Goal: Task Accomplishment & Management: Complete application form

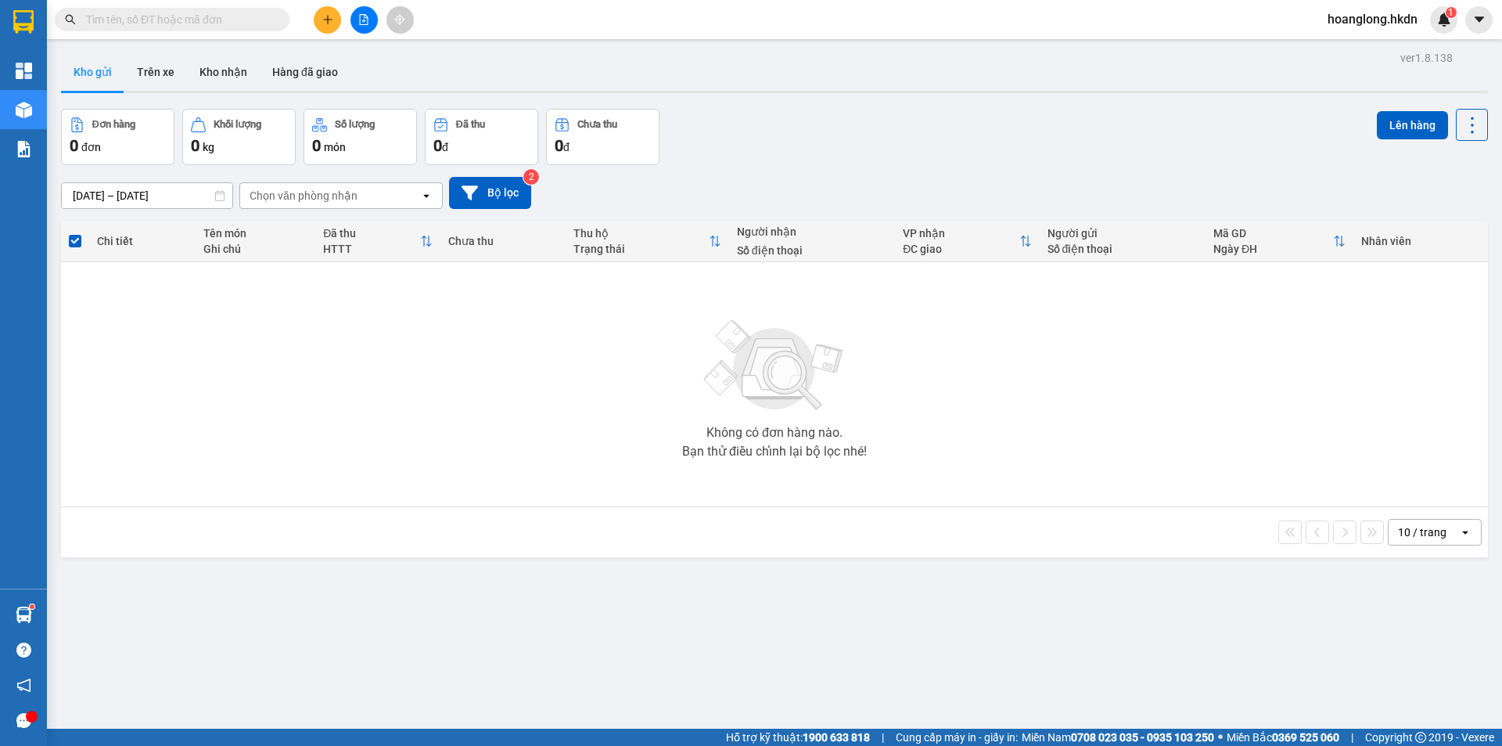
click at [325, 13] on button at bounding box center [327, 19] width 27 height 27
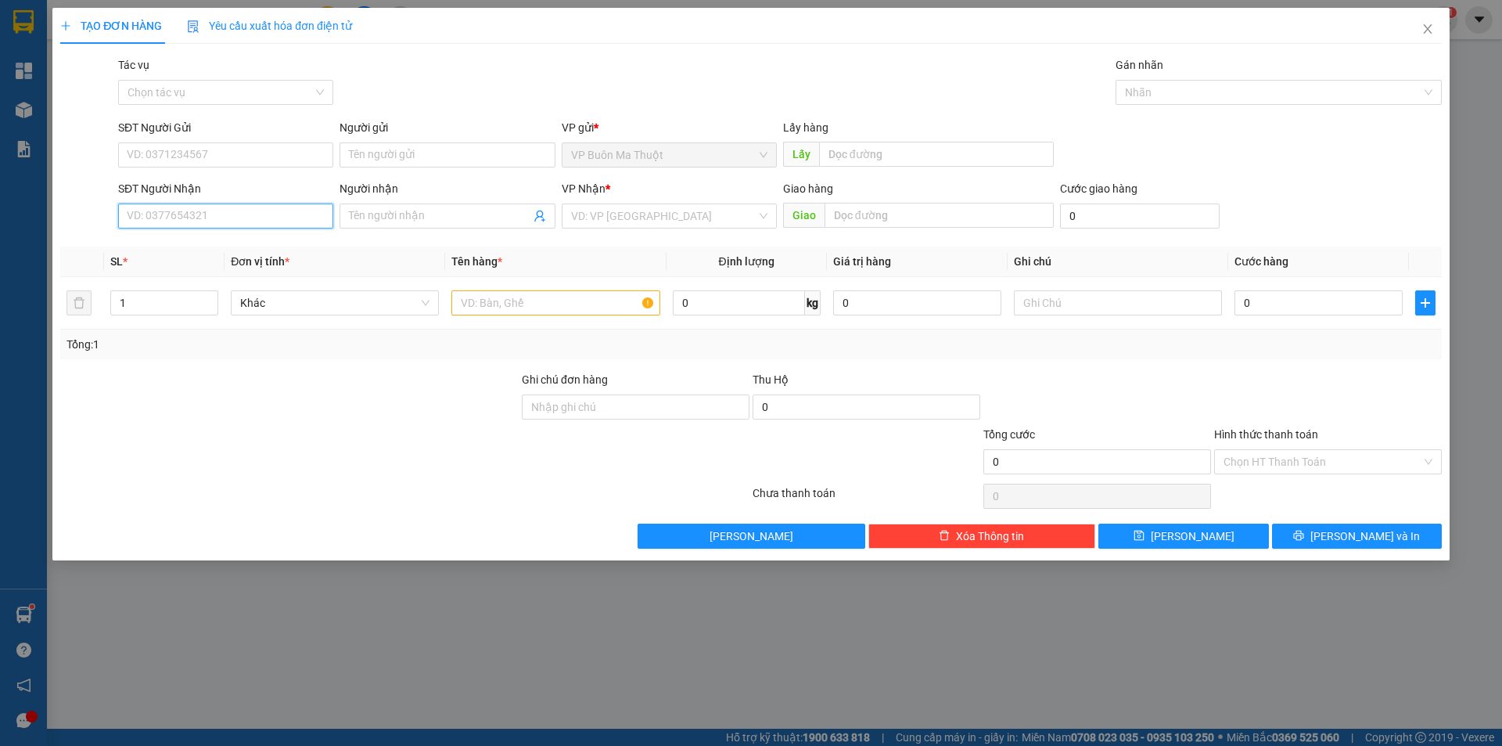
click at [262, 212] on input "SĐT Người Nhận" at bounding box center [225, 215] width 215 height 25
type input "0772529451"
click at [262, 258] on div "0772529451" at bounding box center [225, 247] width 215 height 25
type input "60.000"
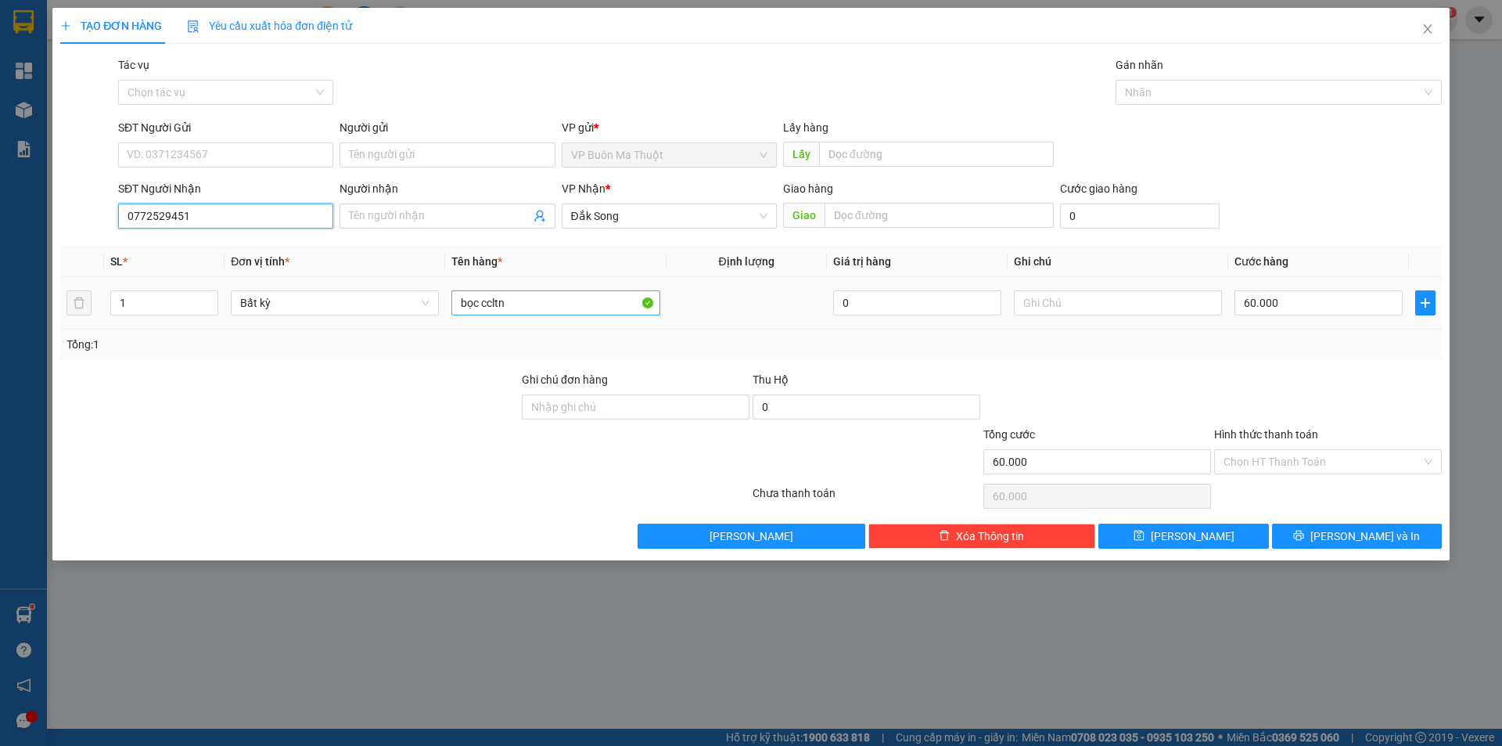
type input "0772529451"
click at [560, 307] on input "bọc ccltn" at bounding box center [555, 302] width 208 height 25
click at [559, 307] on input "bọc ccltn" at bounding box center [555, 302] width 208 height 25
type input "b"
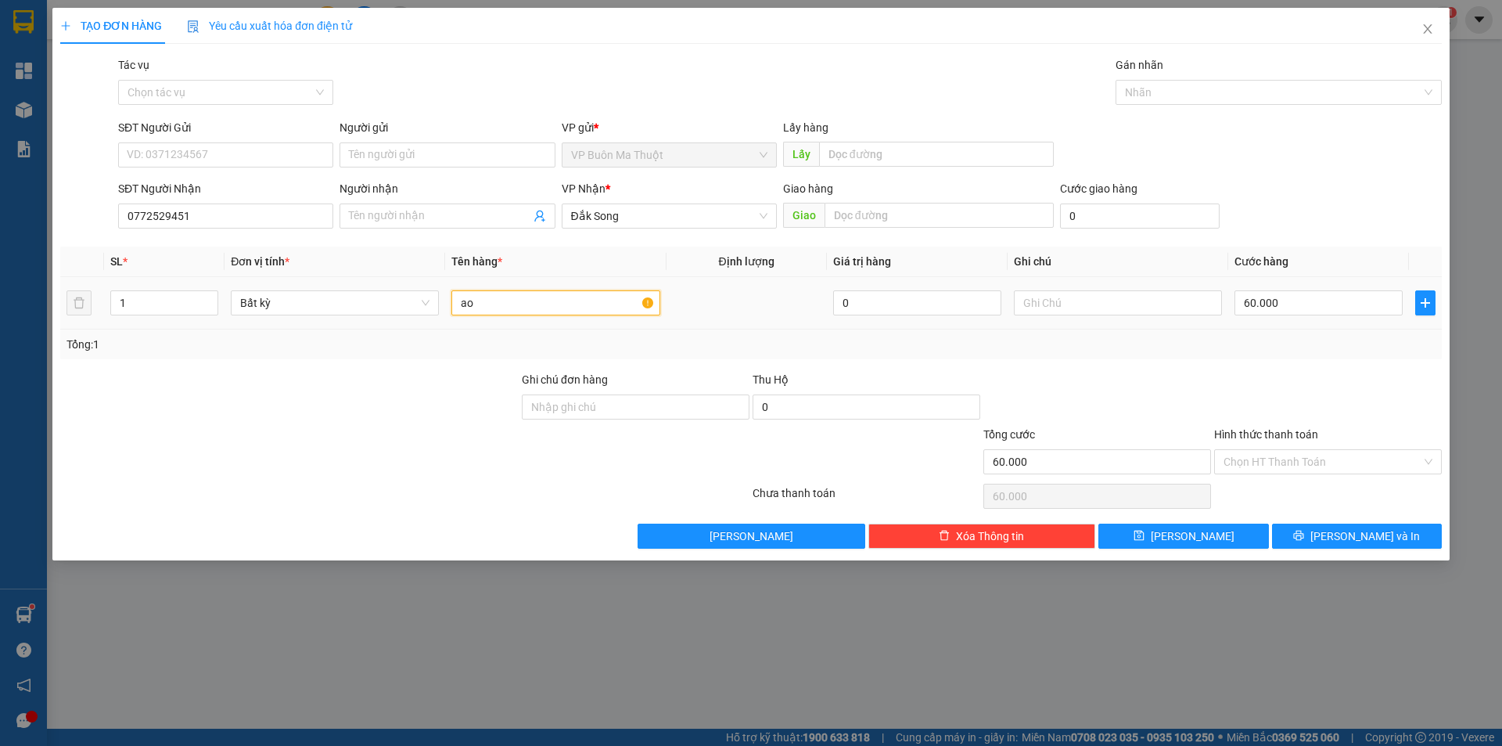
type input "a"
paste input "áo"
paste input "ươ"
paste input "ới"
type input "áo cưới"
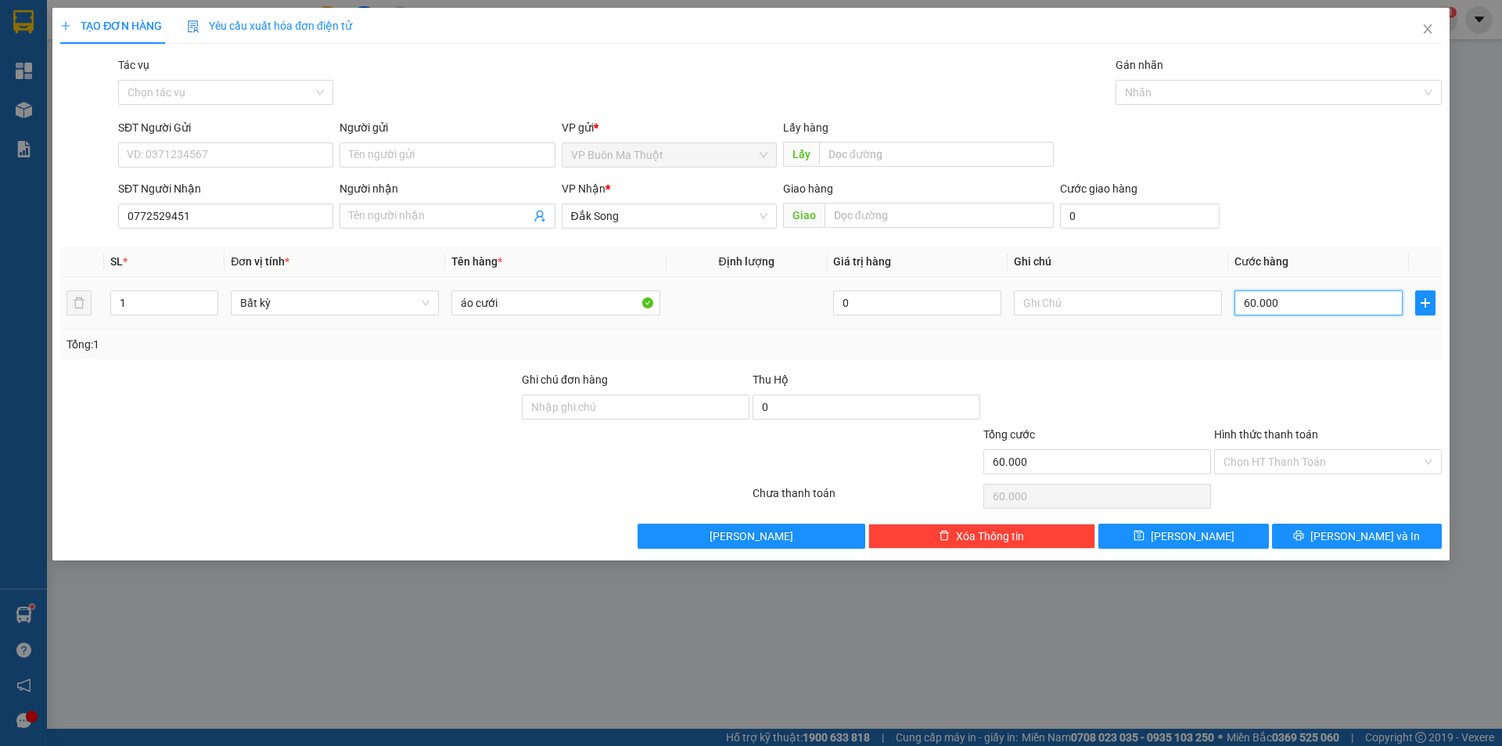
click at [1341, 290] on input "60.000" at bounding box center [1319, 302] width 168 height 25
type input "0"
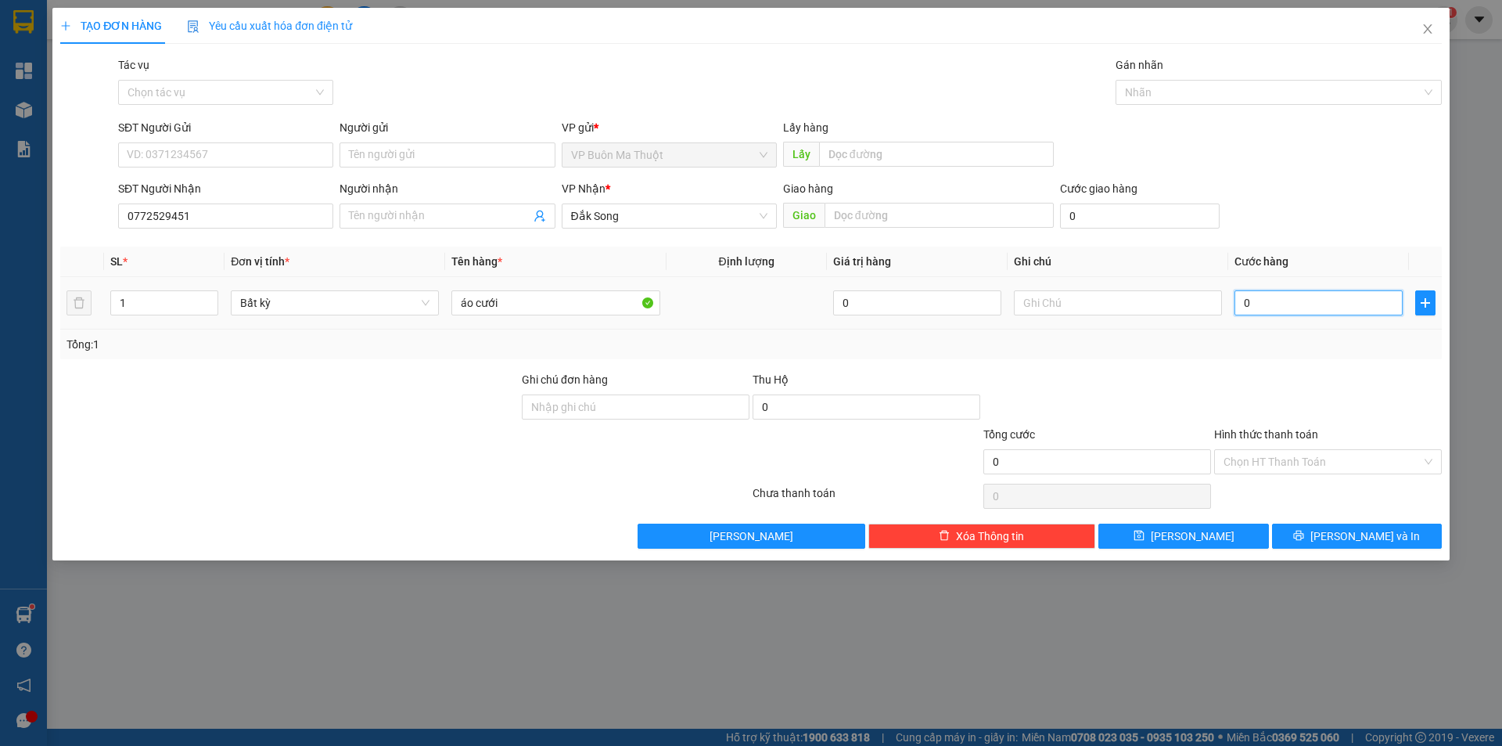
type input "5"
type input "05"
type input "50"
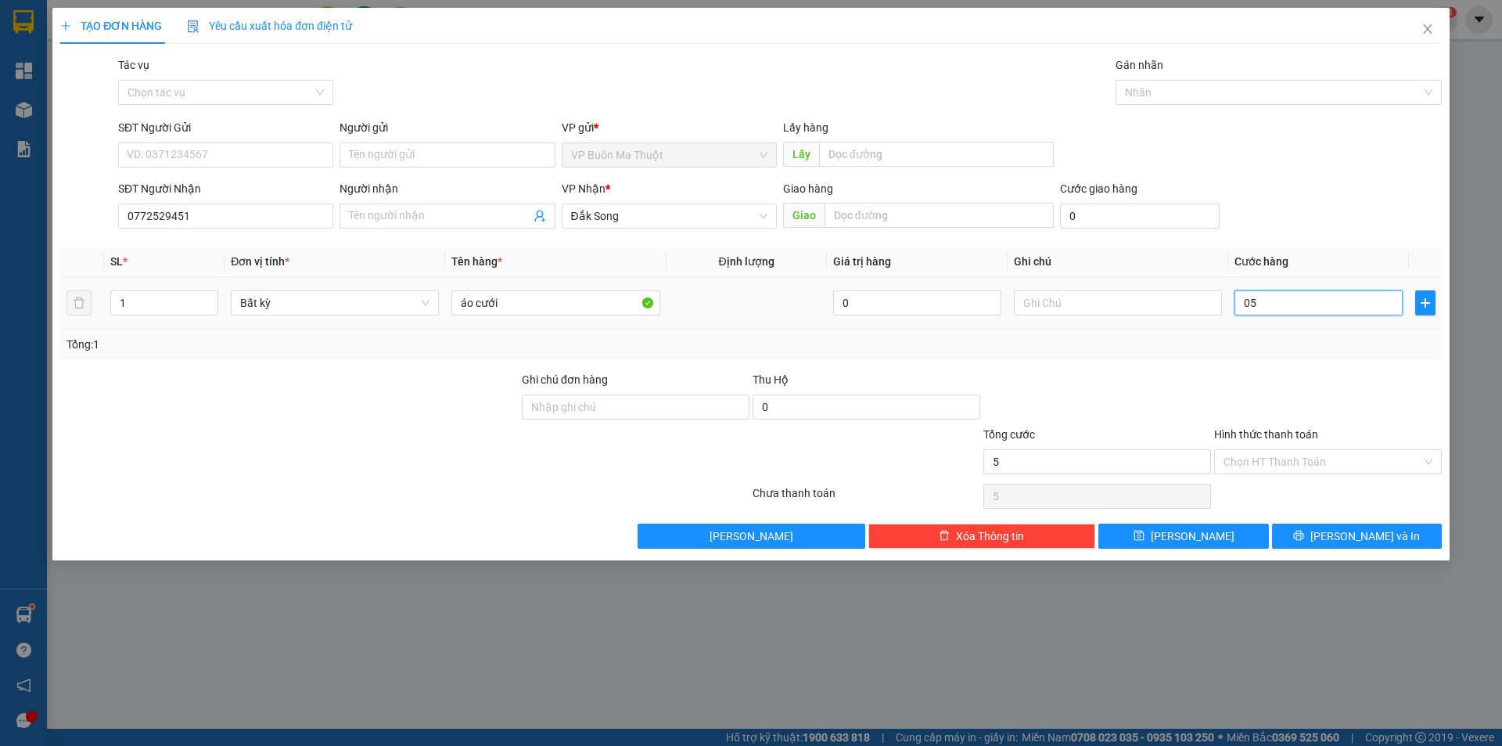
type input "050"
type input "0"
type input "050k"
type input "50"
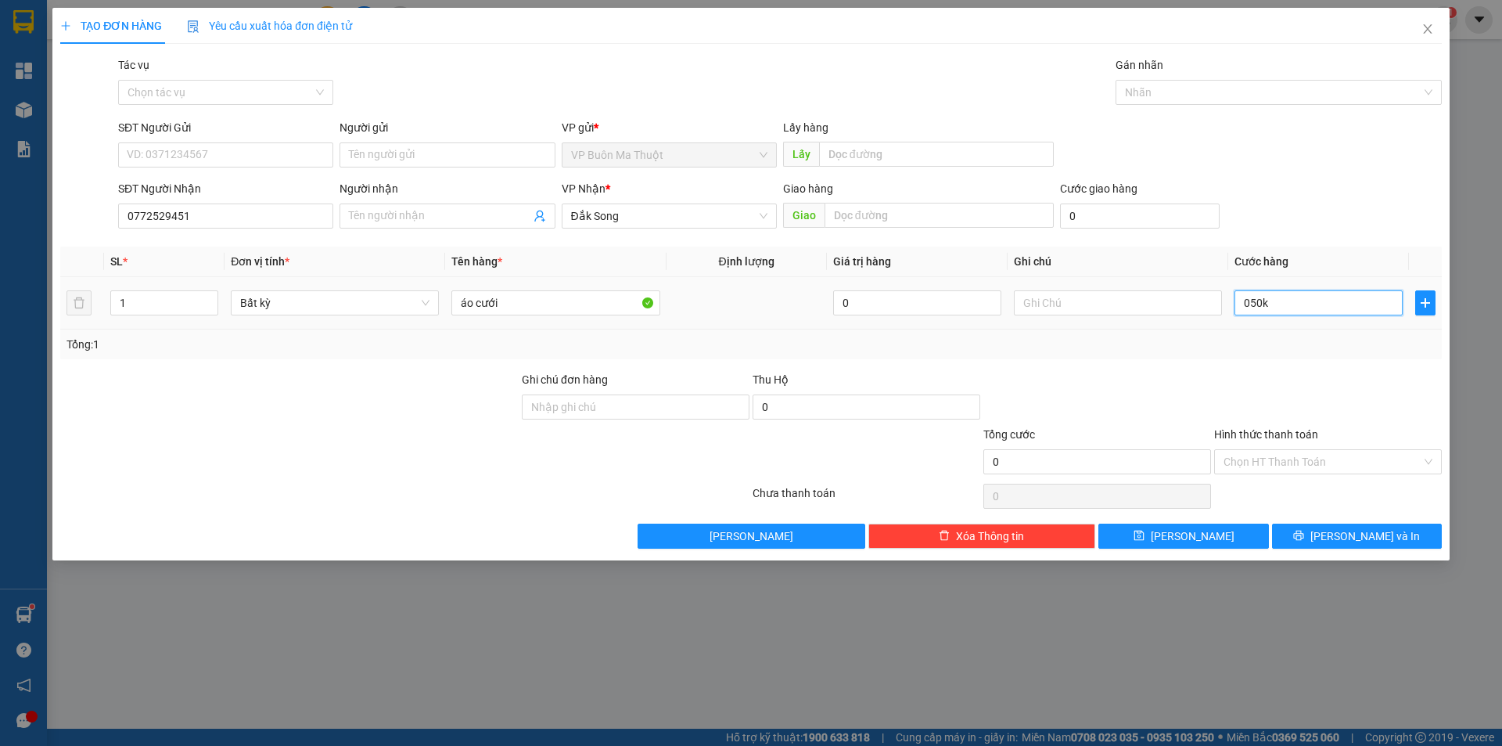
type input "50"
type input "050"
type input "500"
type input "0.500"
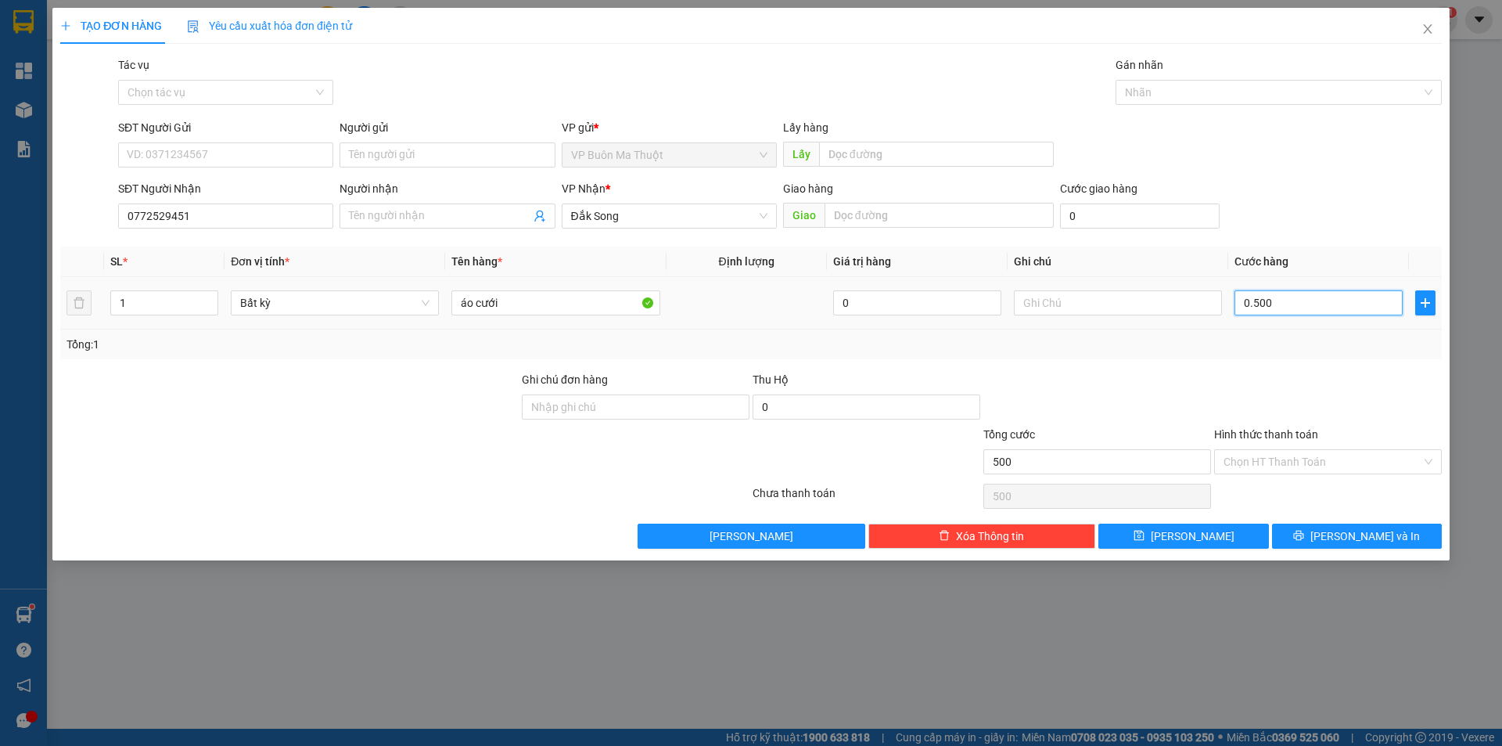
type input "5.000"
type input "05.000"
type input "50.000"
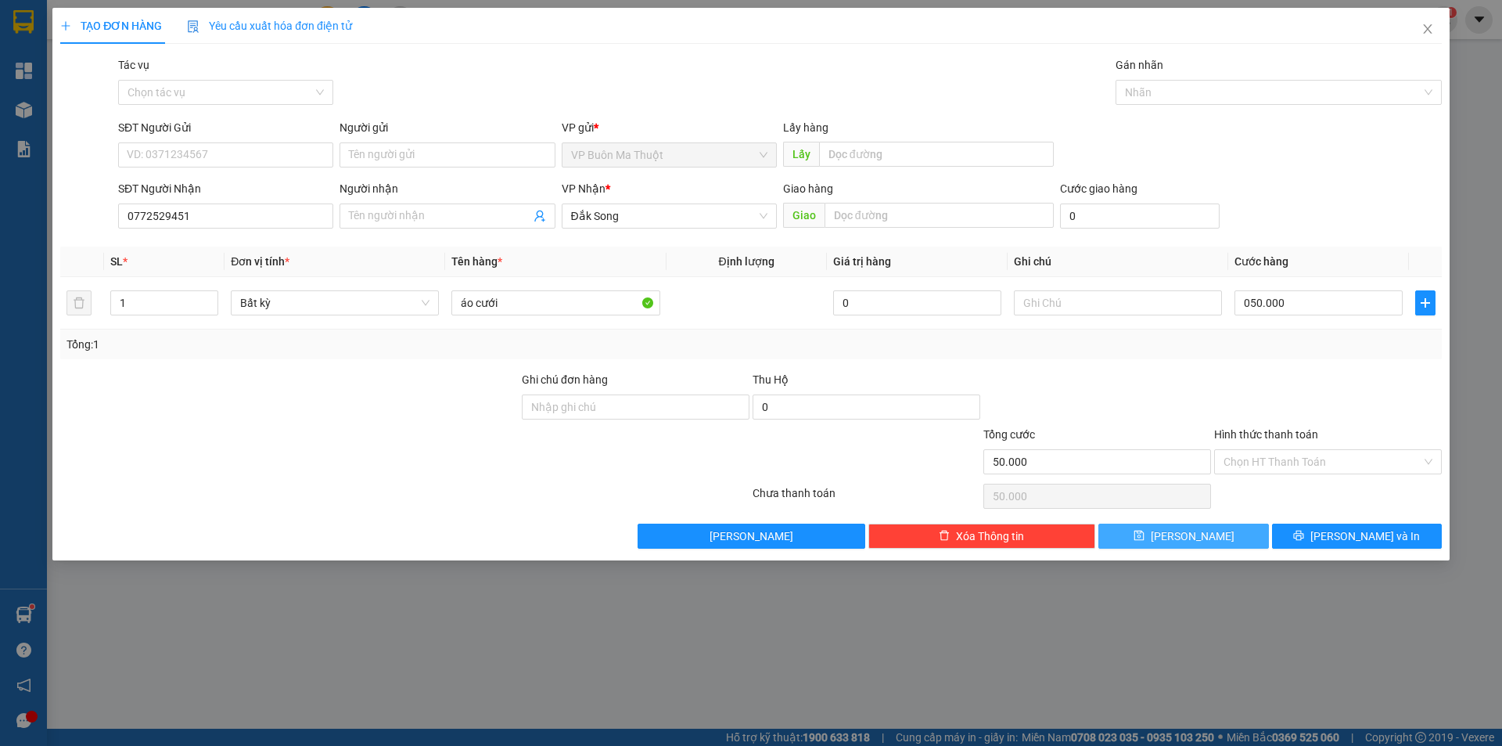
type input "50.000"
click at [1185, 530] on span "[PERSON_NAME]" at bounding box center [1193, 535] width 84 height 17
type input "0"
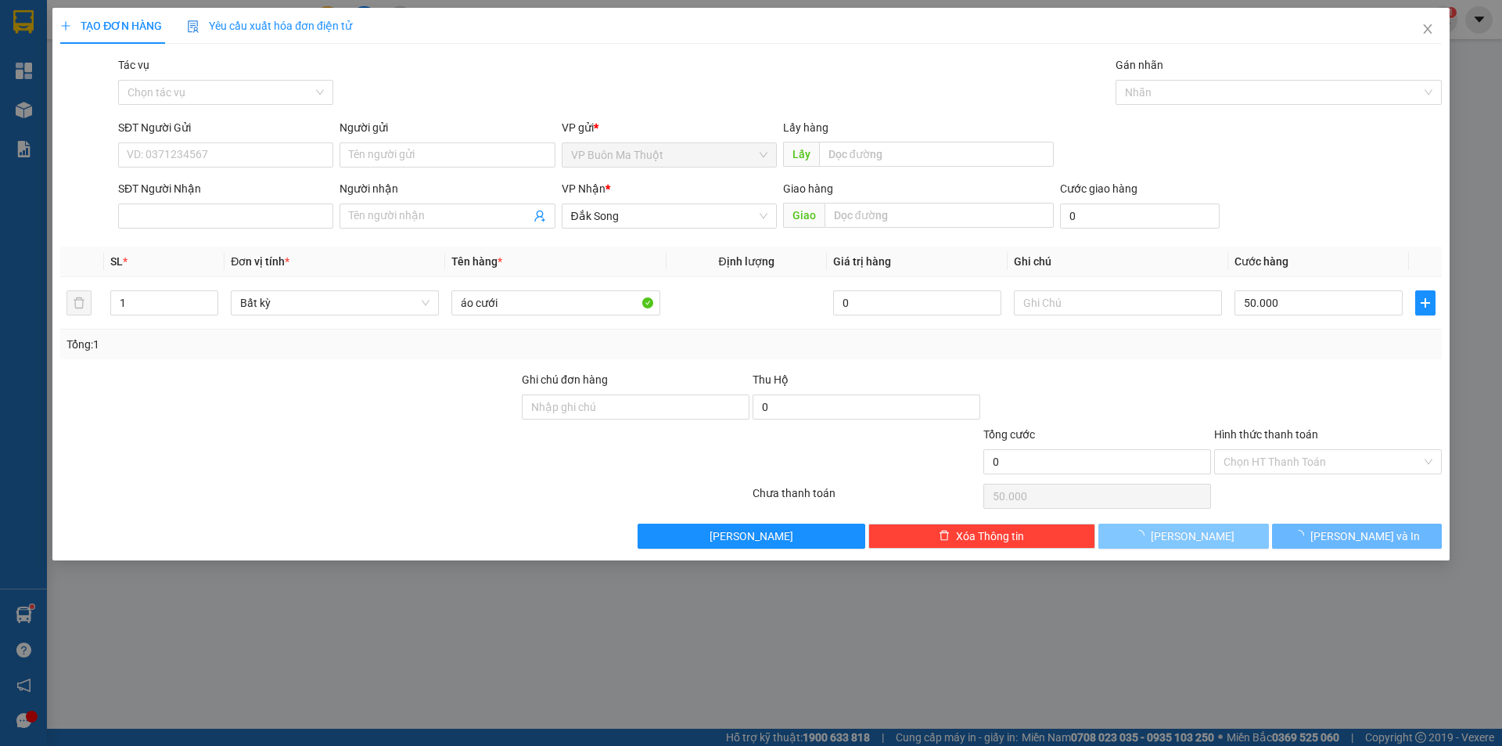
type input "0"
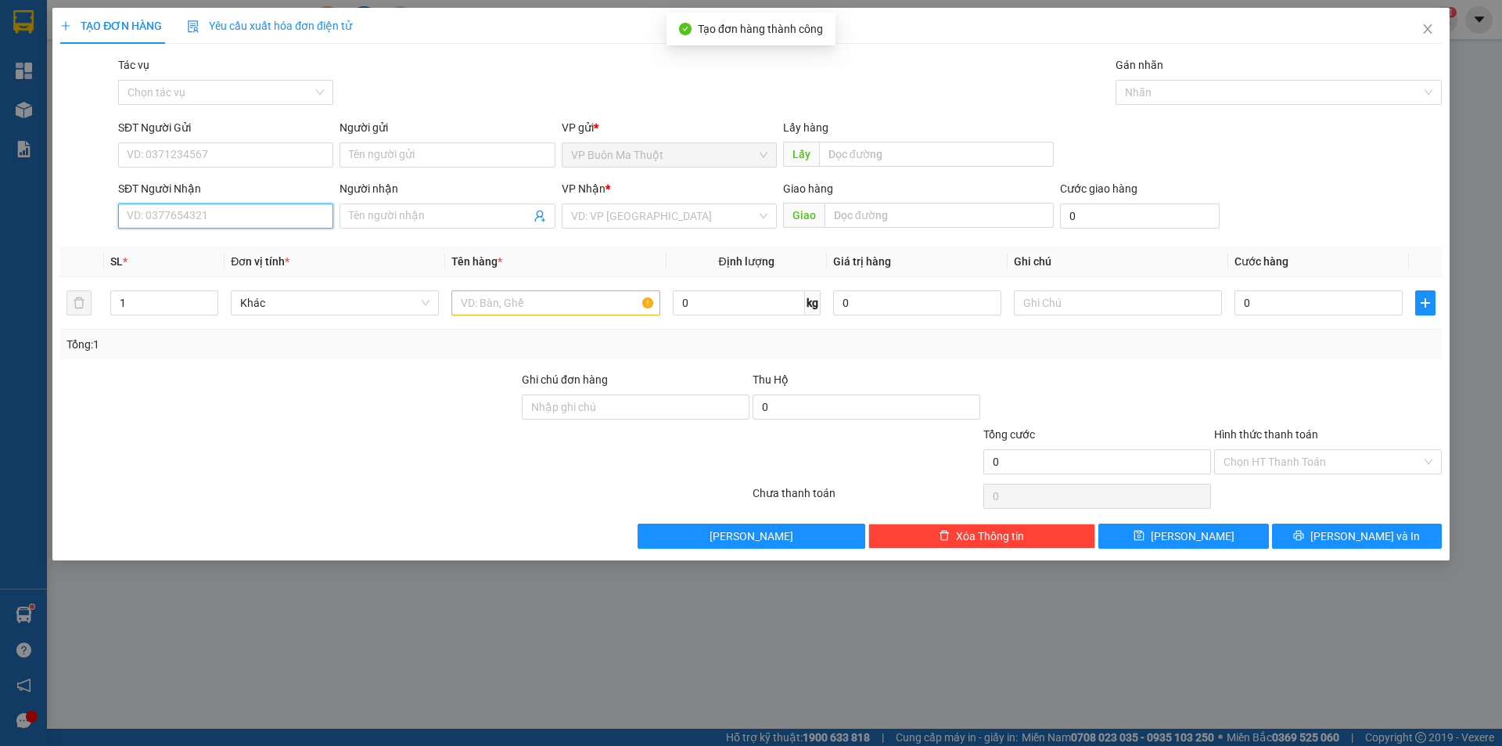
click at [310, 221] on input "SĐT Người Nhận" at bounding box center [225, 215] width 215 height 25
type input "0772529451"
drag, startPoint x: 299, startPoint y: 250, endPoint x: 320, endPoint y: 239, distance: 23.8
click at [296, 250] on div "0772529451" at bounding box center [226, 247] width 196 height 17
type input "50.000"
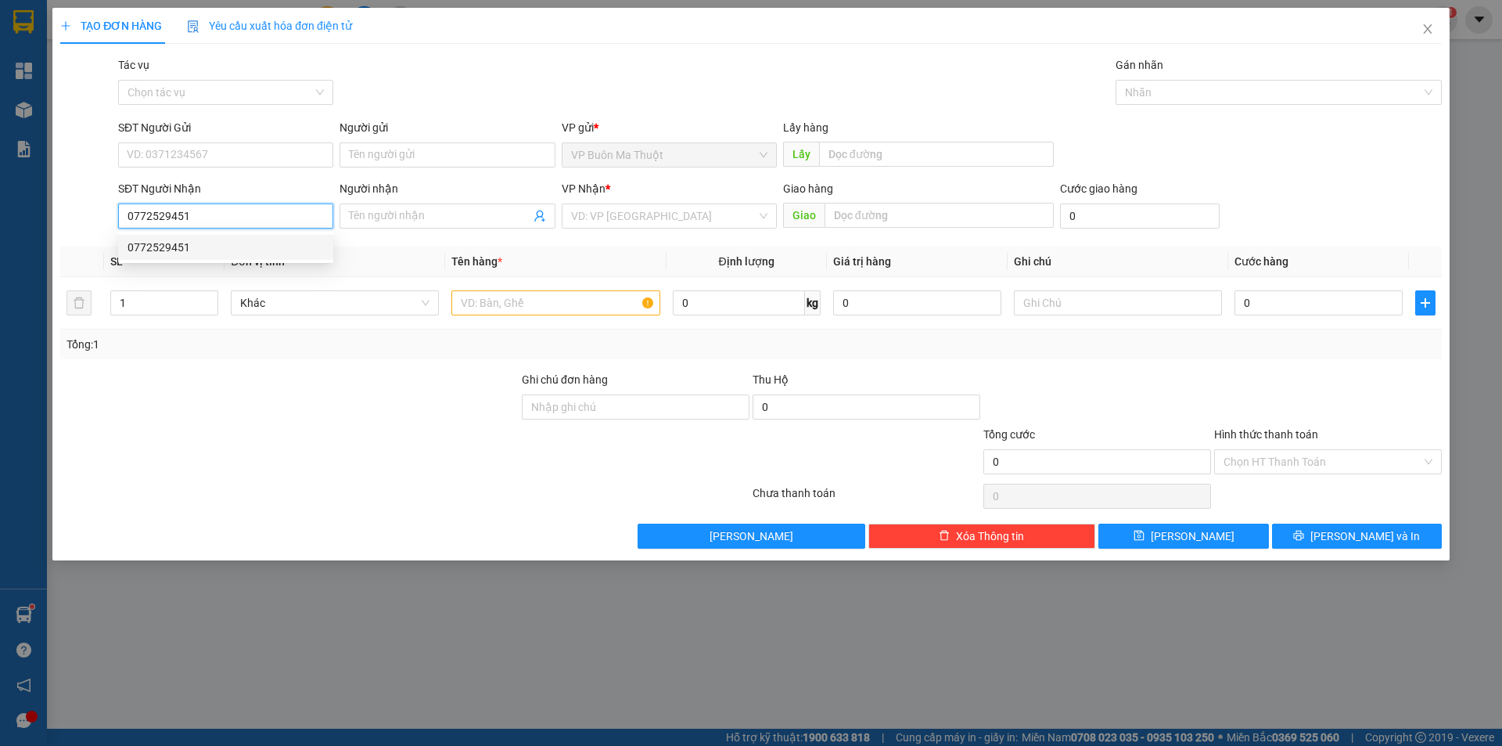
type input "50.000"
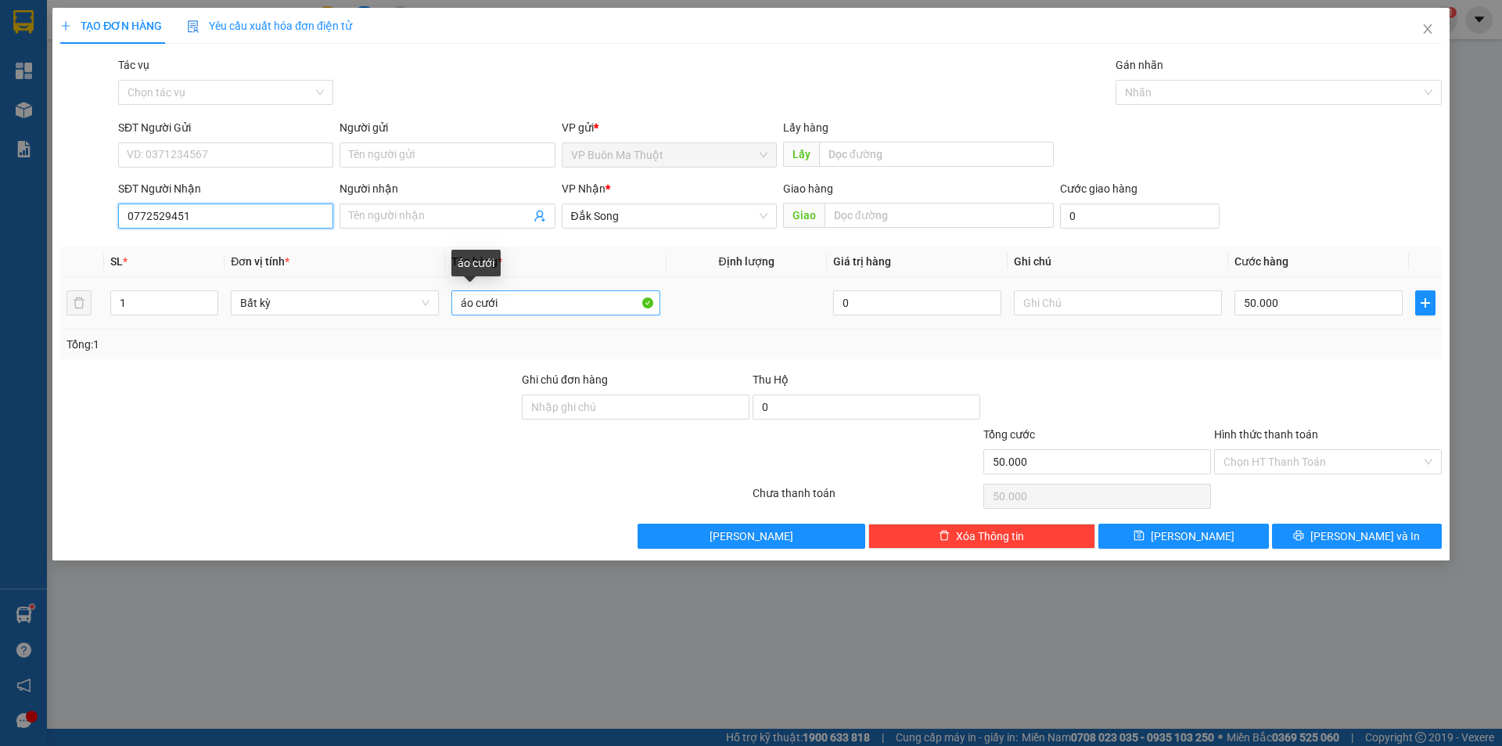
type input "0772529451"
click at [544, 315] on input "áo cưới" at bounding box center [555, 302] width 208 height 25
type input "áo cưới 1"
click at [1290, 305] on input "50.000" at bounding box center [1319, 302] width 168 height 25
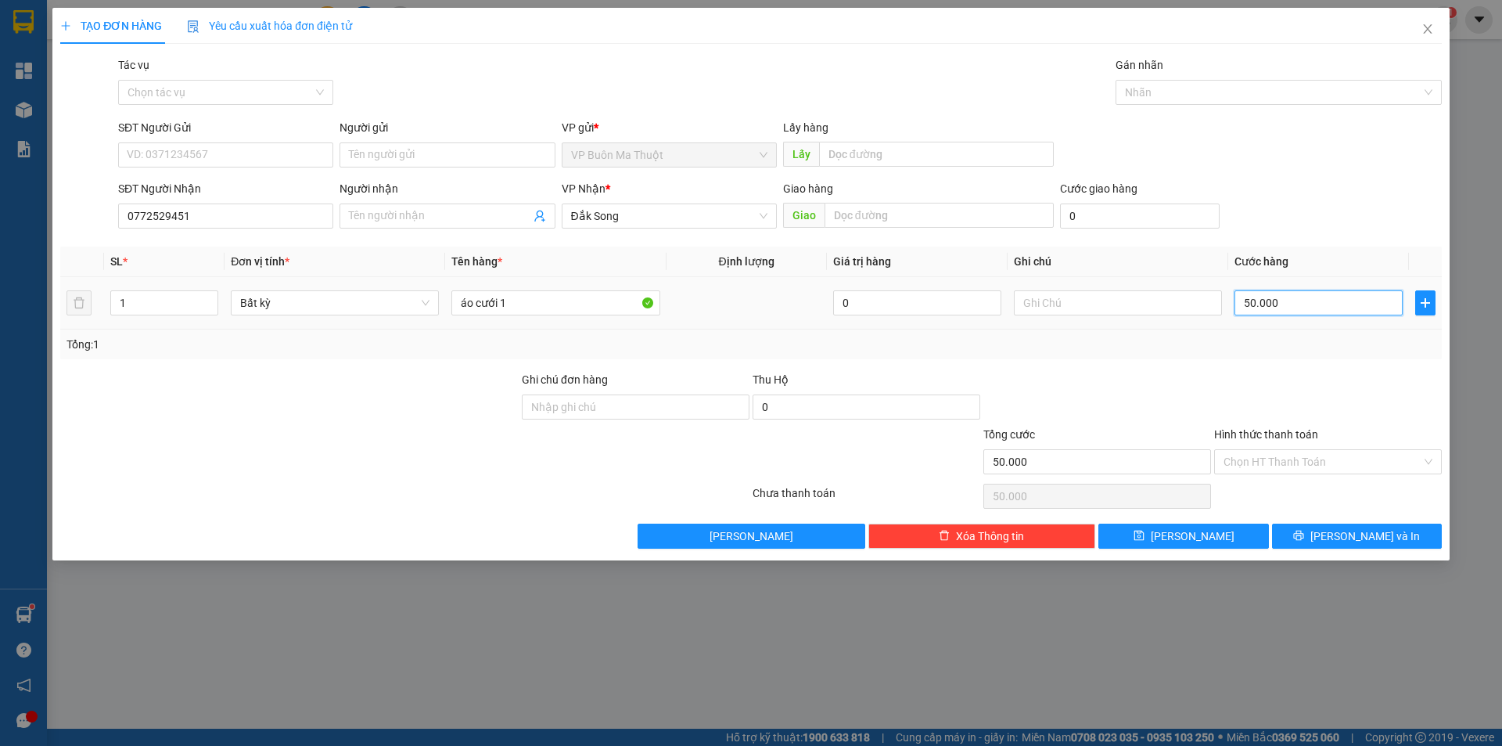
type input "0"
type input "3"
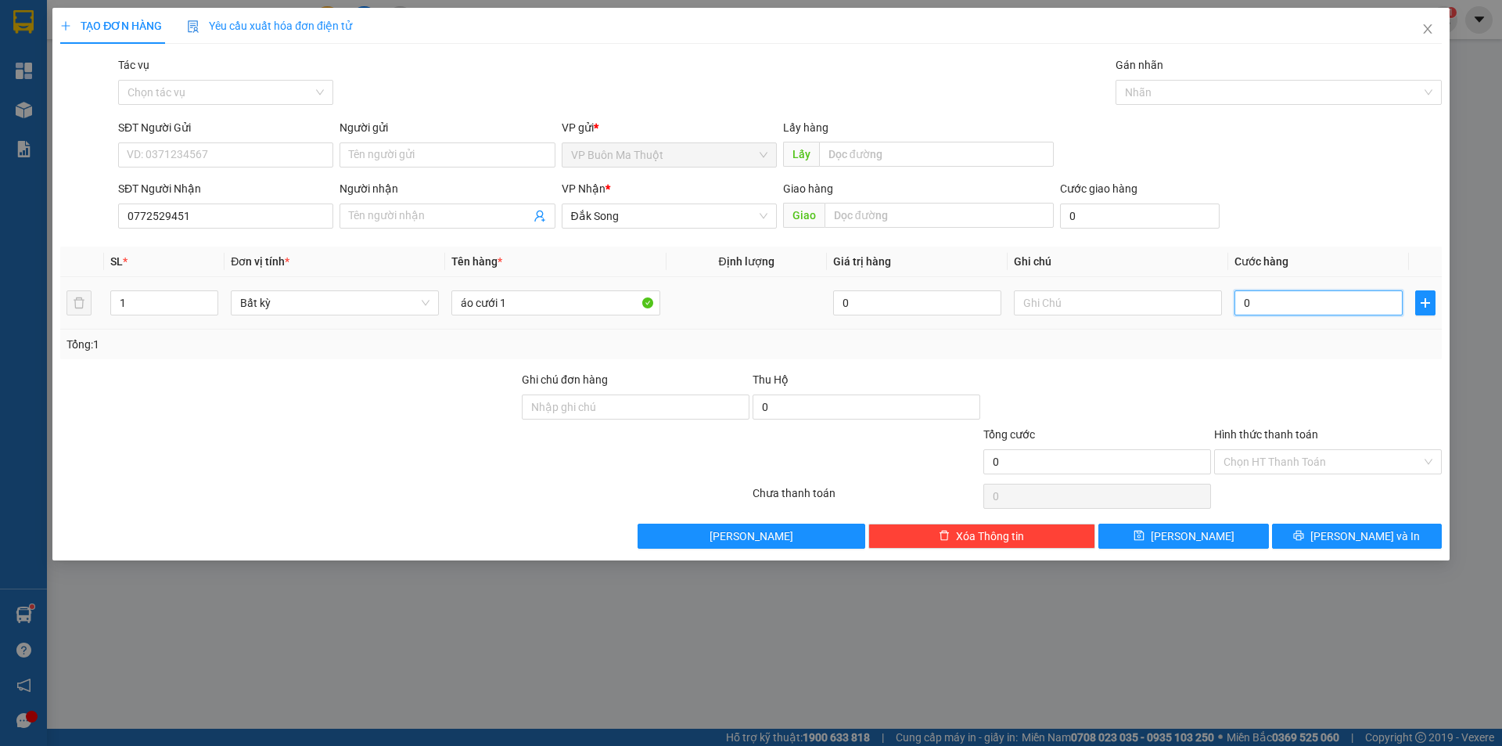
type input "03"
type input "30"
type input "030"
type input "300"
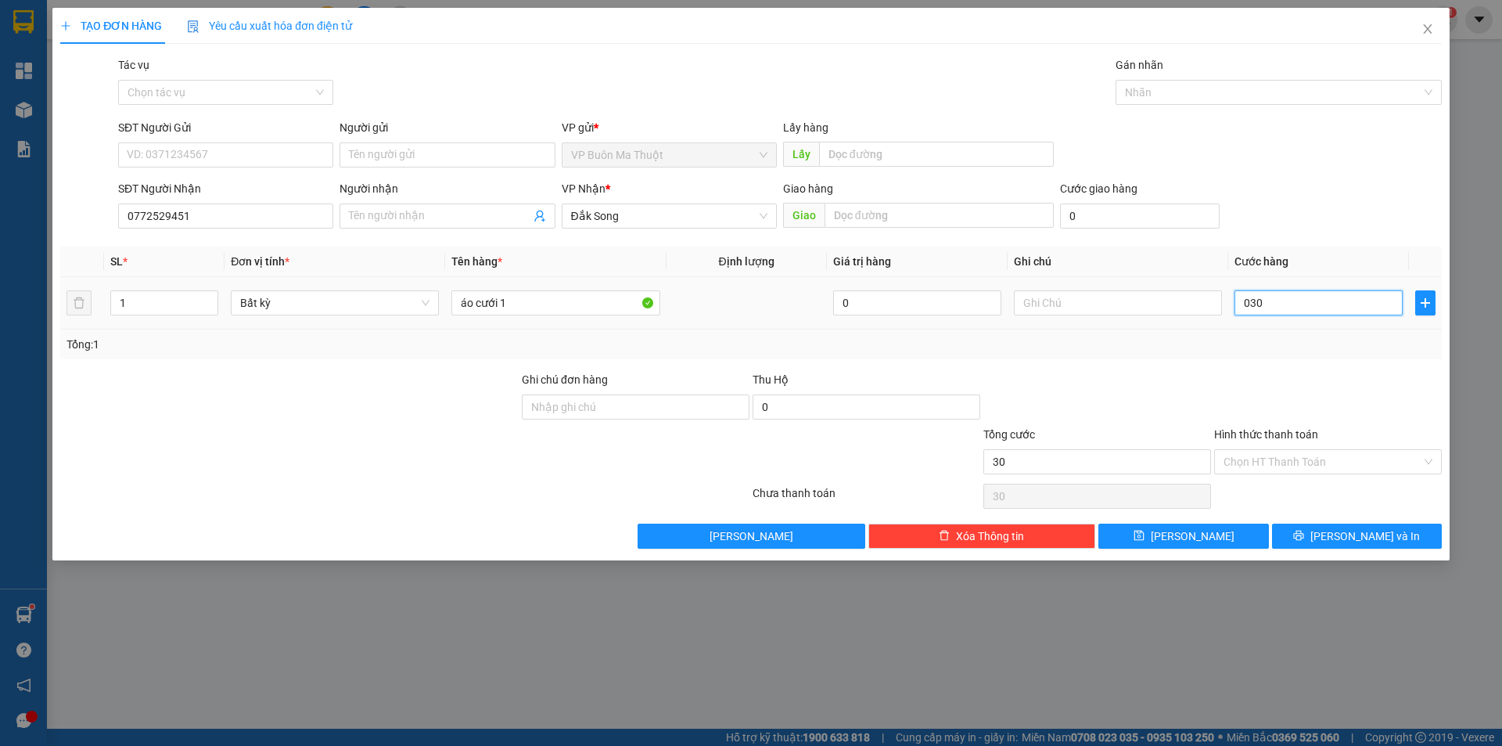
type input "300"
type input "0.300"
type input "3.000"
type input "03.000"
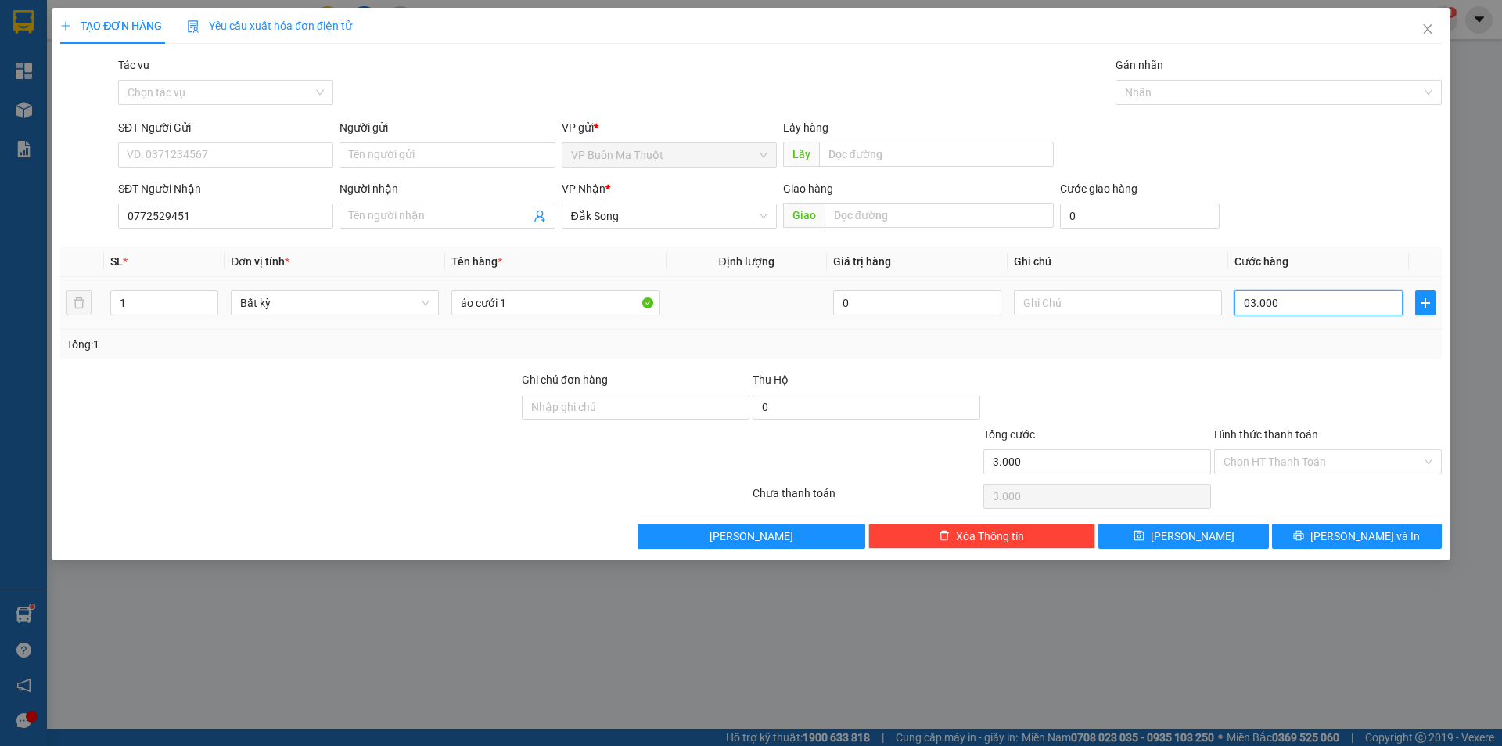
type input "30.000"
click at [1193, 531] on span "[PERSON_NAME]" at bounding box center [1193, 535] width 84 height 17
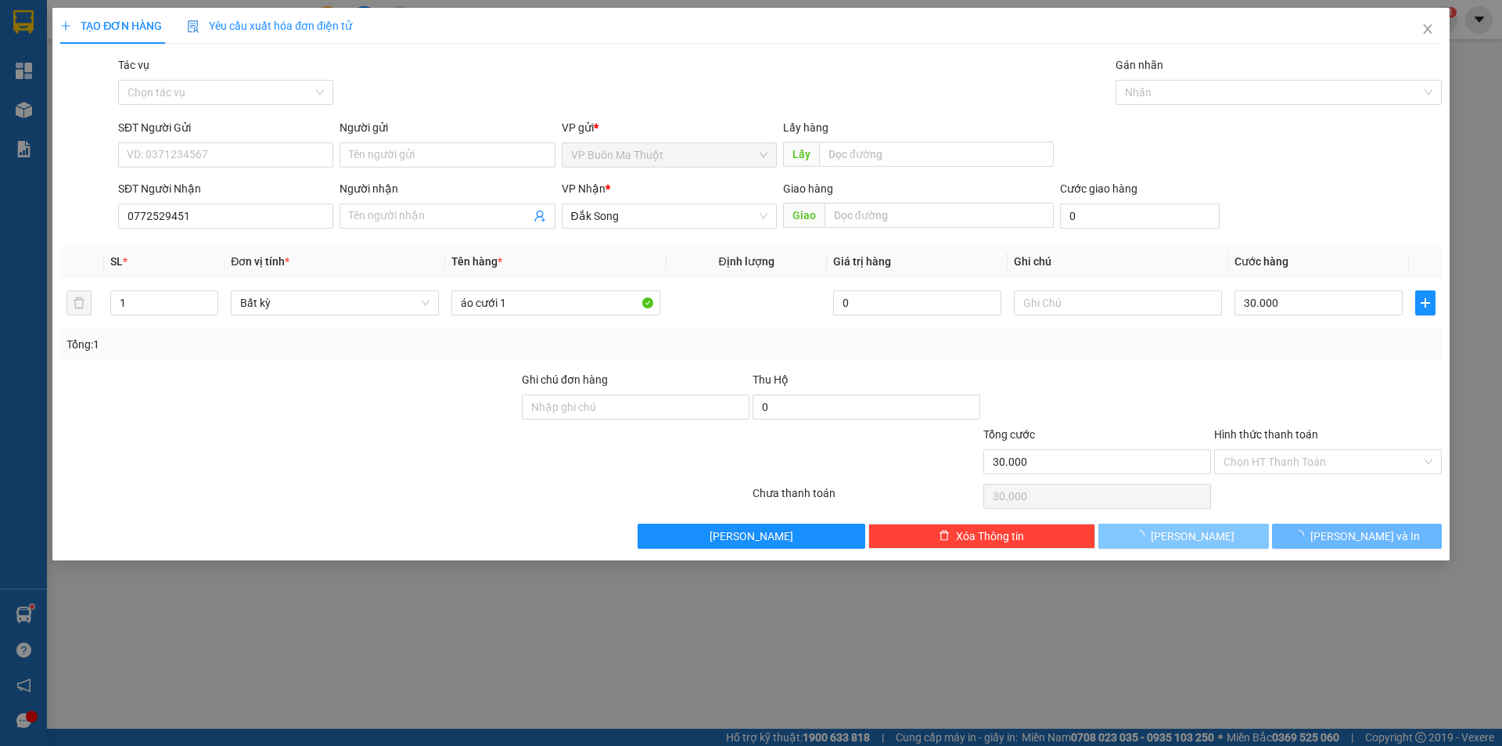
type input "0"
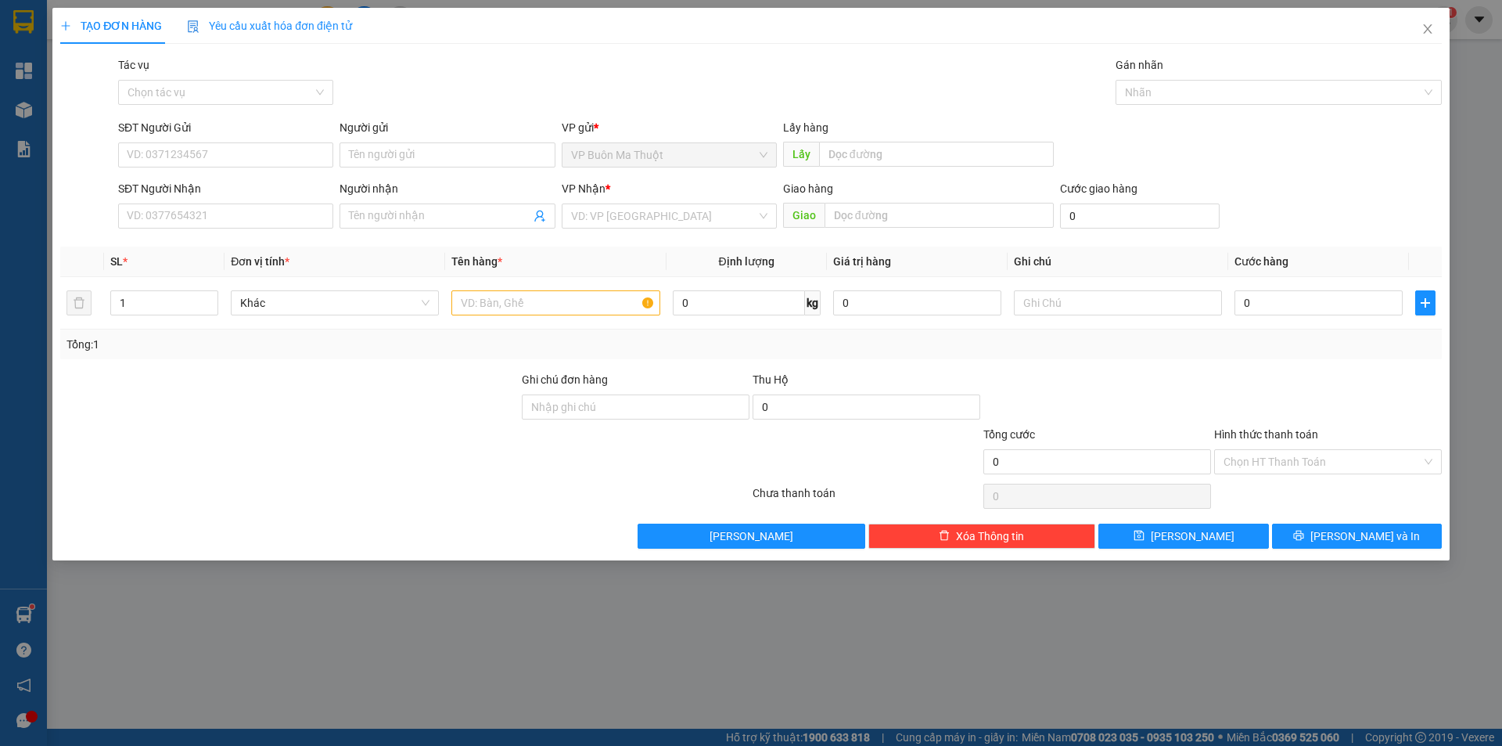
click at [275, 203] on div "SĐT Người Nhận" at bounding box center [225, 191] width 215 height 23
click at [284, 217] on input "SĐT Người Nhận" at bounding box center [225, 215] width 215 height 25
type input "0898948948"
click at [282, 250] on div "0898948948 - dsong" at bounding box center [226, 247] width 196 height 17
type input "dsong"
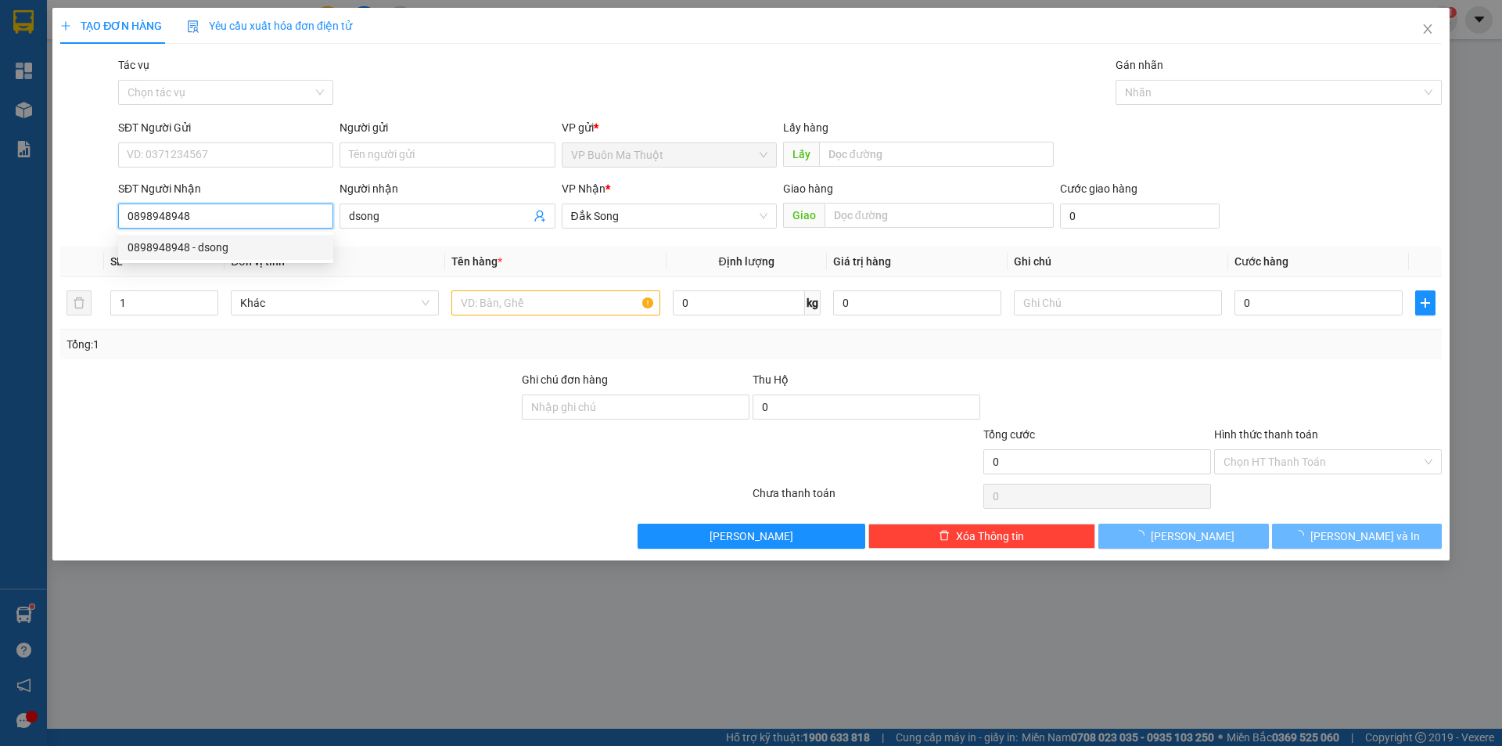
type input "40.000"
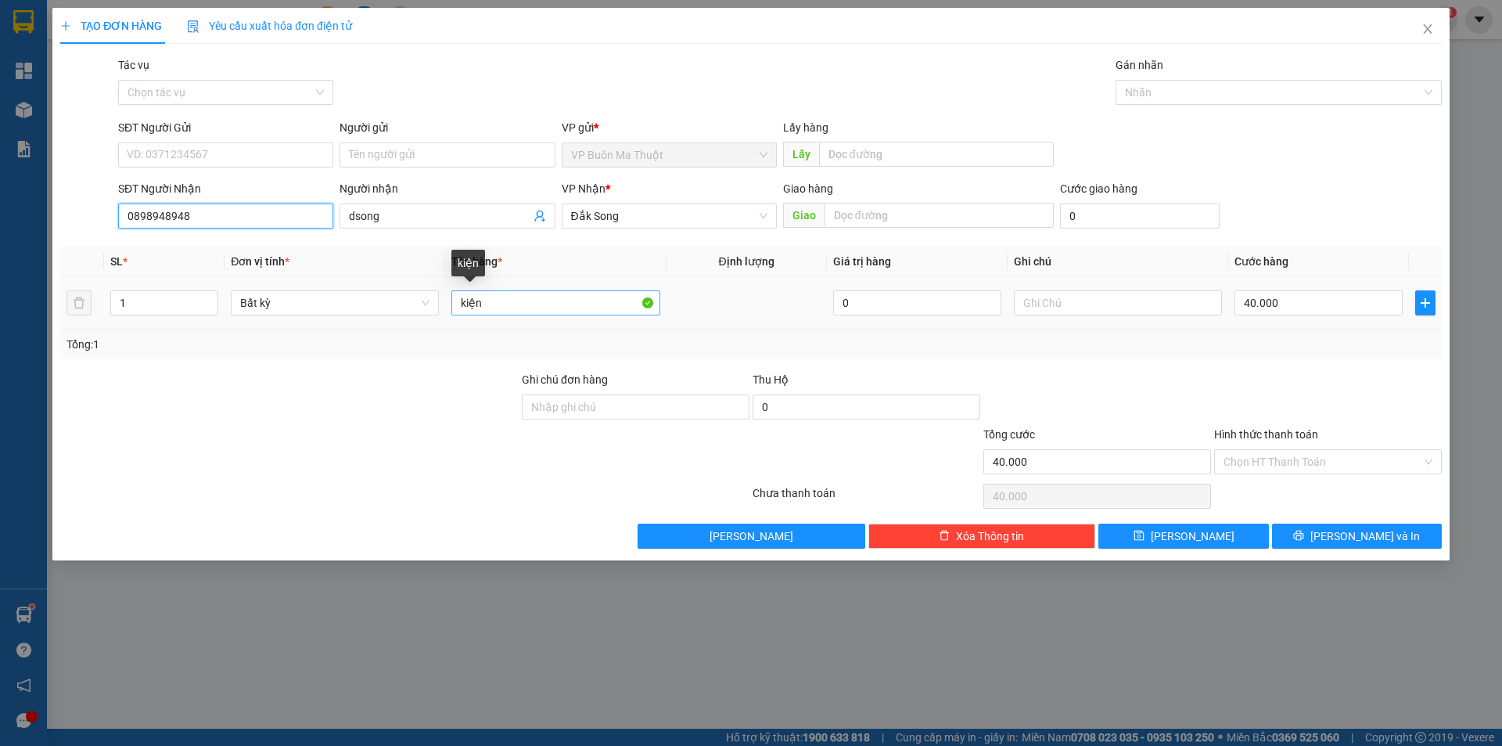
type input "0898948948"
click at [633, 300] on input "kiện" at bounding box center [555, 302] width 208 height 25
type input "1 goiis"
click at [1318, 302] on input "40.000" at bounding box center [1319, 302] width 168 height 25
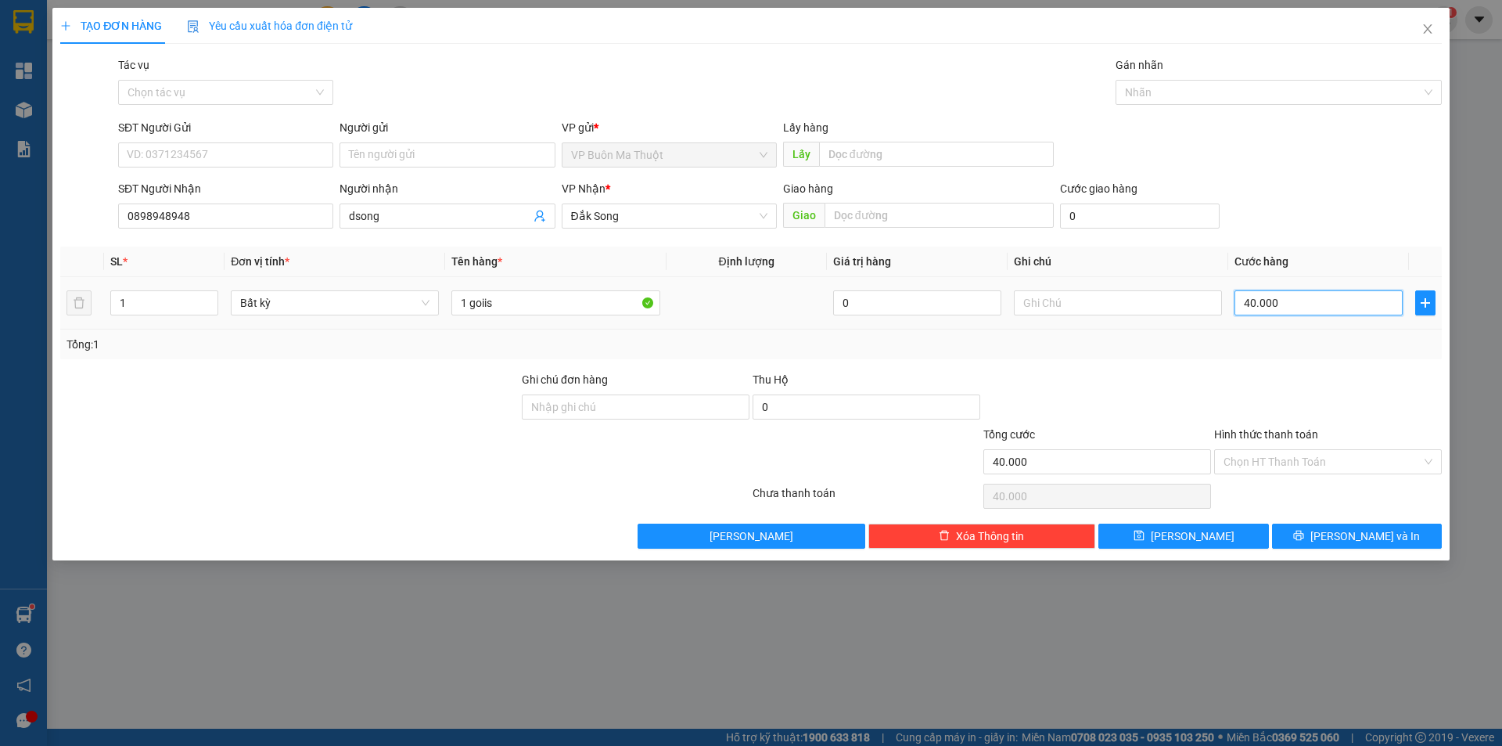
click at [1317, 302] on input "40.000" at bounding box center [1319, 302] width 168 height 25
type input "0"
type input "3"
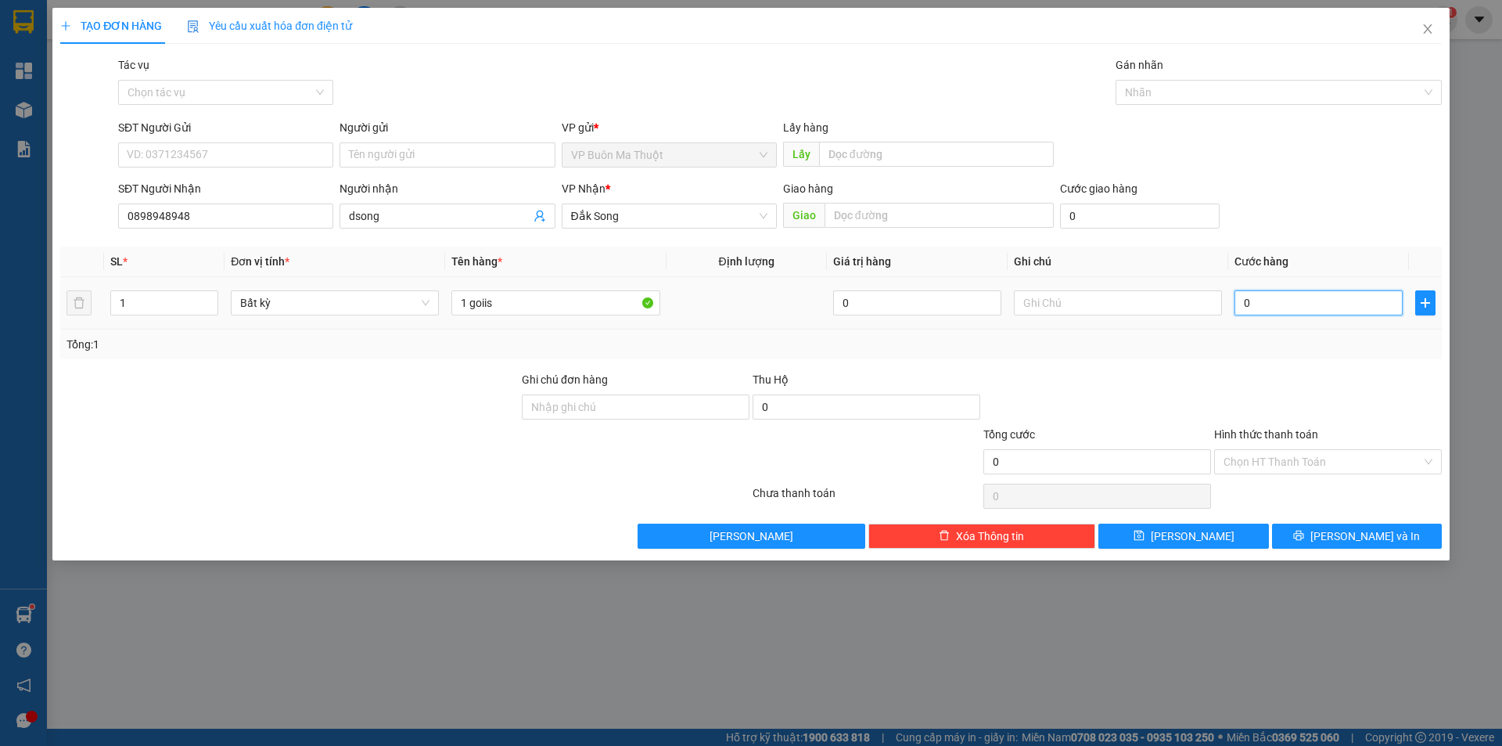
type input "3"
type input "03"
type input "30"
type input "030"
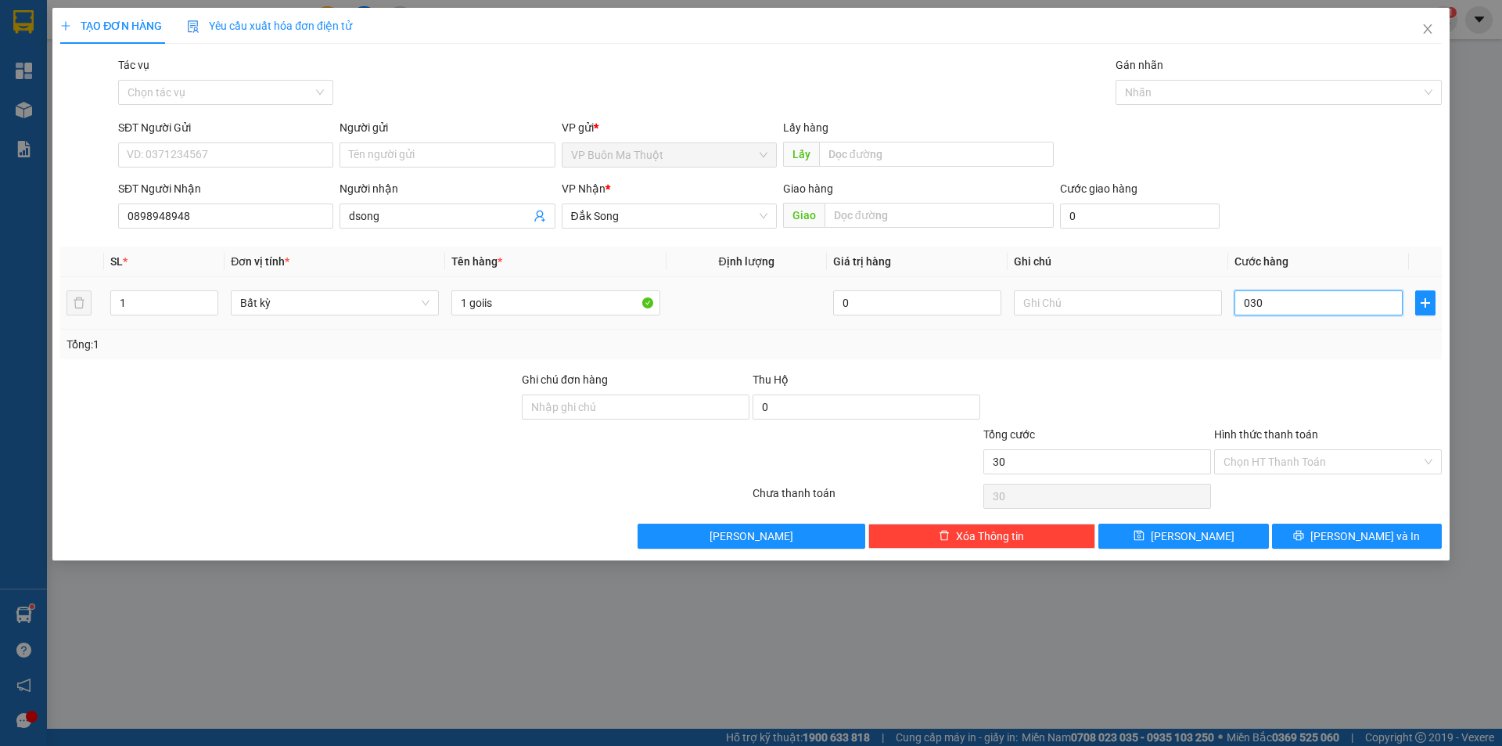
type input "300"
type input "0.300"
type input "3.000"
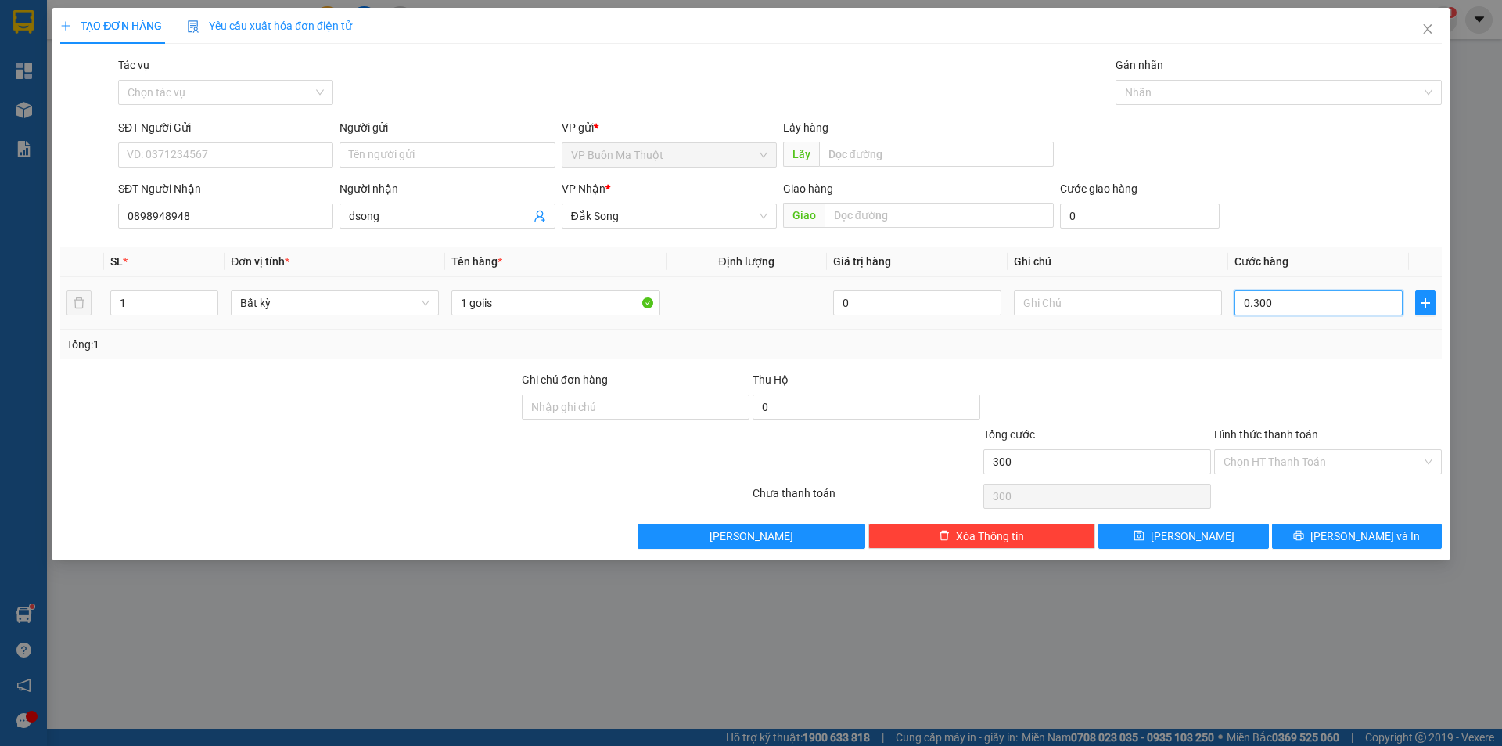
type input "03.000"
type input "30.000"
click at [1145, 540] on icon "save" at bounding box center [1139, 535] width 11 height 11
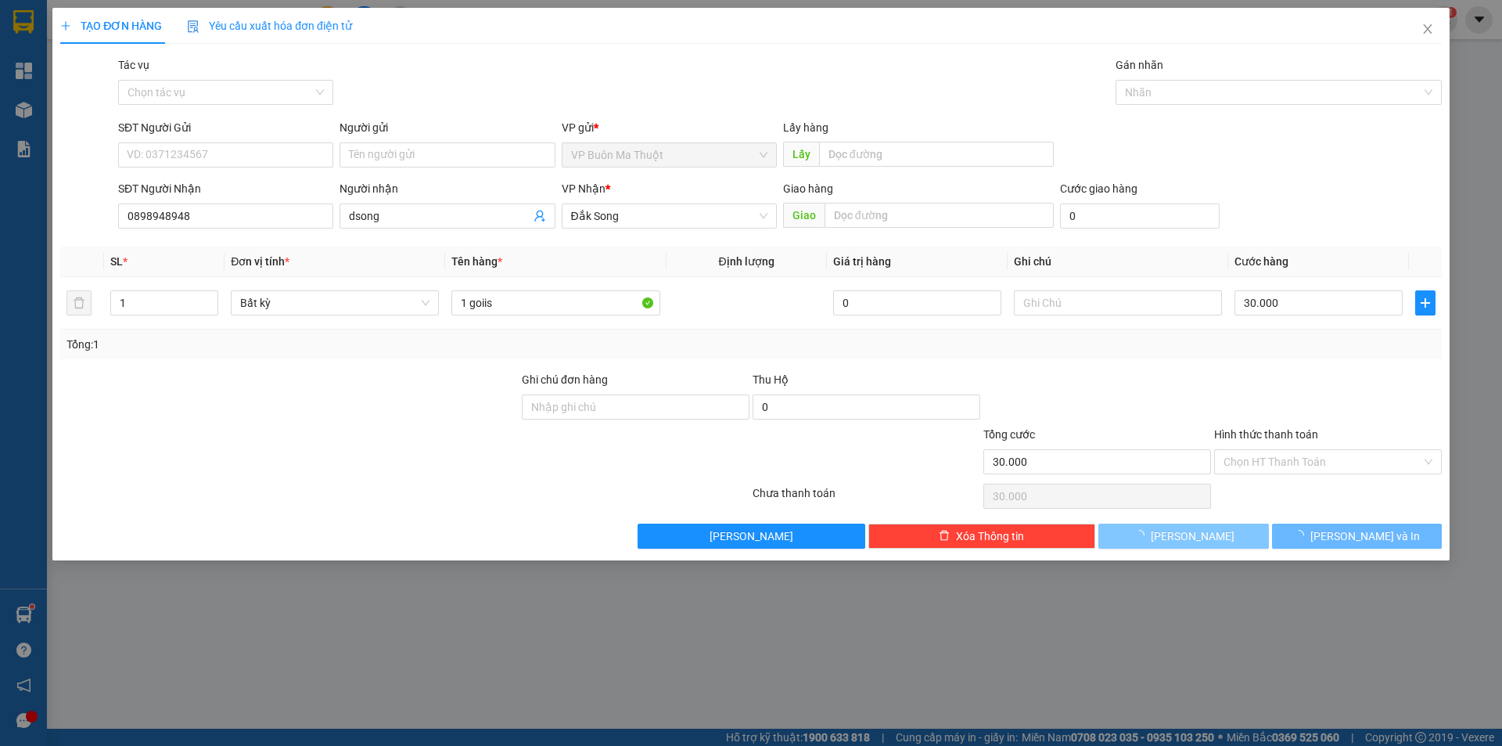
type input "0"
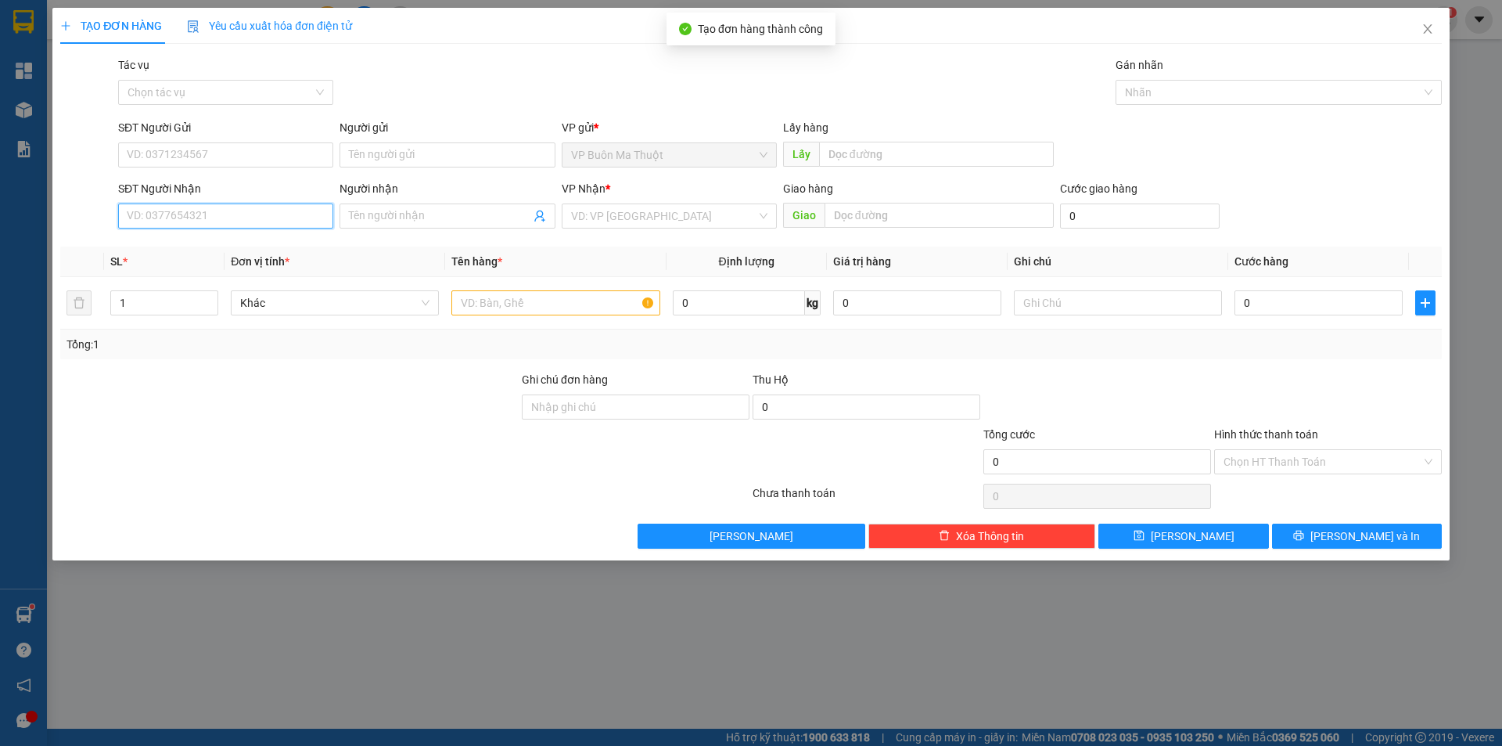
click at [161, 220] on input "SĐT Người Nhận" at bounding box center [225, 215] width 215 height 25
type input "0389106913"
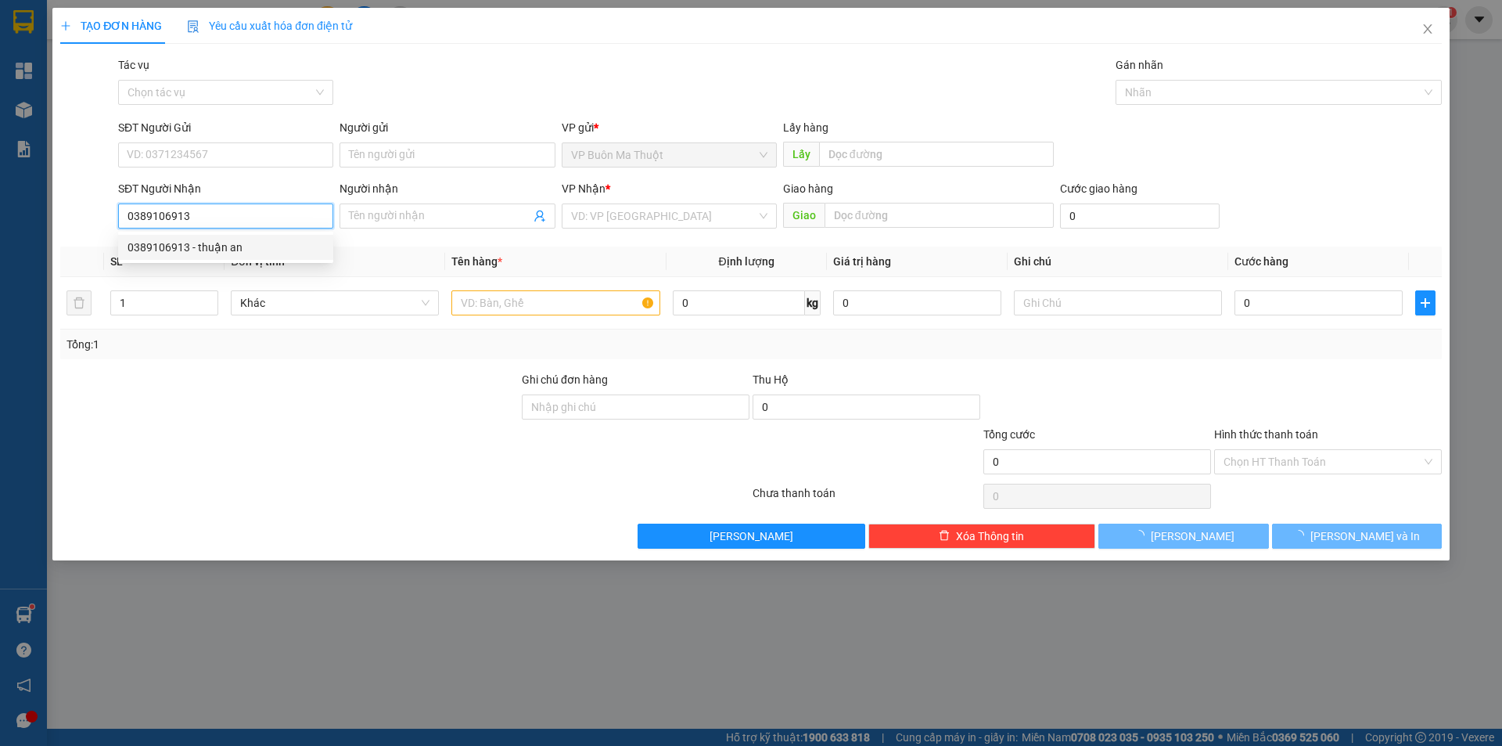
click at [210, 249] on div "0389106913 - thuận an" at bounding box center [226, 247] width 196 height 17
type input "thuận an"
type input "30.000"
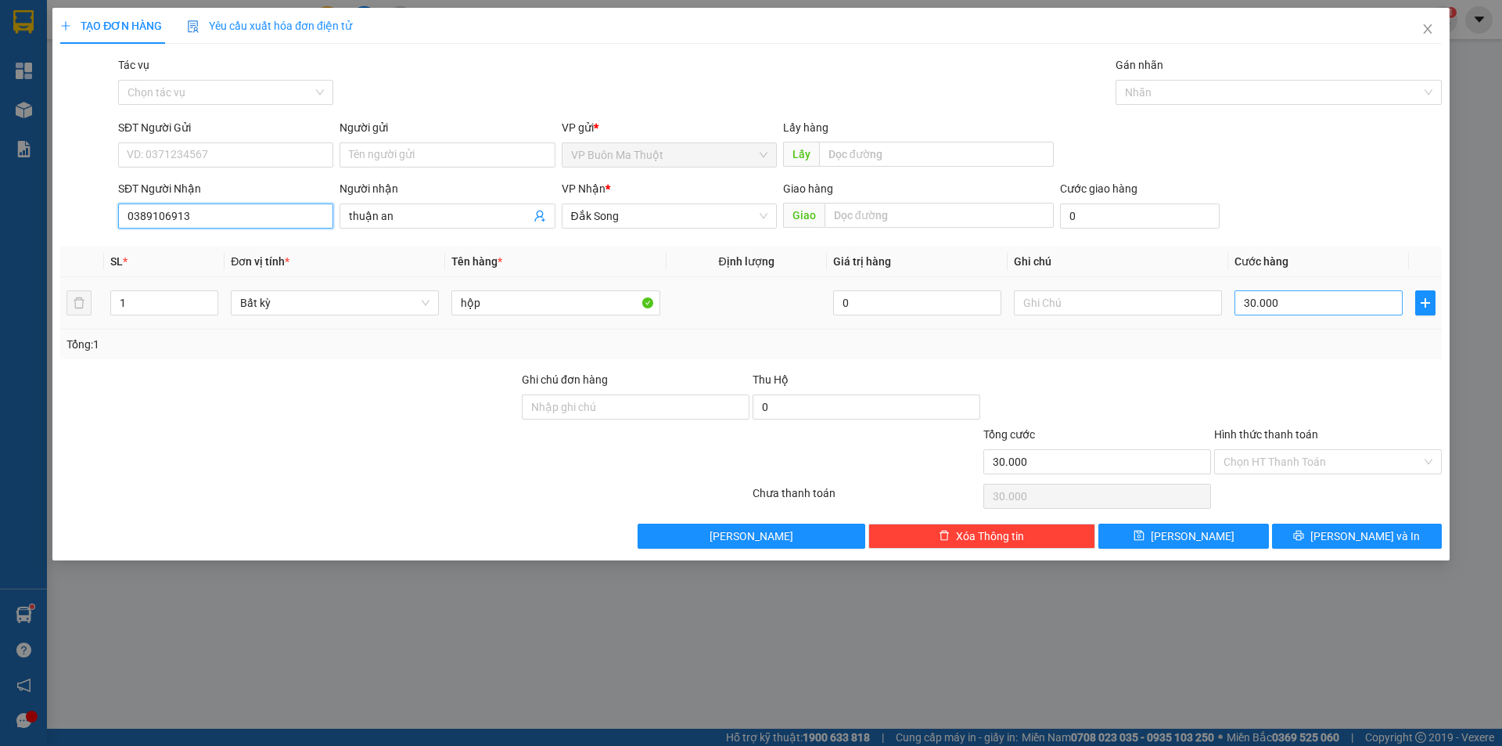
type input "0389106913"
click at [1275, 300] on input "30.000" at bounding box center [1319, 302] width 168 height 25
click at [1283, 306] on input "30.000" at bounding box center [1319, 302] width 168 height 25
click at [1168, 543] on button "[PERSON_NAME]" at bounding box center [1183, 535] width 170 height 25
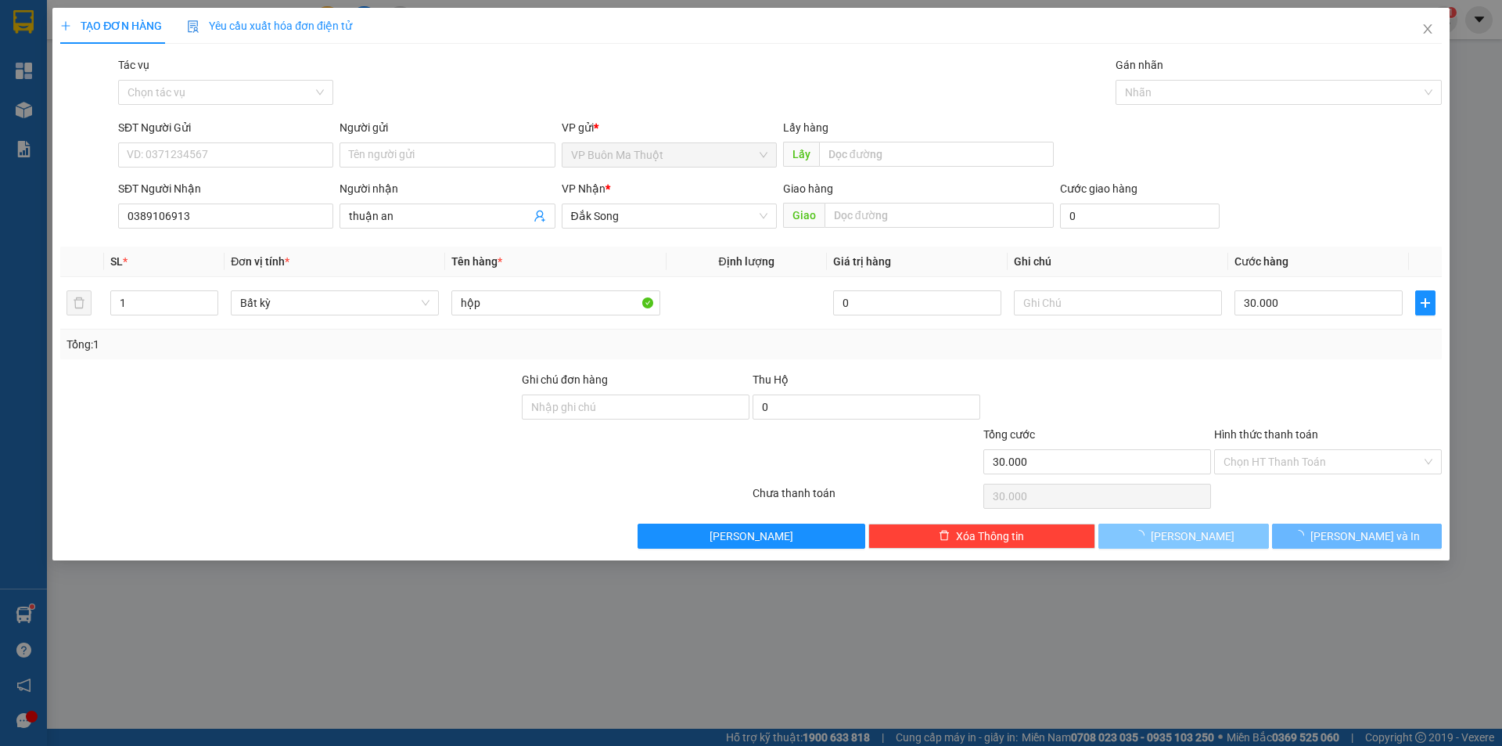
type input "0"
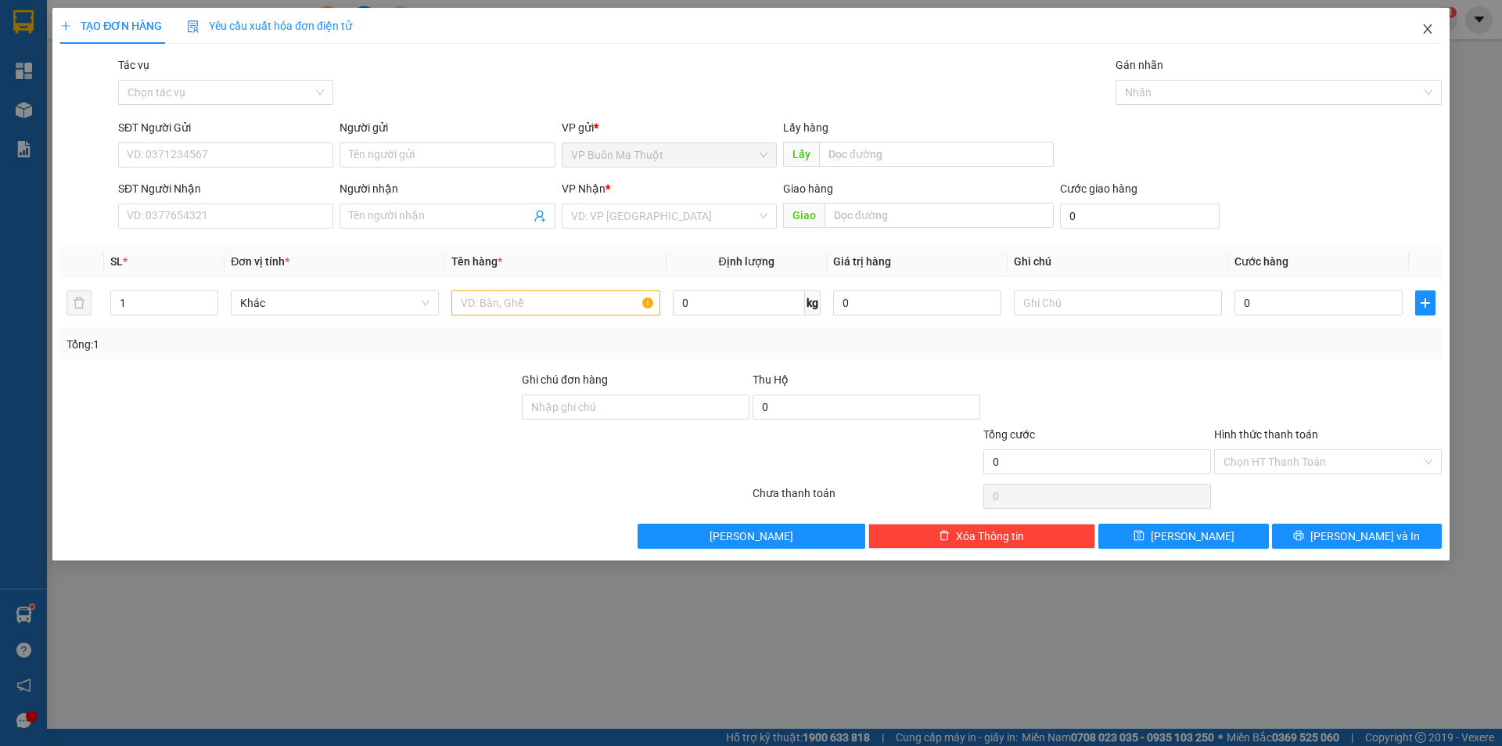
click at [1429, 27] on icon "close" at bounding box center [1428, 29] width 13 height 13
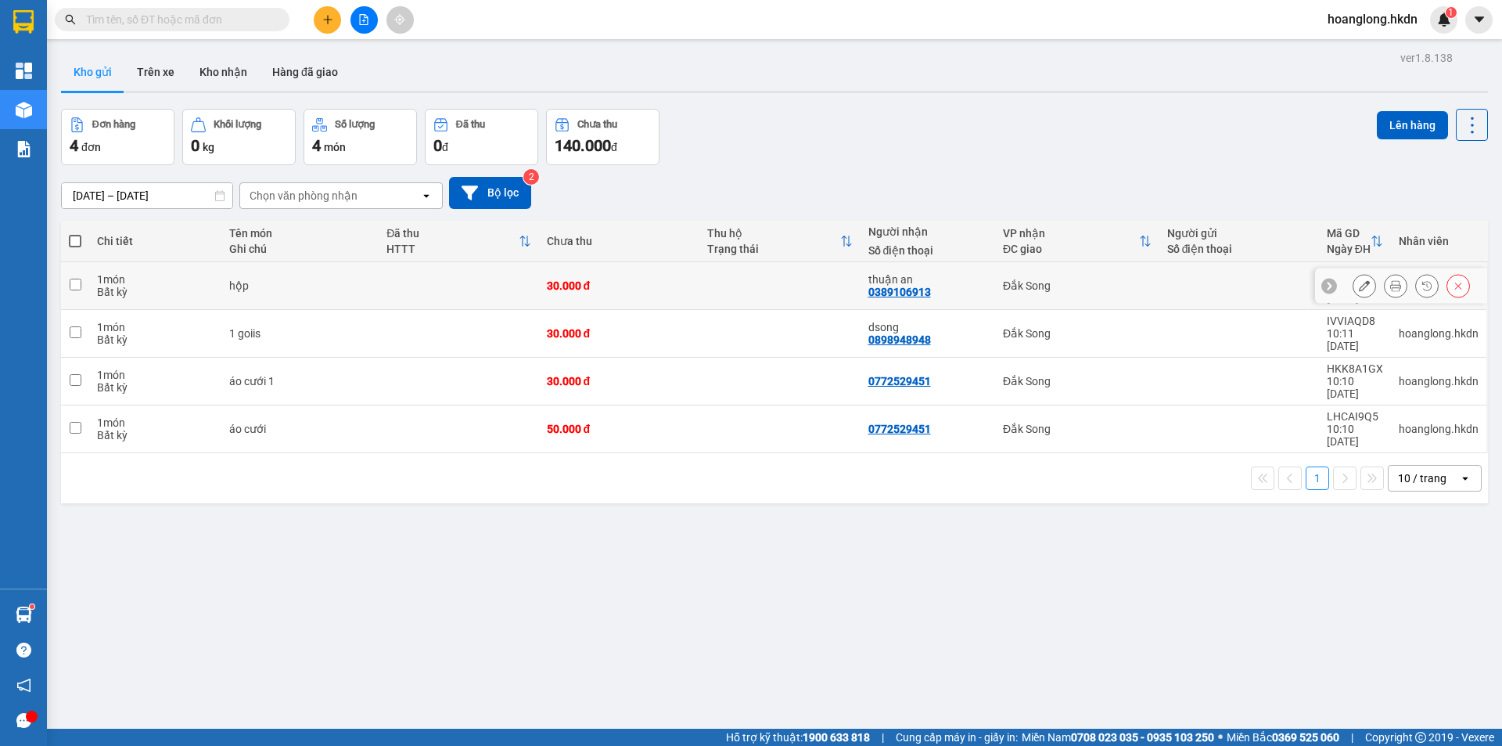
click at [570, 279] on div "30.000 đ" at bounding box center [620, 285] width 146 height 13
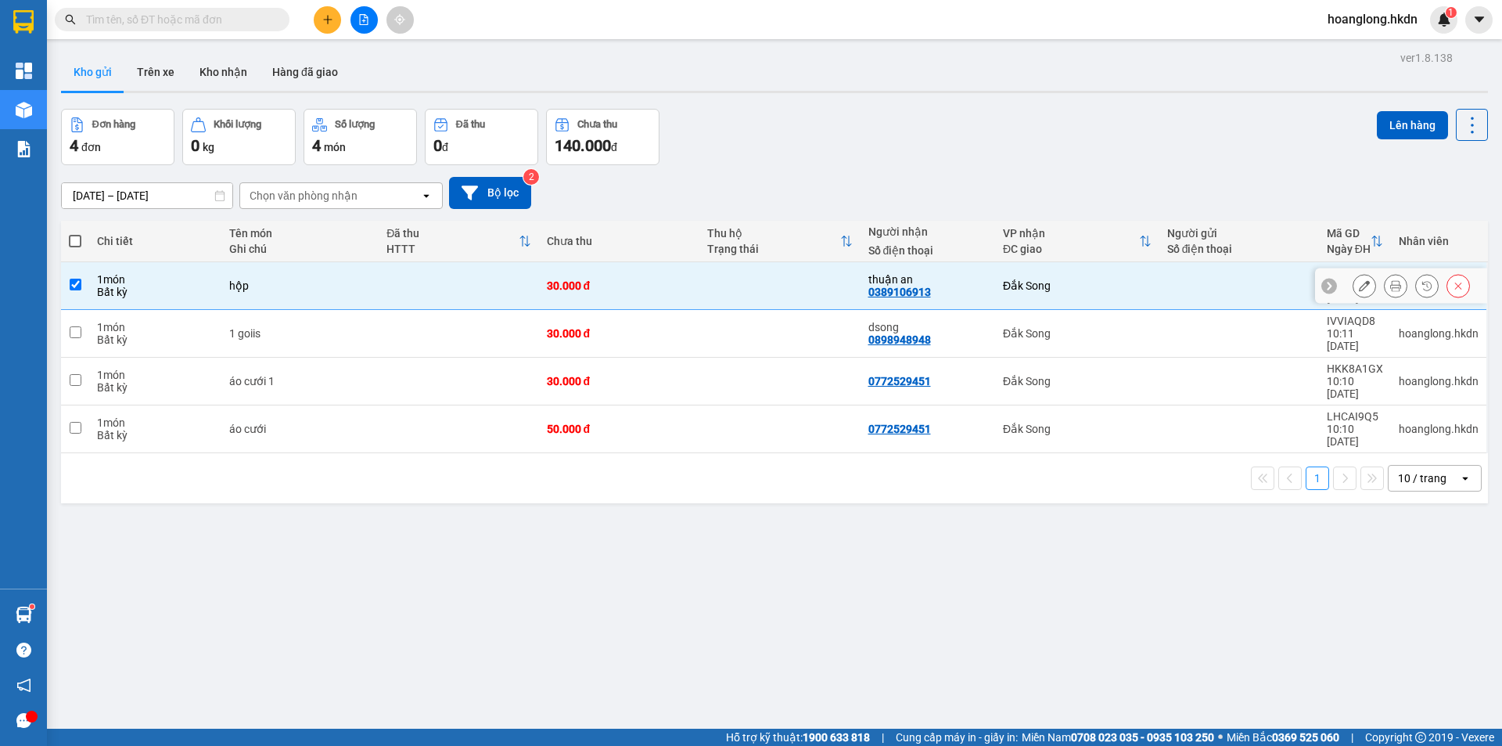
click at [602, 295] on td "30.000 đ" at bounding box center [619, 286] width 161 height 48
checkbox input "false"
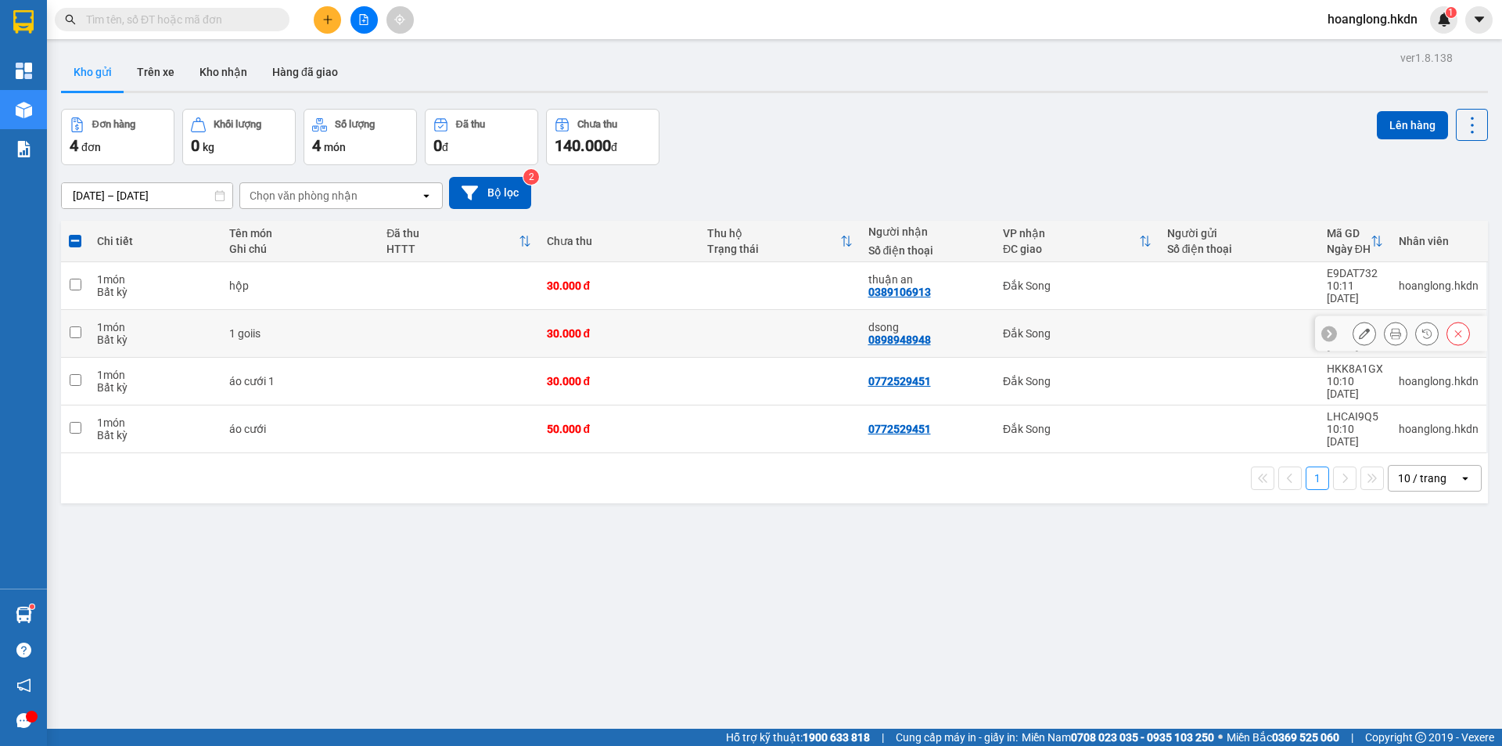
click at [607, 358] on td "30.000 đ" at bounding box center [619, 382] width 161 height 48
checkbox input "true"
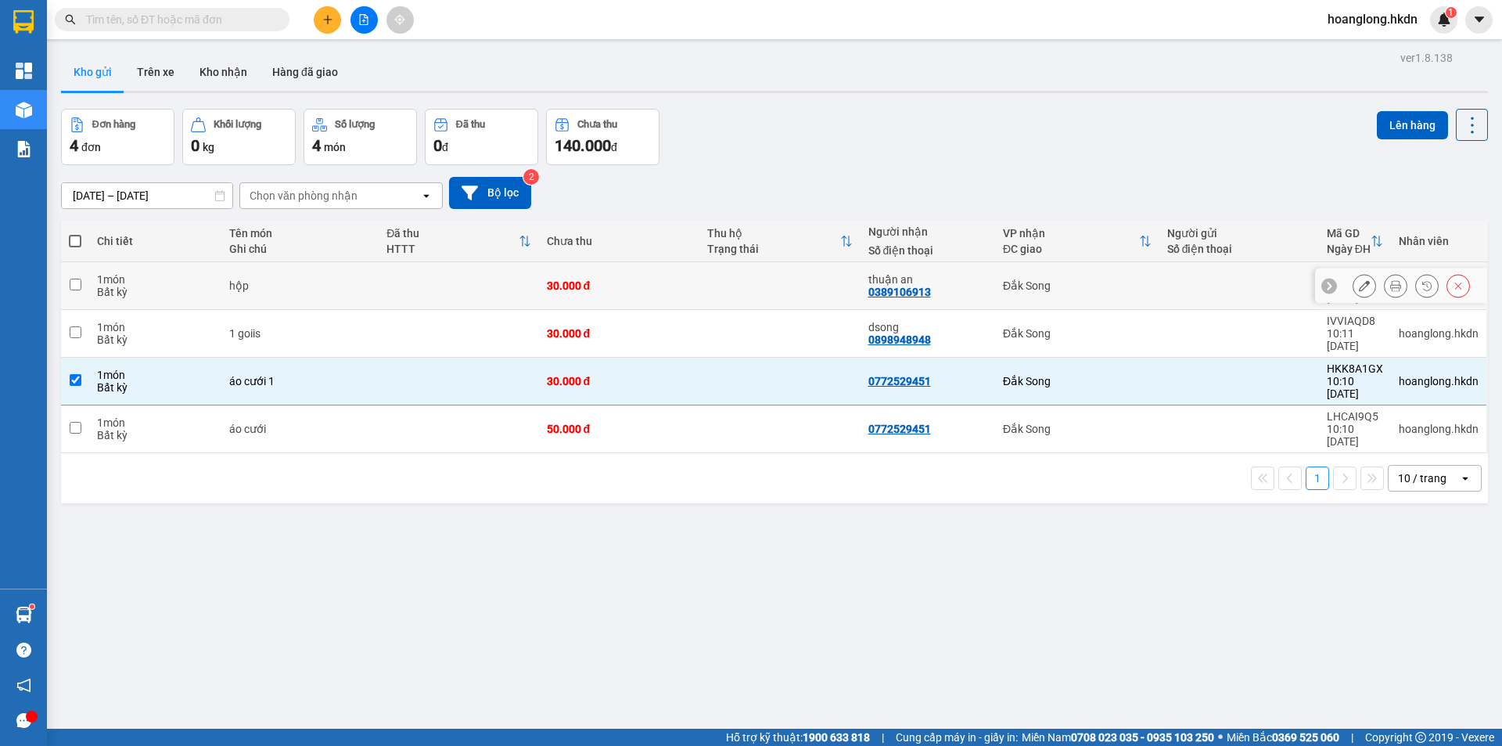
click at [635, 294] on td "30.000 đ" at bounding box center [619, 286] width 161 height 48
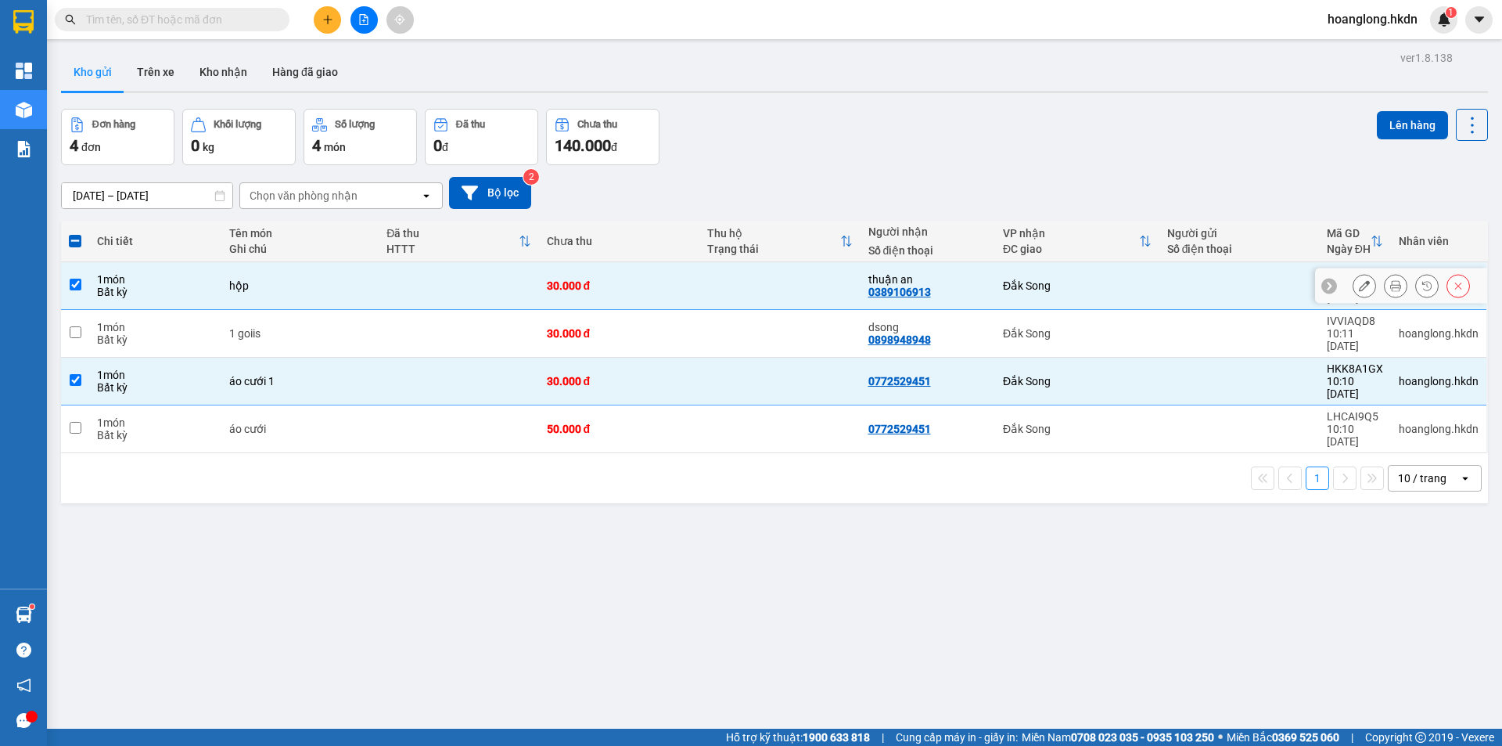
click at [618, 295] on td "30.000 đ" at bounding box center [619, 286] width 161 height 48
checkbox input "false"
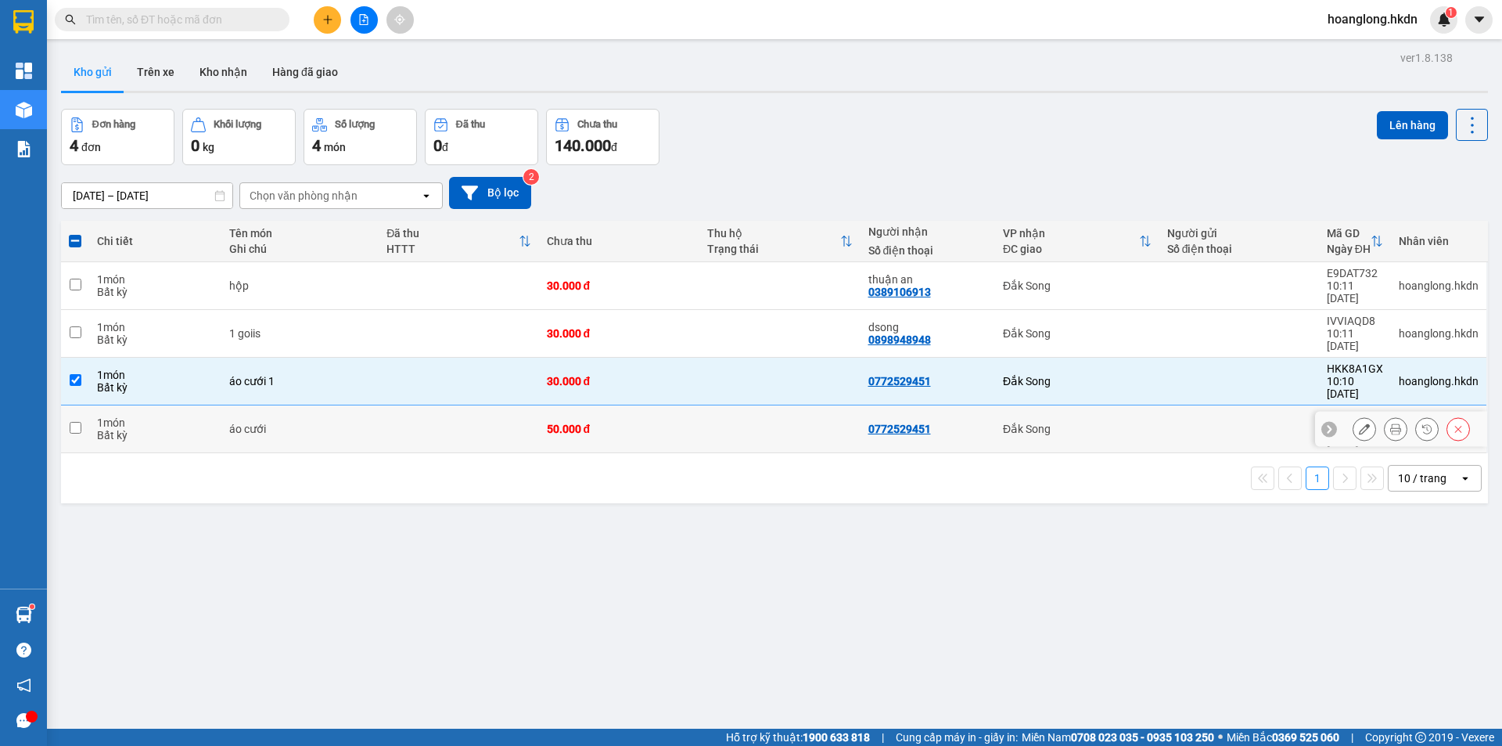
click at [613, 405] on td "50.000 đ" at bounding box center [619, 429] width 161 height 48
checkbox input "true"
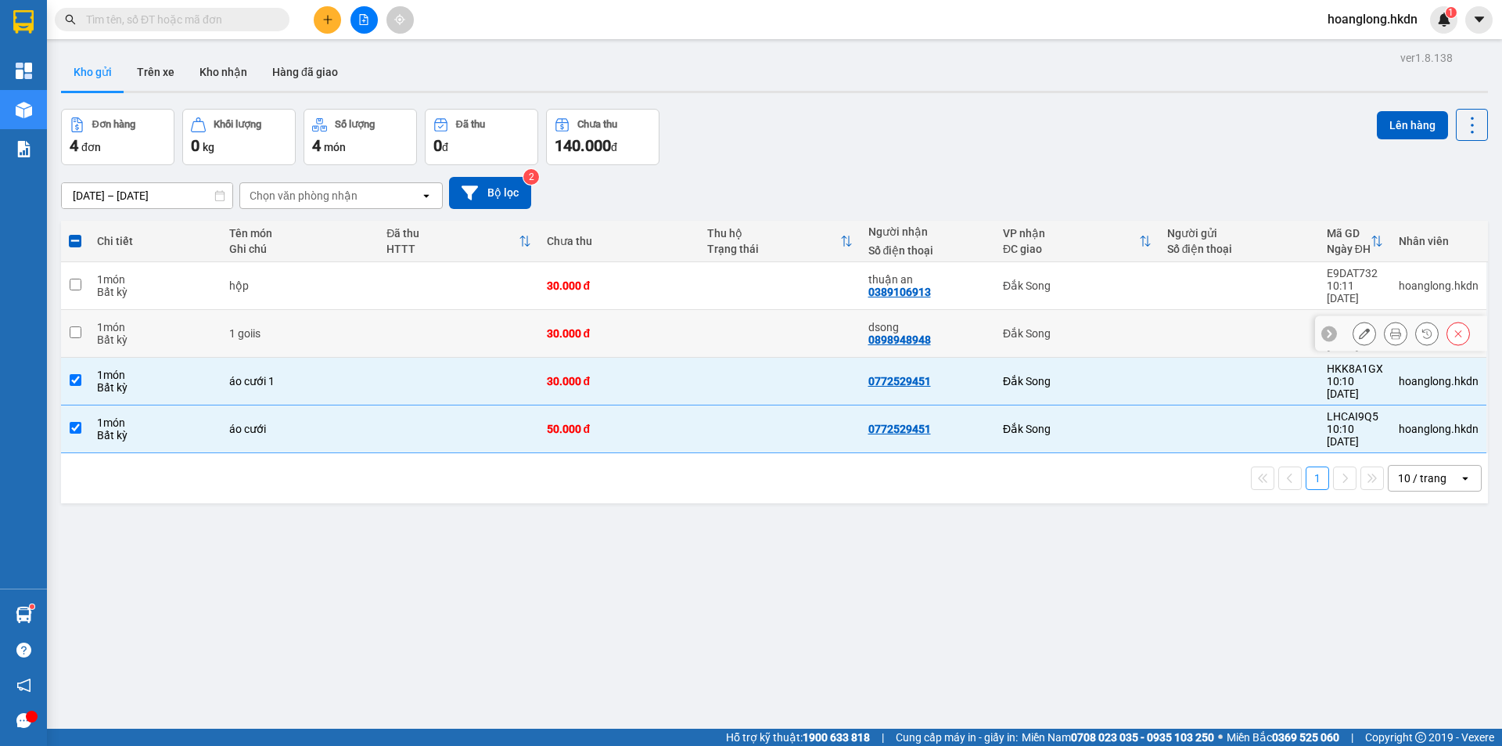
click at [620, 327] on div "30.000 đ" at bounding box center [620, 333] width 146 height 13
checkbox input "true"
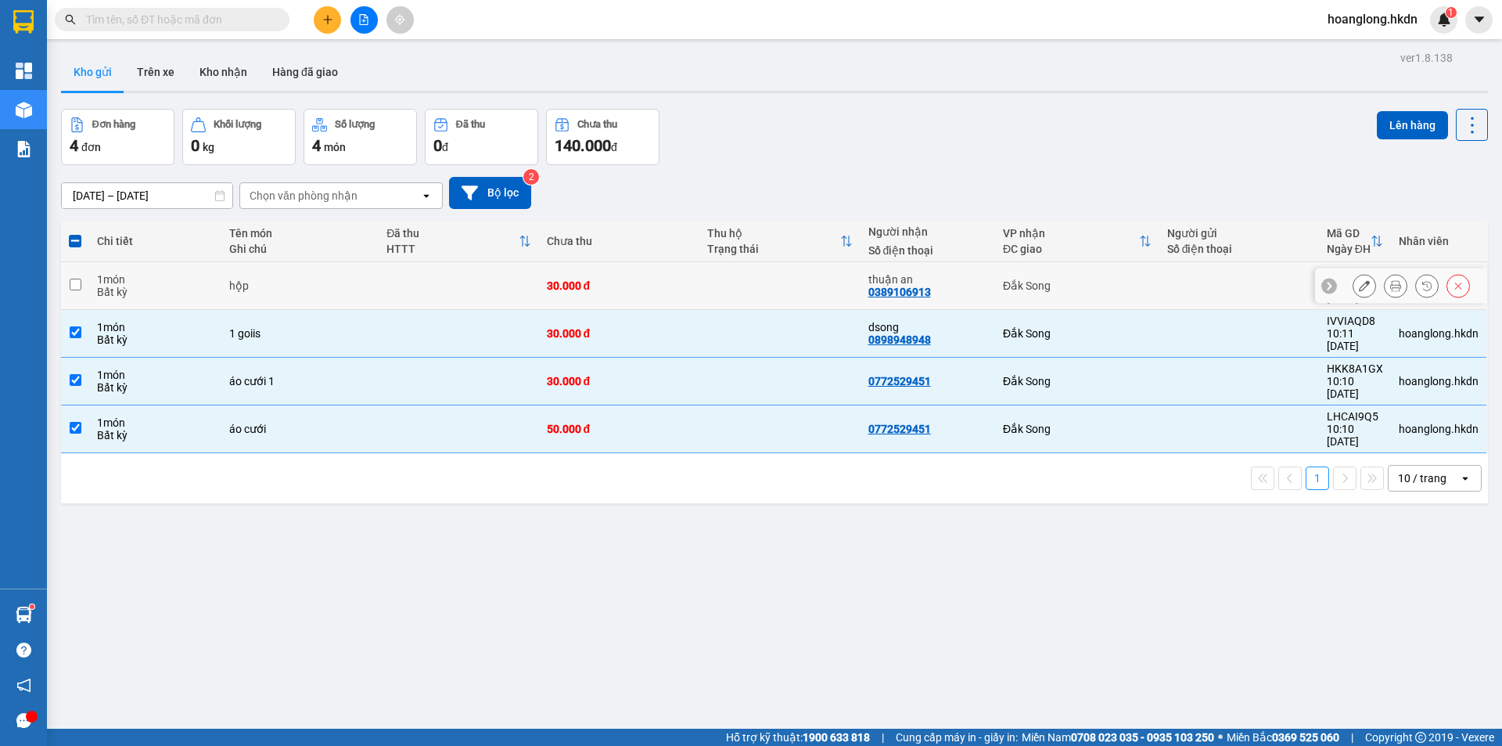
click at [621, 279] on div "30.000 đ" at bounding box center [620, 285] width 146 height 13
checkbox input "true"
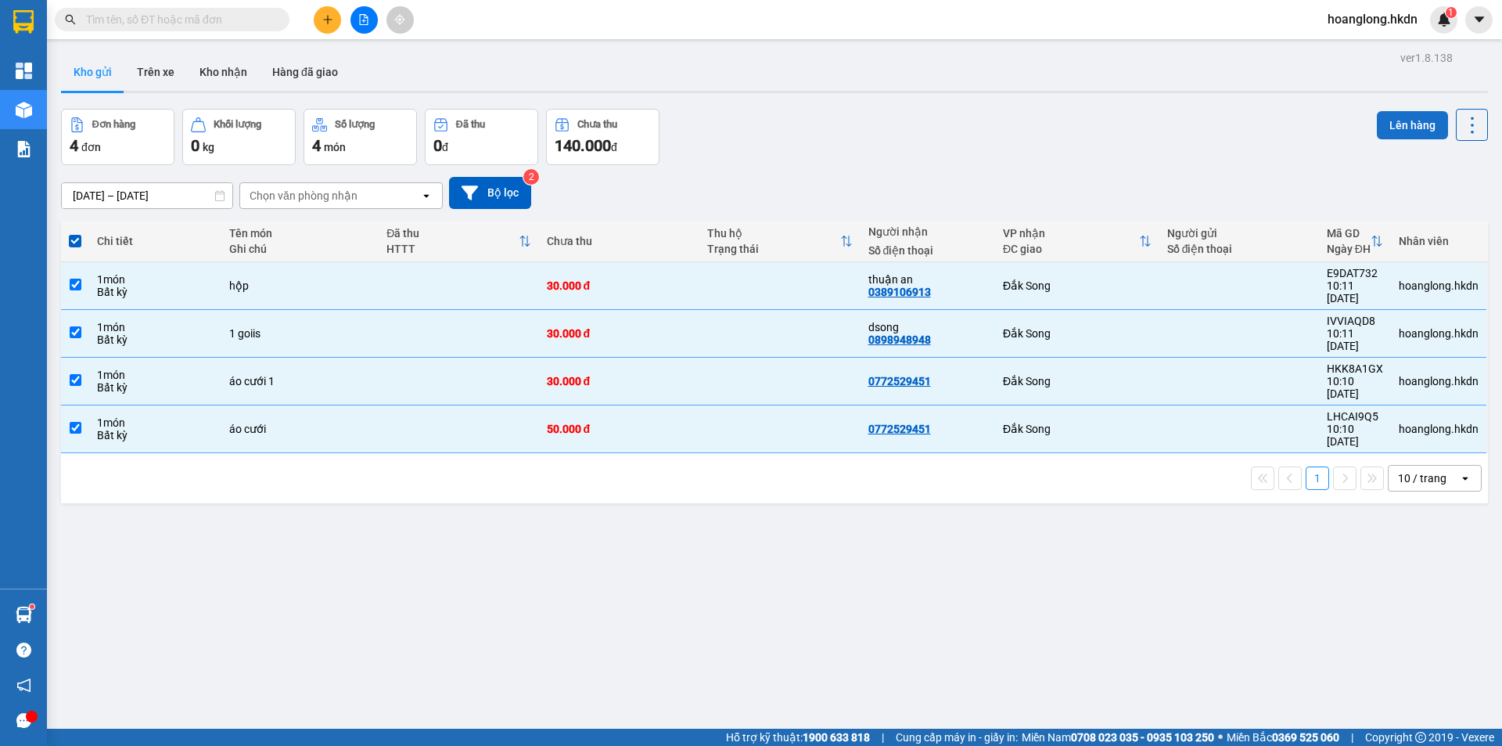
click at [1421, 113] on button "Lên hàng" at bounding box center [1412, 125] width 71 height 28
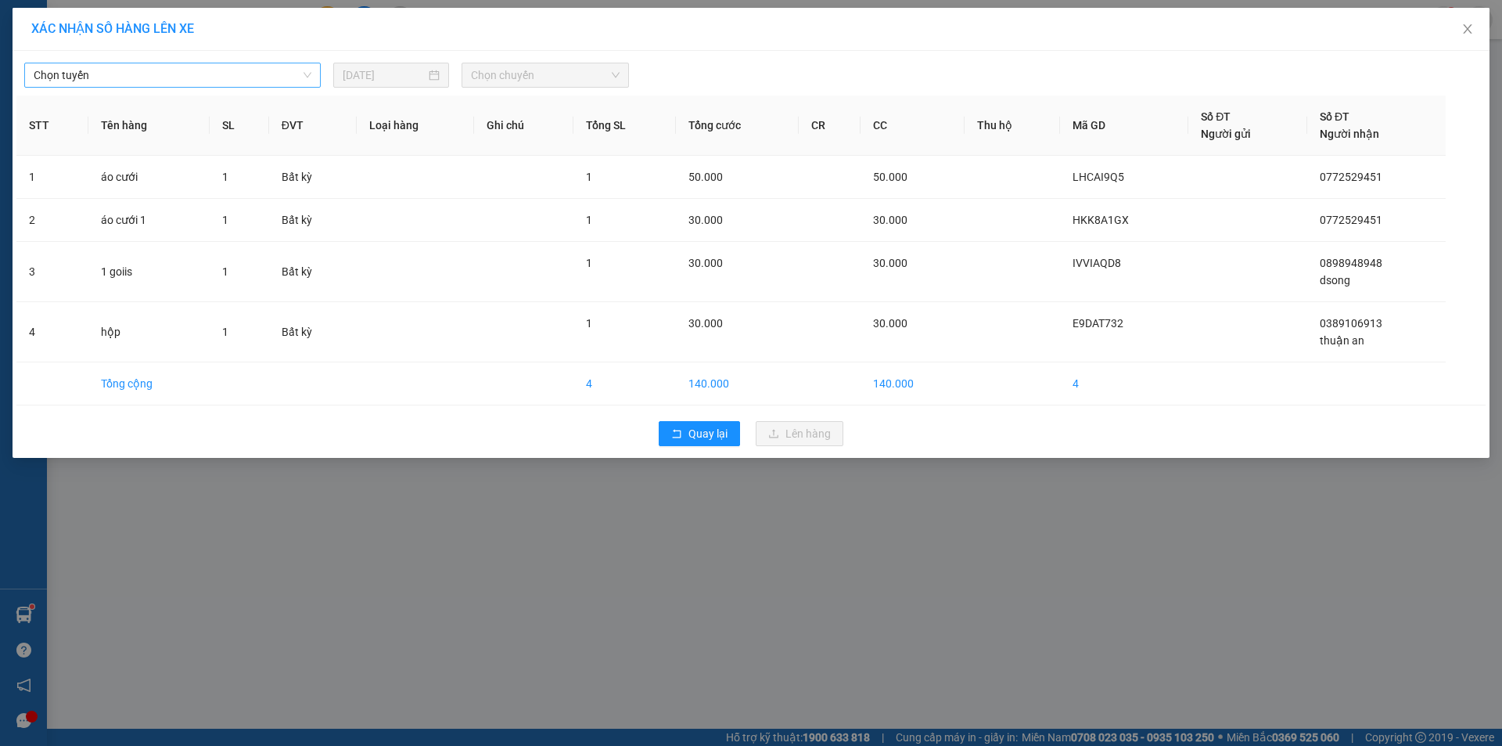
click at [287, 72] on span "Chọn tuyến" at bounding box center [173, 74] width 278 height 23
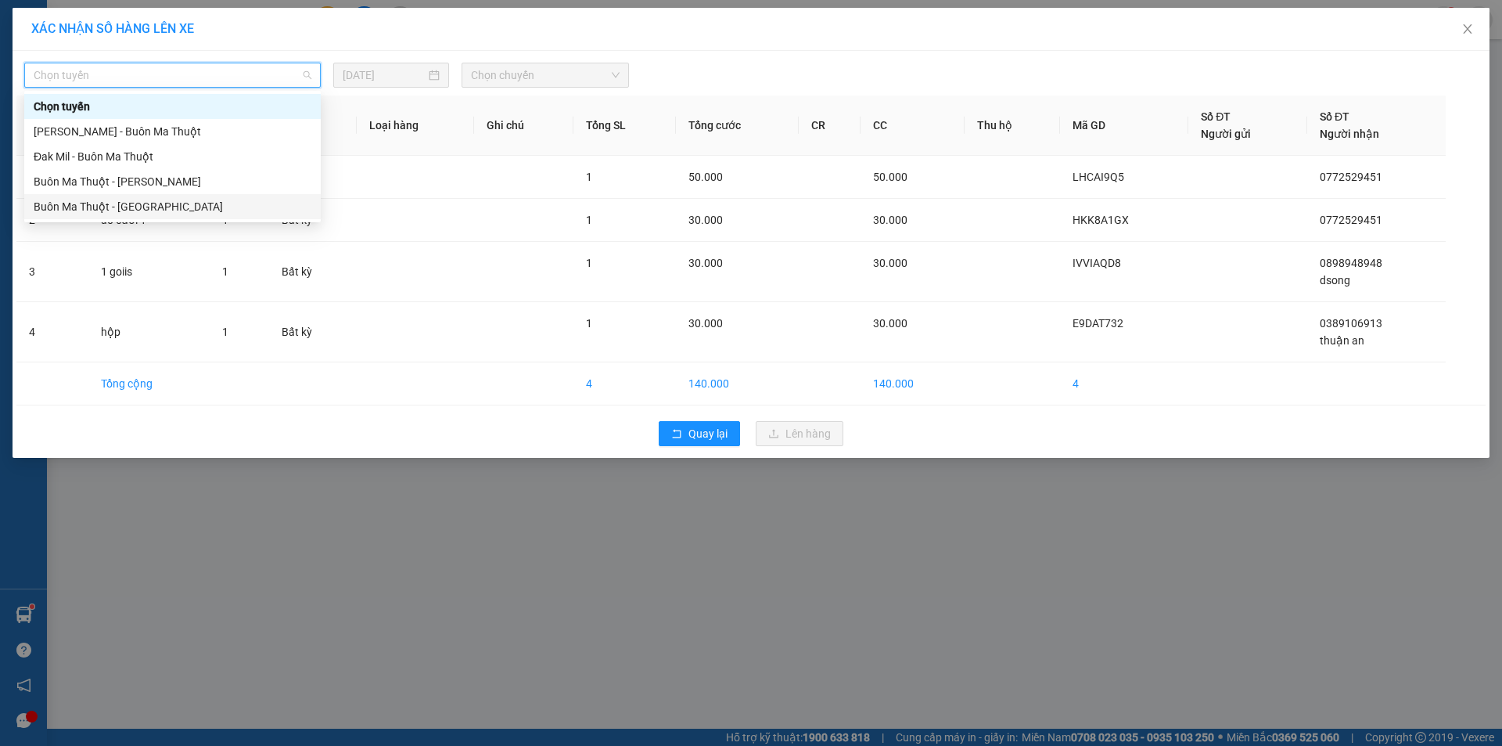
click at [200, 198] on div "Buôn Ma Thuột - [GEOGRAPHIC_DATA]" at bounding box center [173, 206] width 278 height 17
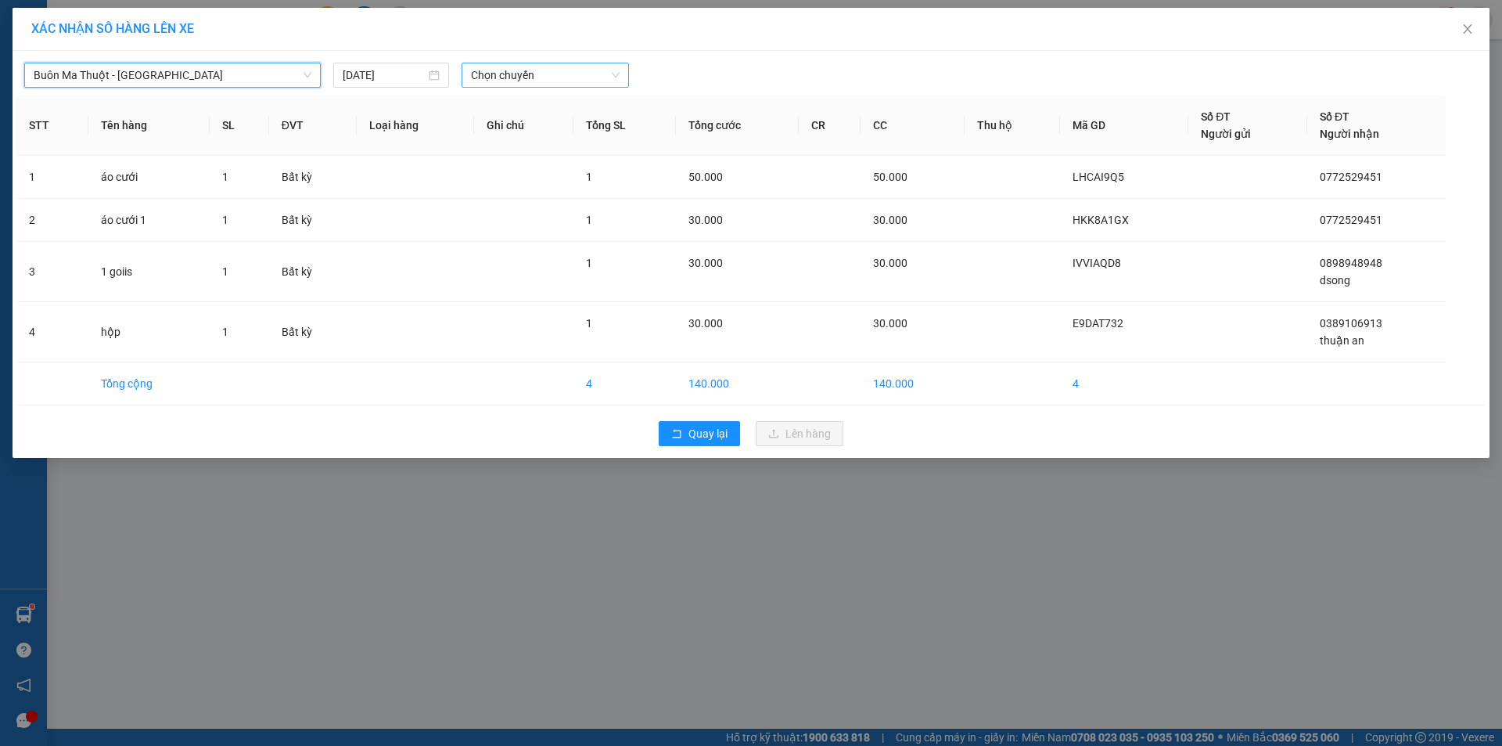
click at [569, 82] on span "Chọn chuyến" at bounding box center [545, 74] width 149 height 23
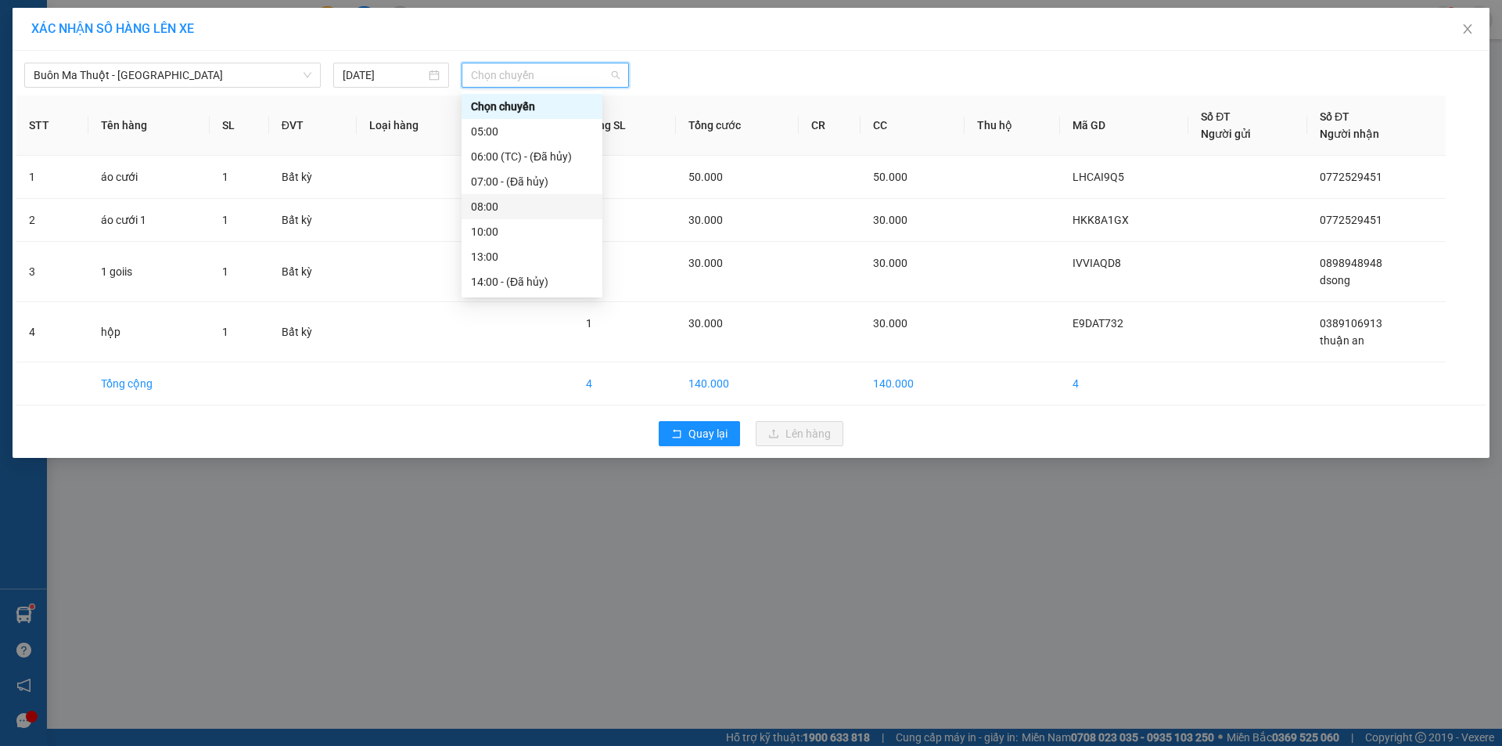
click at [523, 197] on div "08:00" at bounding box center [532, 206] width 141 height 25
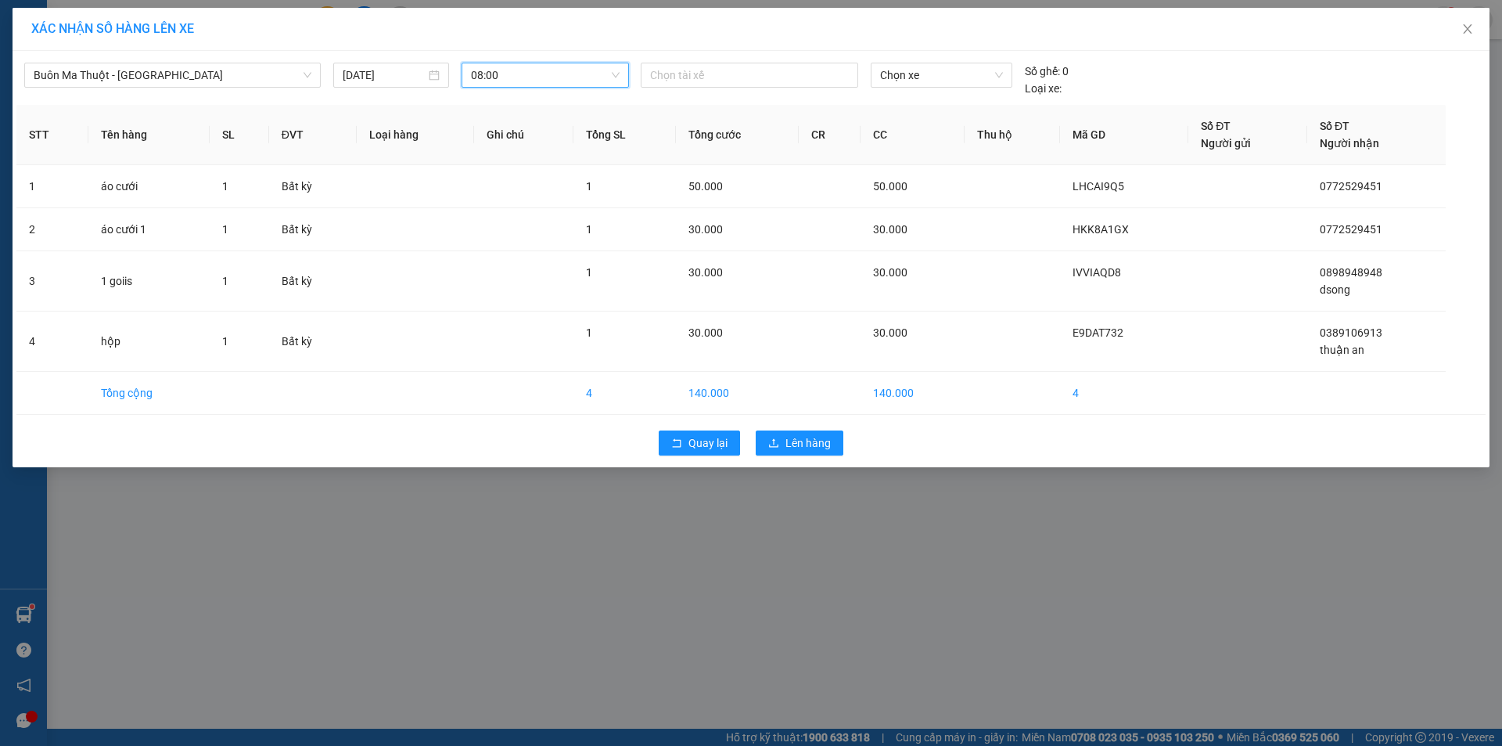
click at [546, 74] on span "08:00" at bounding box center [545, 74] width 149 height 23
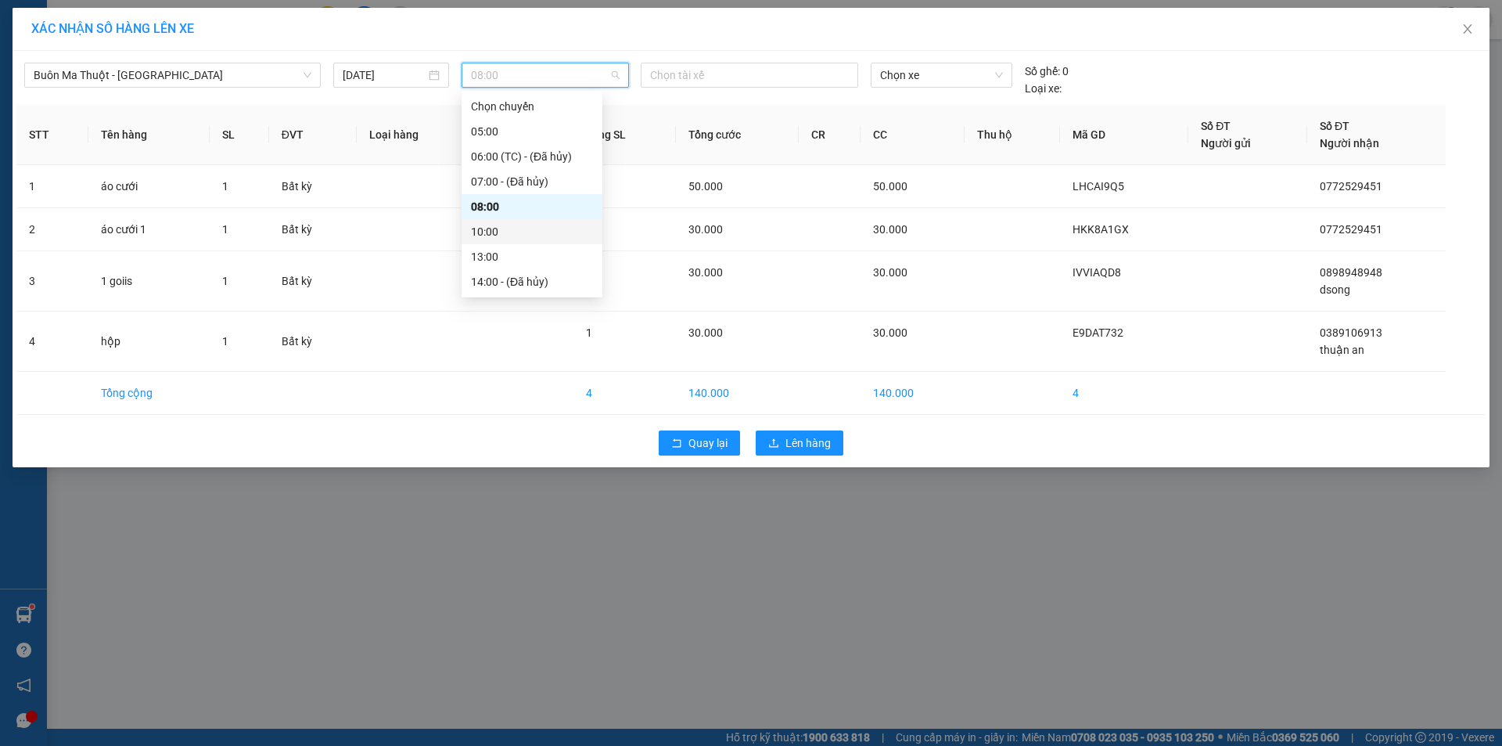
click at [507, 235] on div "10:00" at bounding box center [532, 231] width 122 height 17
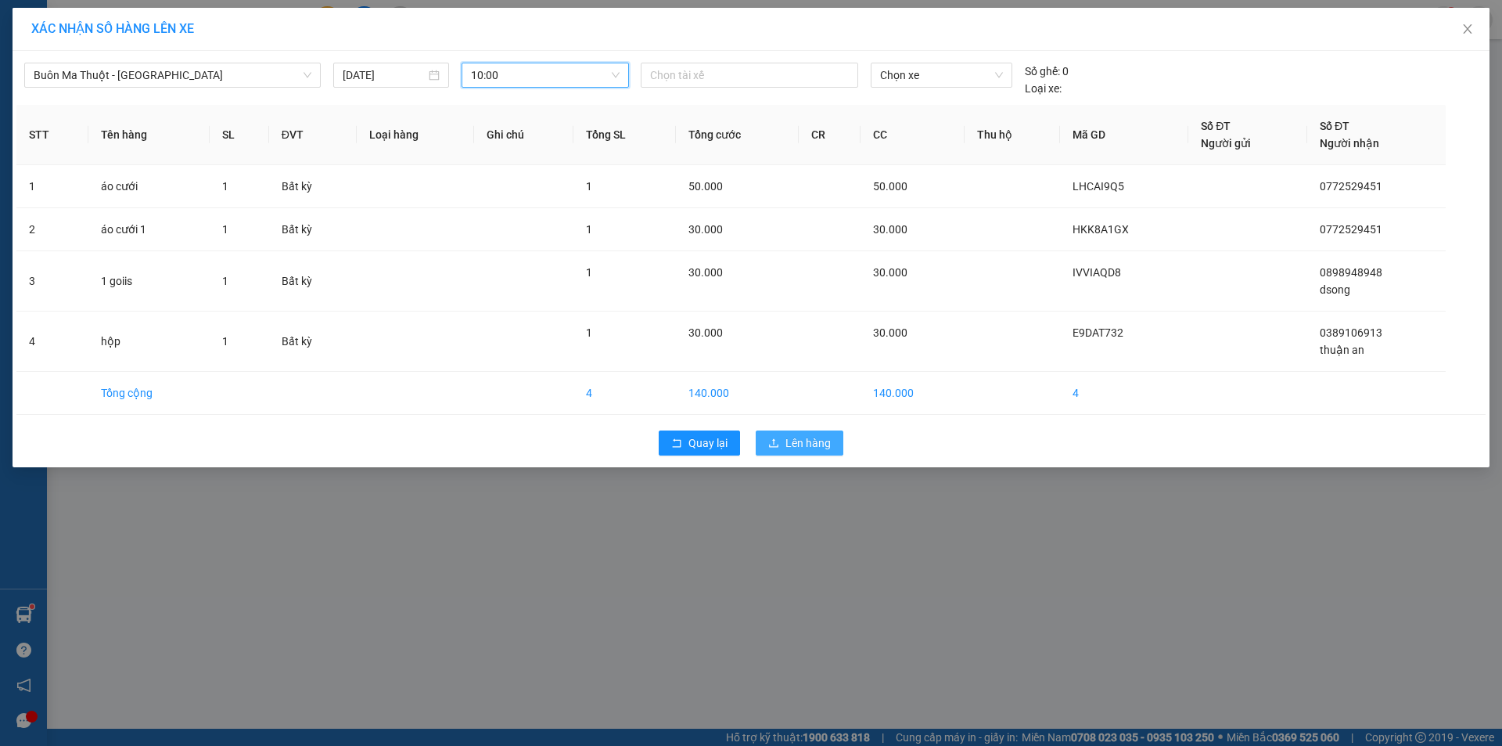
click at [819, 437] on span "Lên hàng" at bounding box center [808, 442] width 45 height 17
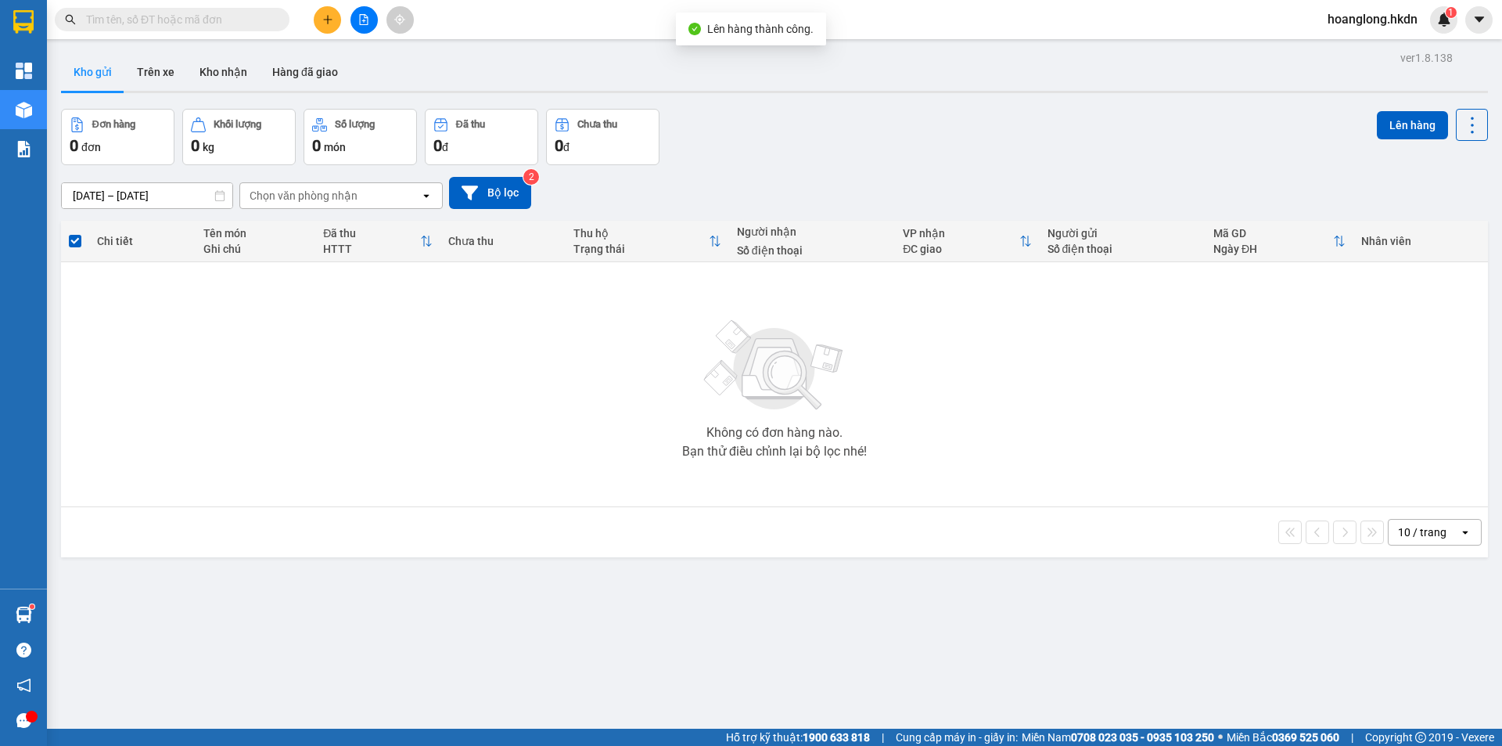
click at [325, 13] on button at bounding box center [327, 19] width 27 height 27
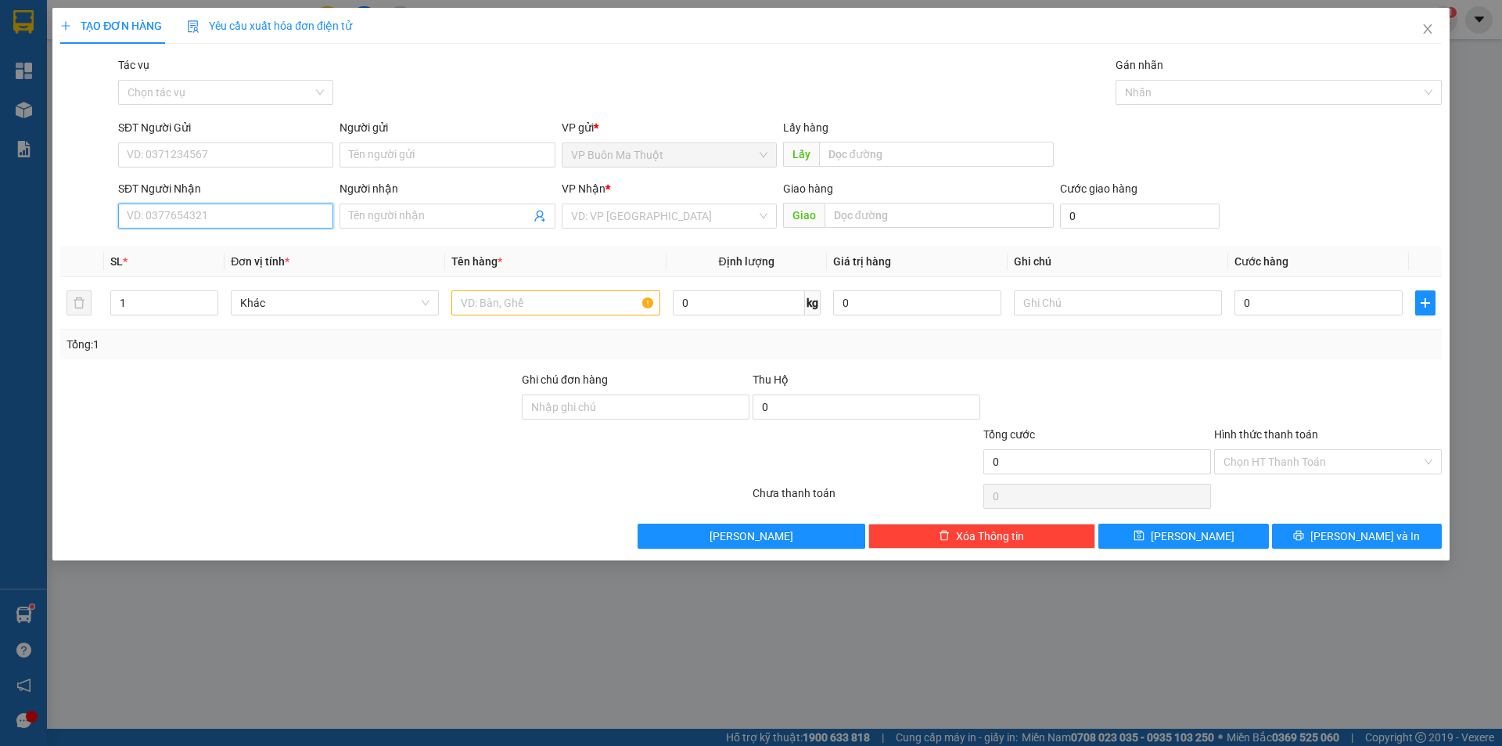
click at [200, 218] on input "SĐT Người Nhận" at bounding box center [225, 215] width 215 height 25
type input "0378861351"
click at [662, 214] on input "search" at bounding box center [663, 215] width 185 height 23
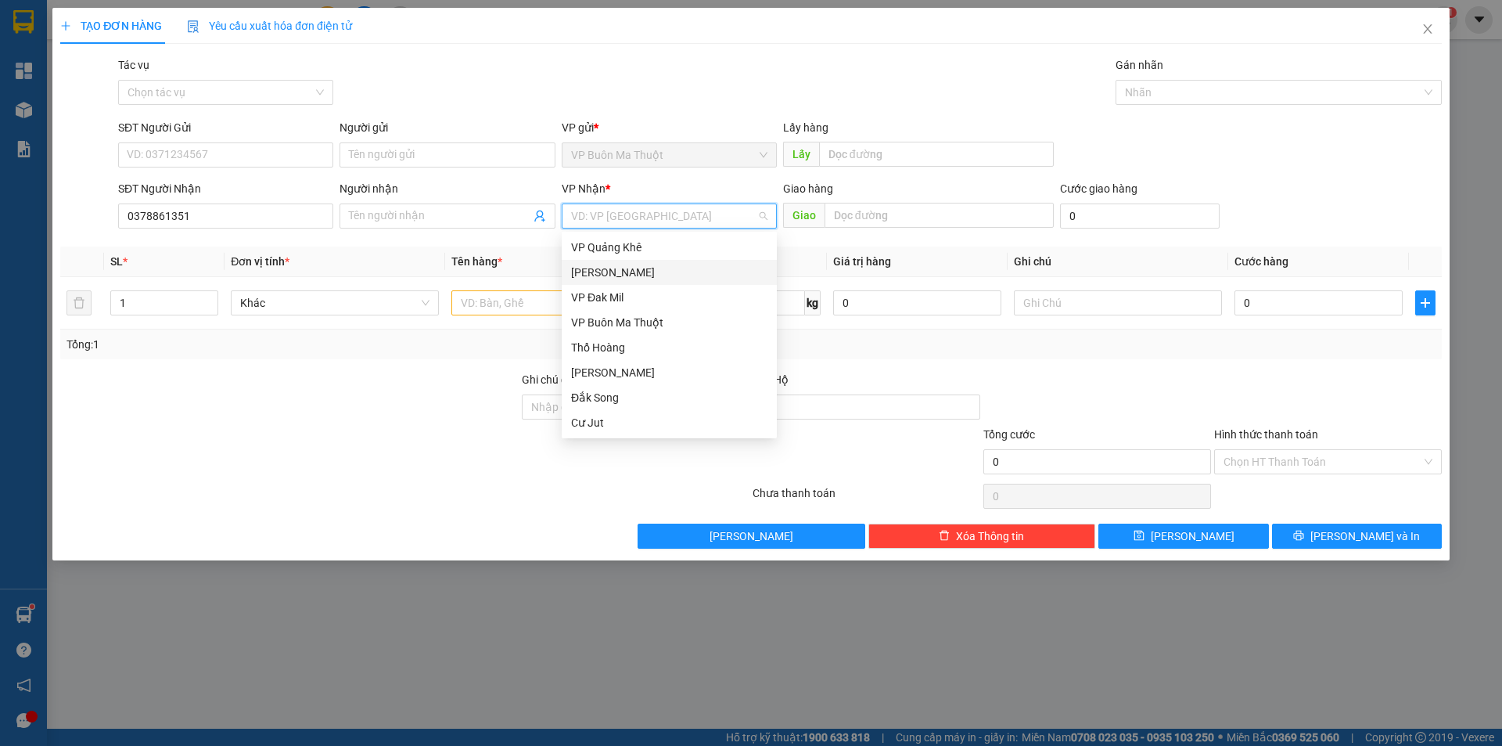
click at [638, 275] on div "[PERSON_NAME]" at bounding box center [669, 272] width 196 height 17
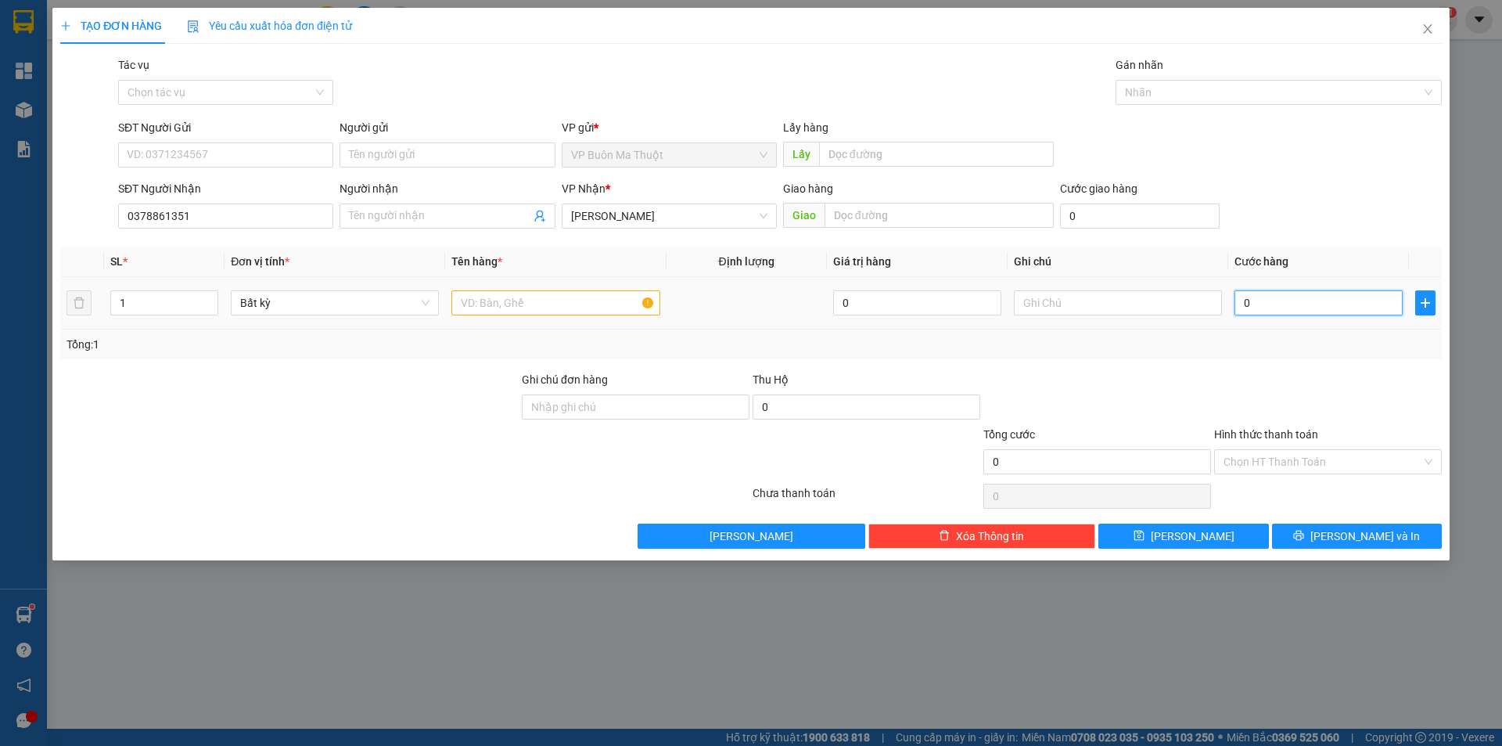
click at [1253, 300] on input "0" at bounding box center [1319, 302] width 168 height 25
type input "8"
type input "80"
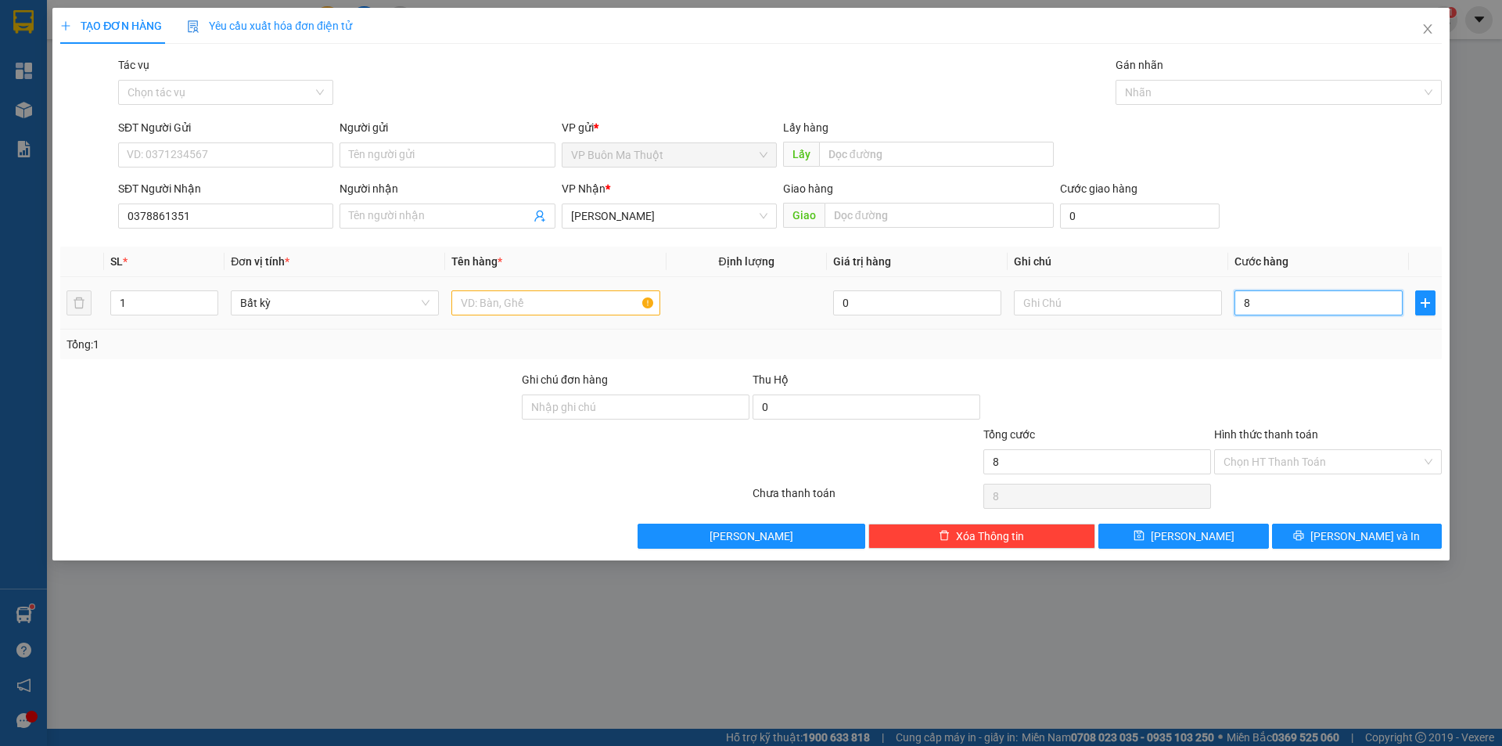
type input "80"
type input "800"
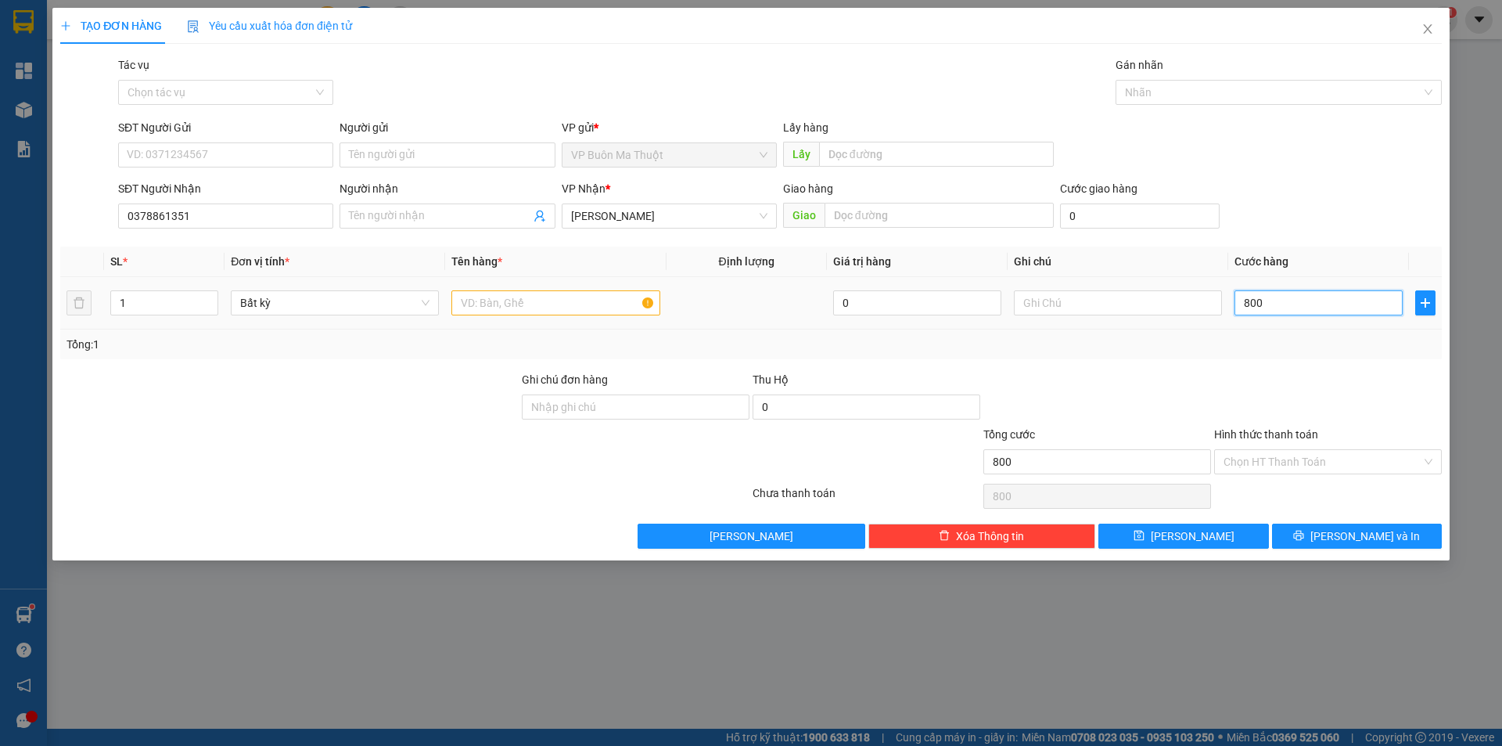
type input "8.000"
type input "80.000"
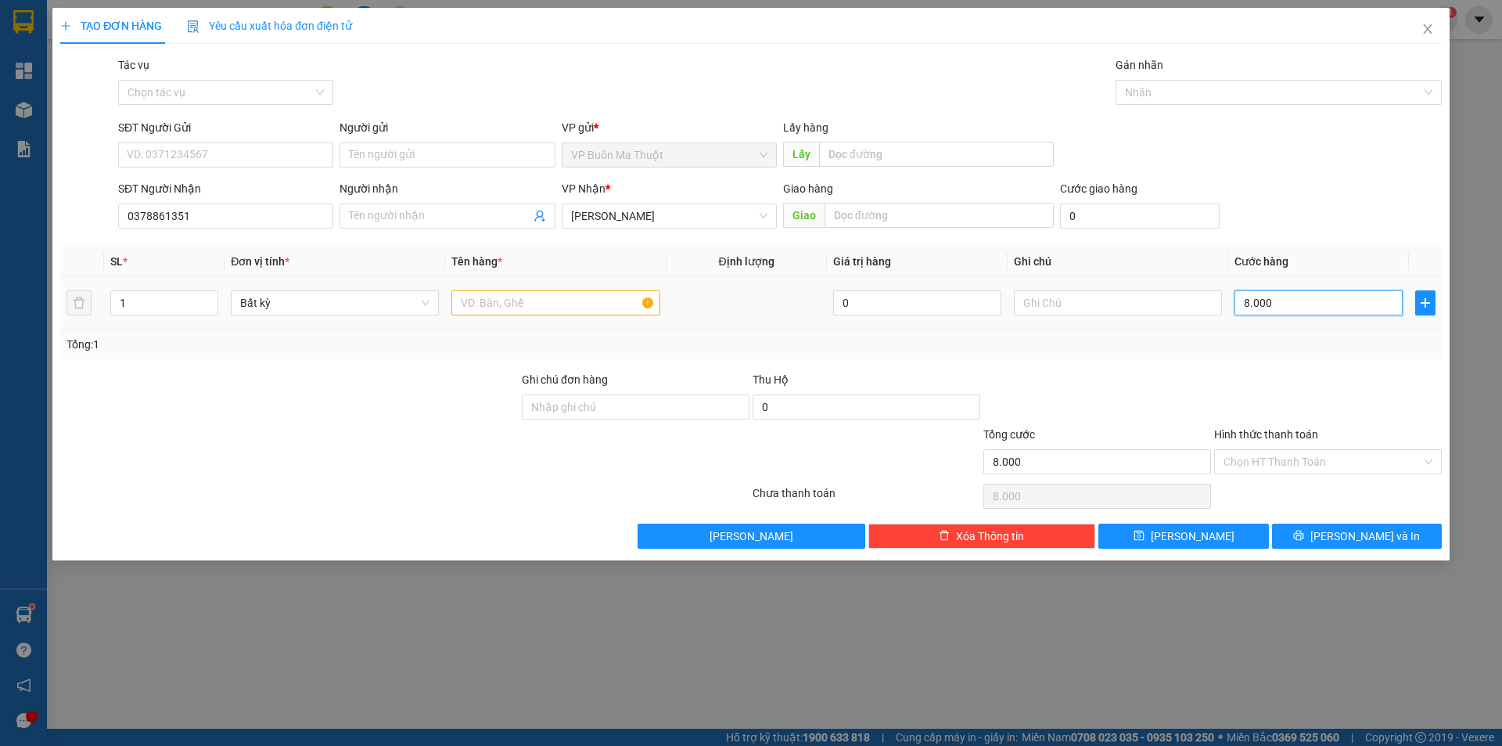
type input "80.000"
click at [550, 292] on input "text" at bounding box center [555, 302] width 208 height 25
paste input "ê"
paste input "ện"
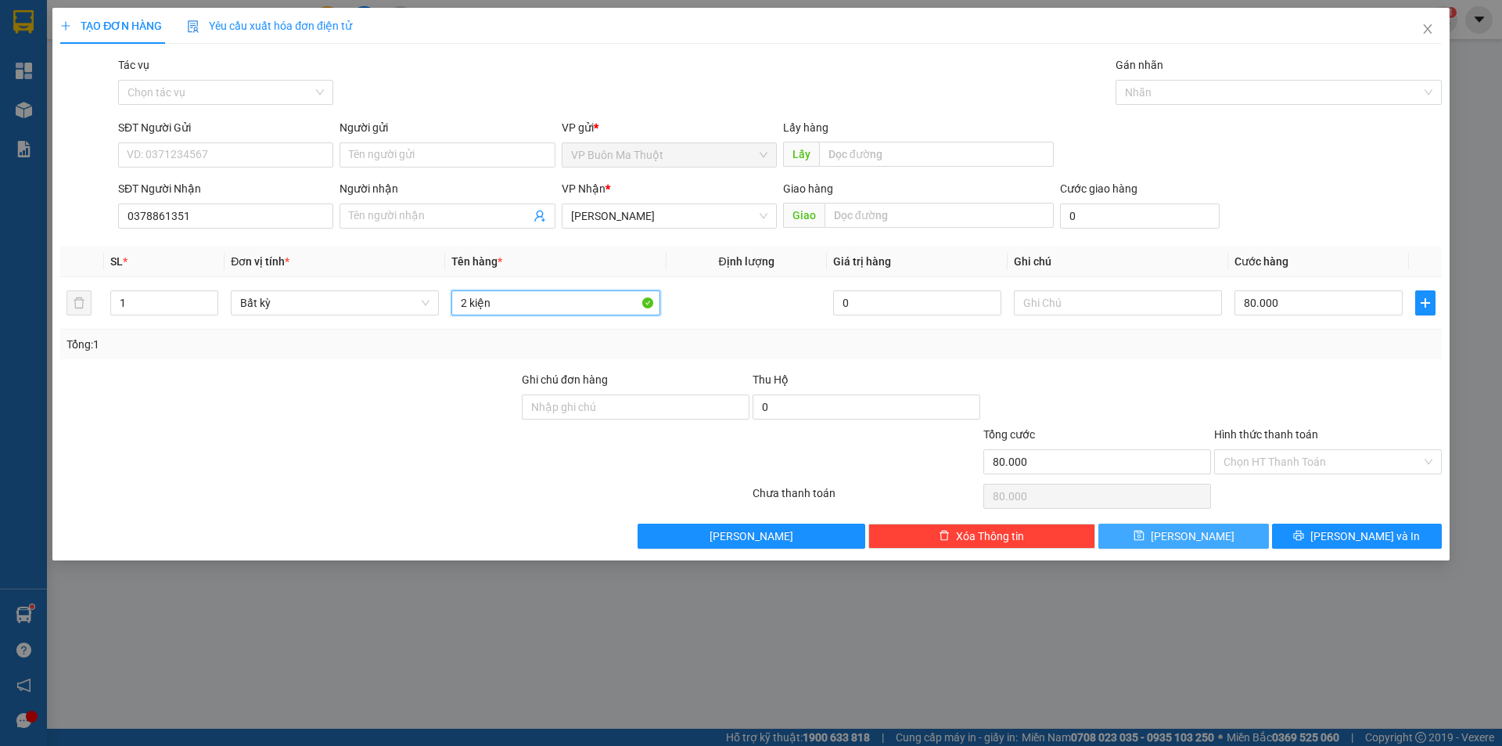
type input "2 kiện"
click at [1235, 534] on button "[PERSON_NAME]" at bounding box center [1183, 535] width 170 height 25
click at [1235, 535] on button "[PERSON_NAME]" at bounding box center [1183, 535] width 170 height 25
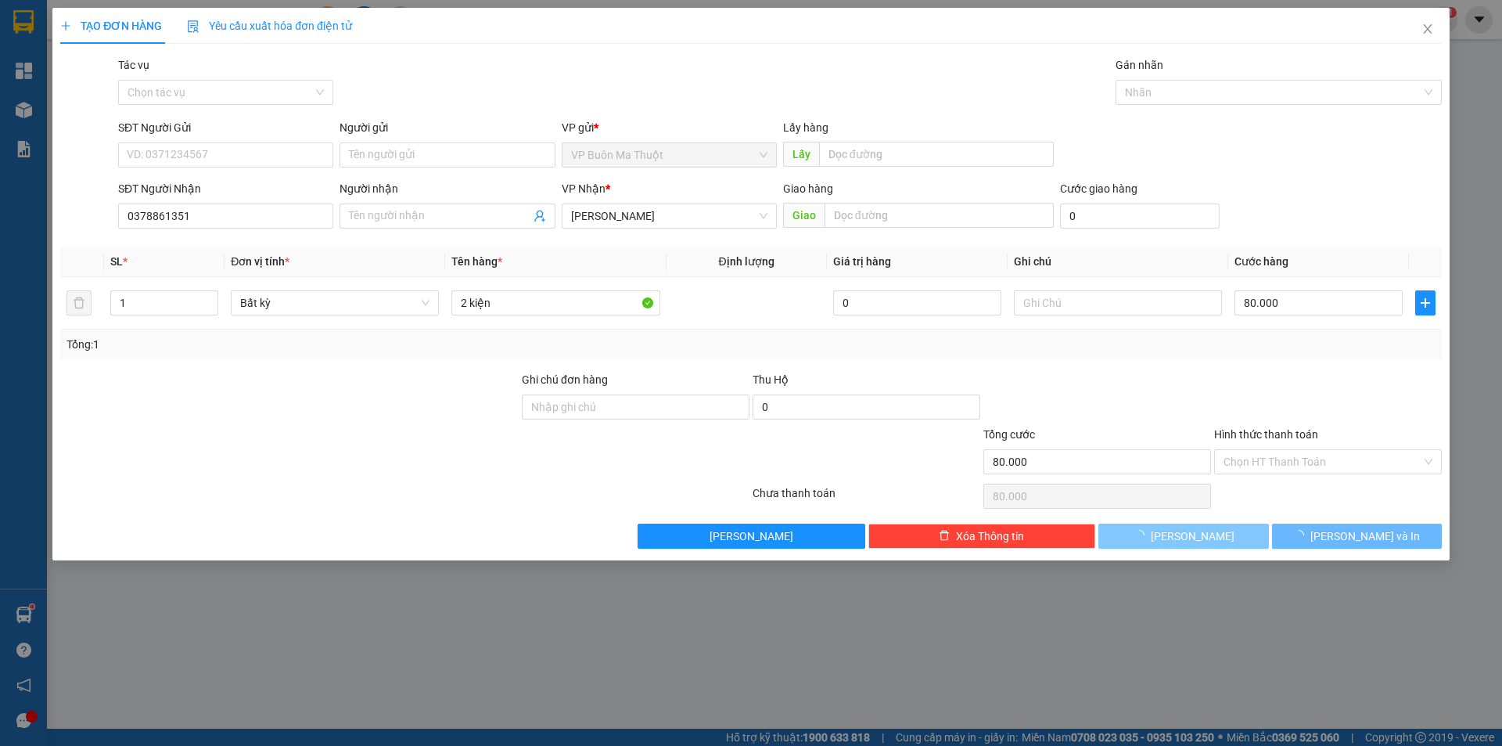
type input "0"
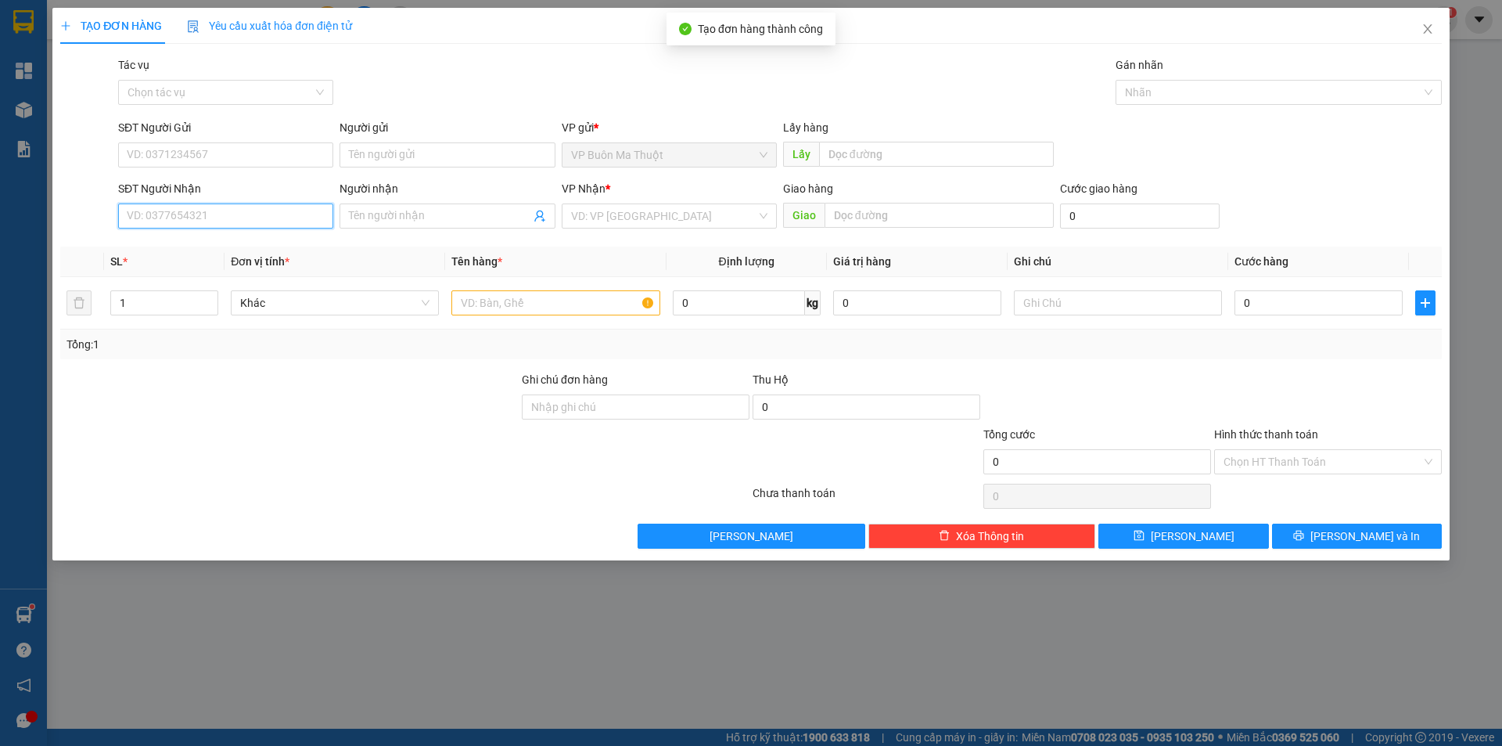
click at [222, 212] on input "SĐT Người Nhận" at bounding box center [225, 215] width 215 height 25
type input "0909727029"
click at [215, 246] on div "0909727029" at bounding box center [226, 247] width 196 height 17
type input "30.000"
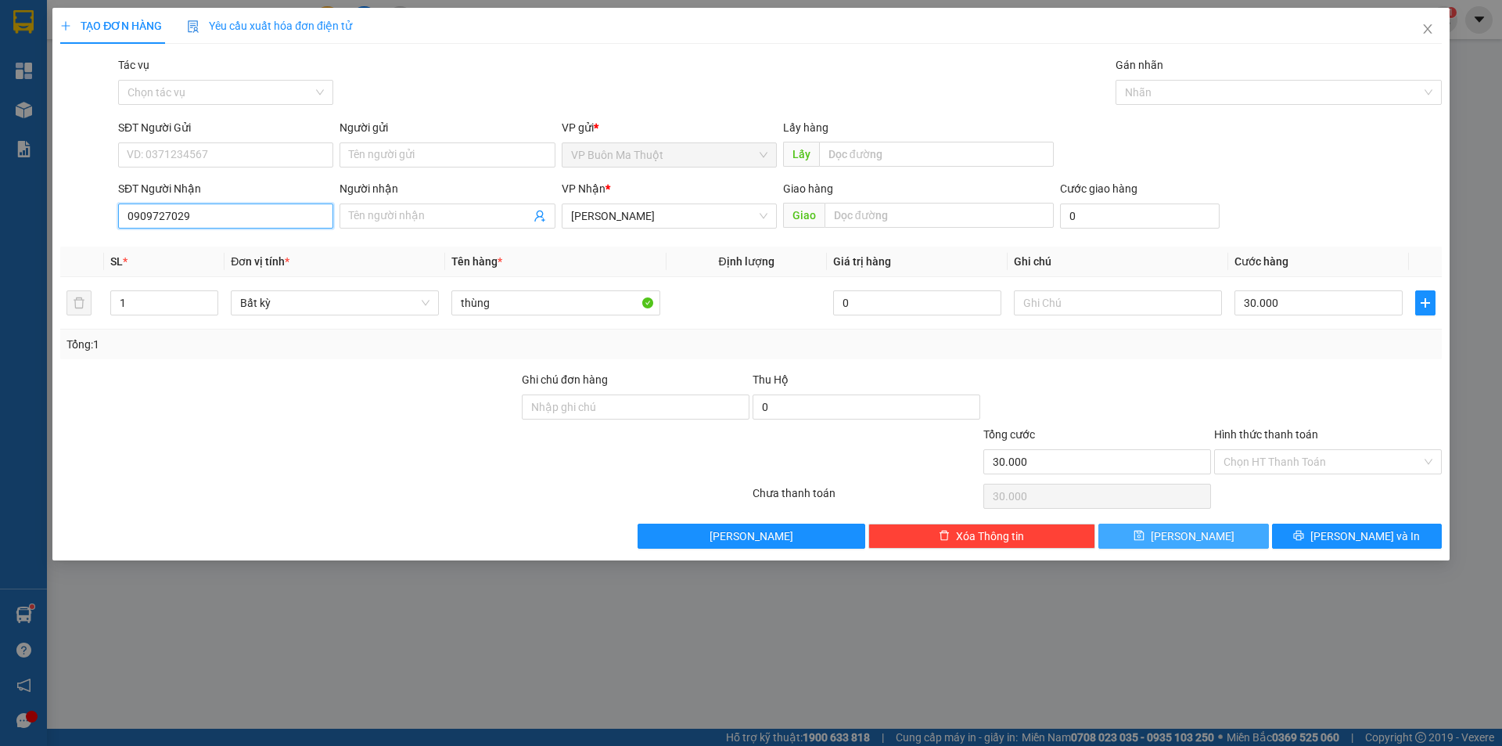
type input "0909727029"
click at [1151, 534] on button "[PERSON_NAME]" at bounding box center [1183, 535] width 170 height 25
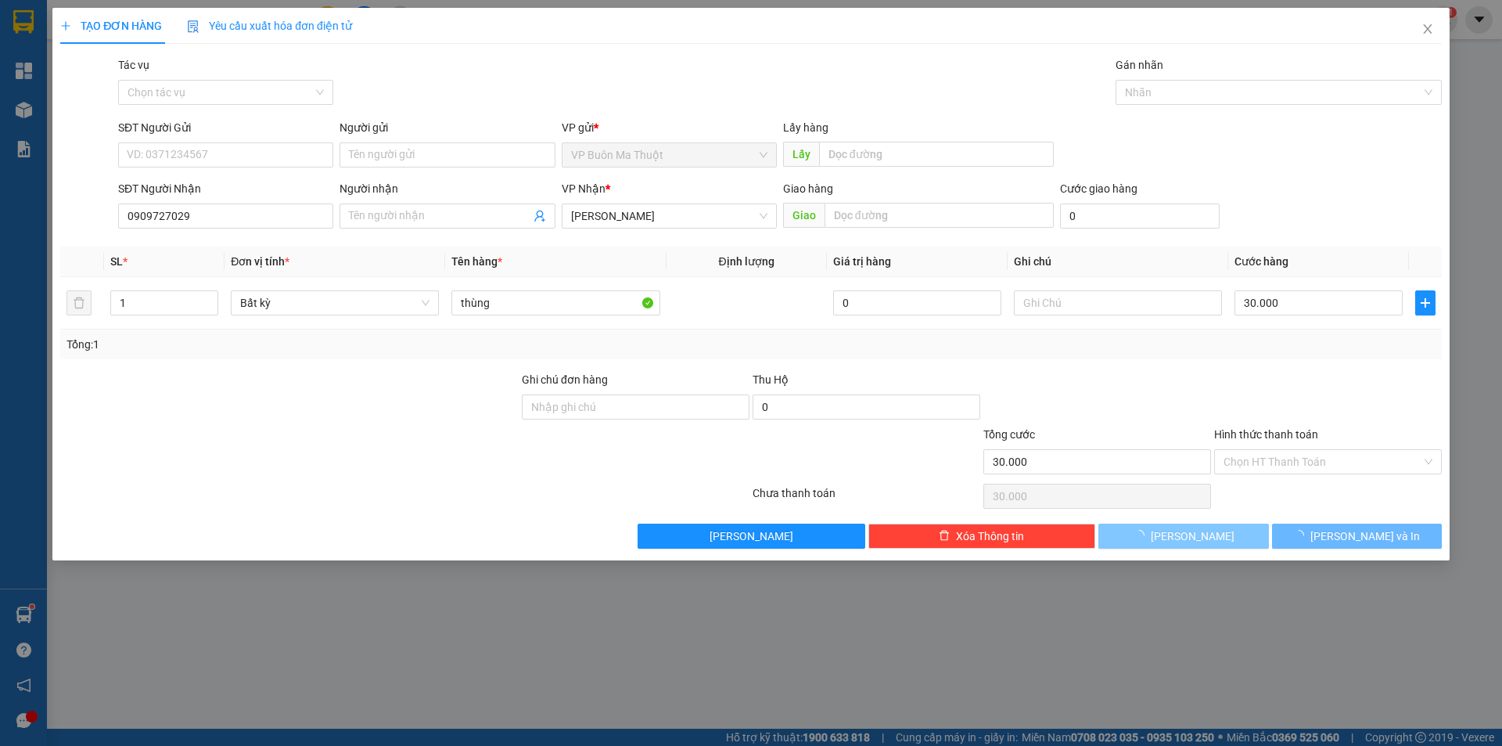
type input "0"
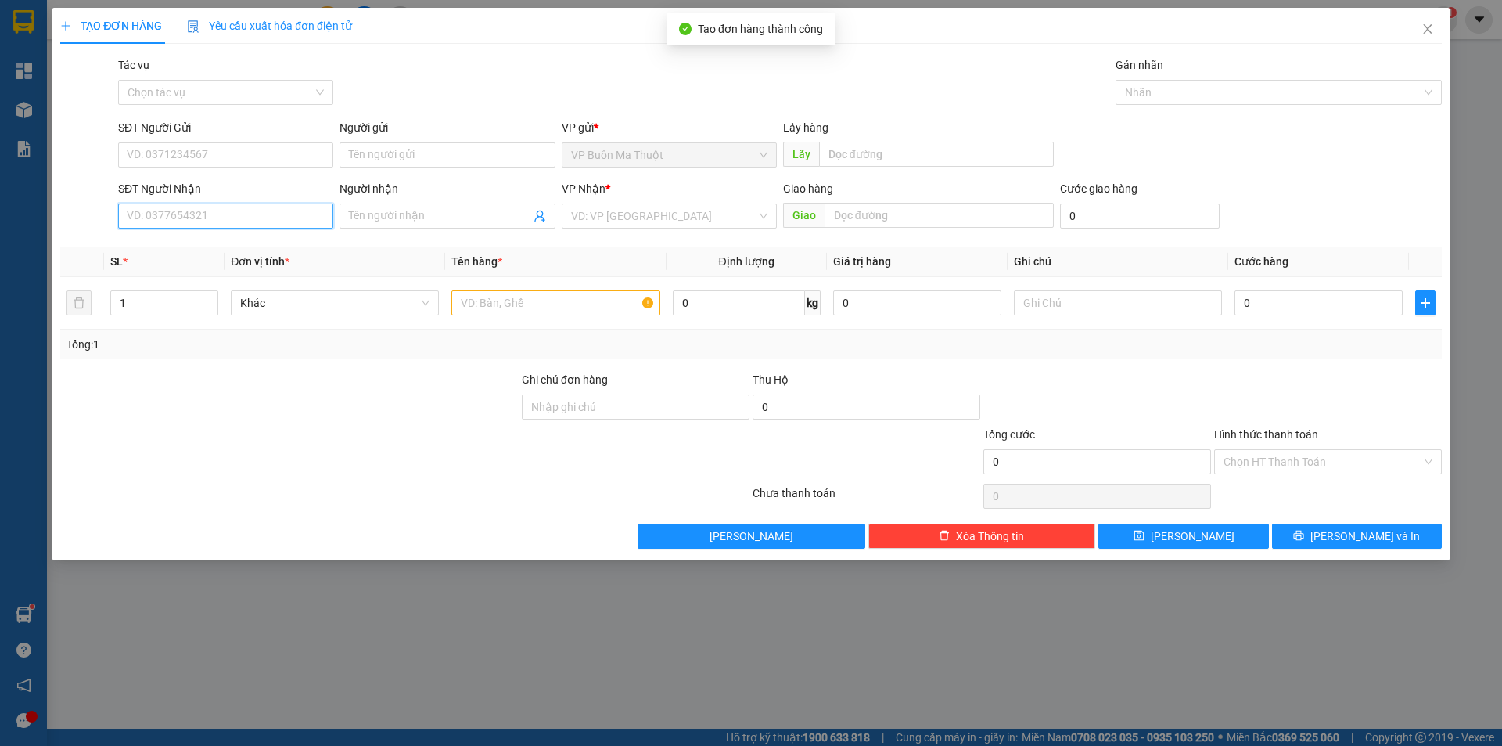
click at [271, 213] on input "SĐT Người Nhận" at bounding box center [225, 215] width 215 height 25
type input "0962537834"
click at [236, 264] on body "Kết quả tìm kiếm ( 0 ) Bộ lọc No Data hoanglong.hkdn 1 Tổng Quan Kho hàng mới B…" at bounding box center [751, 373] width 1502 height 746
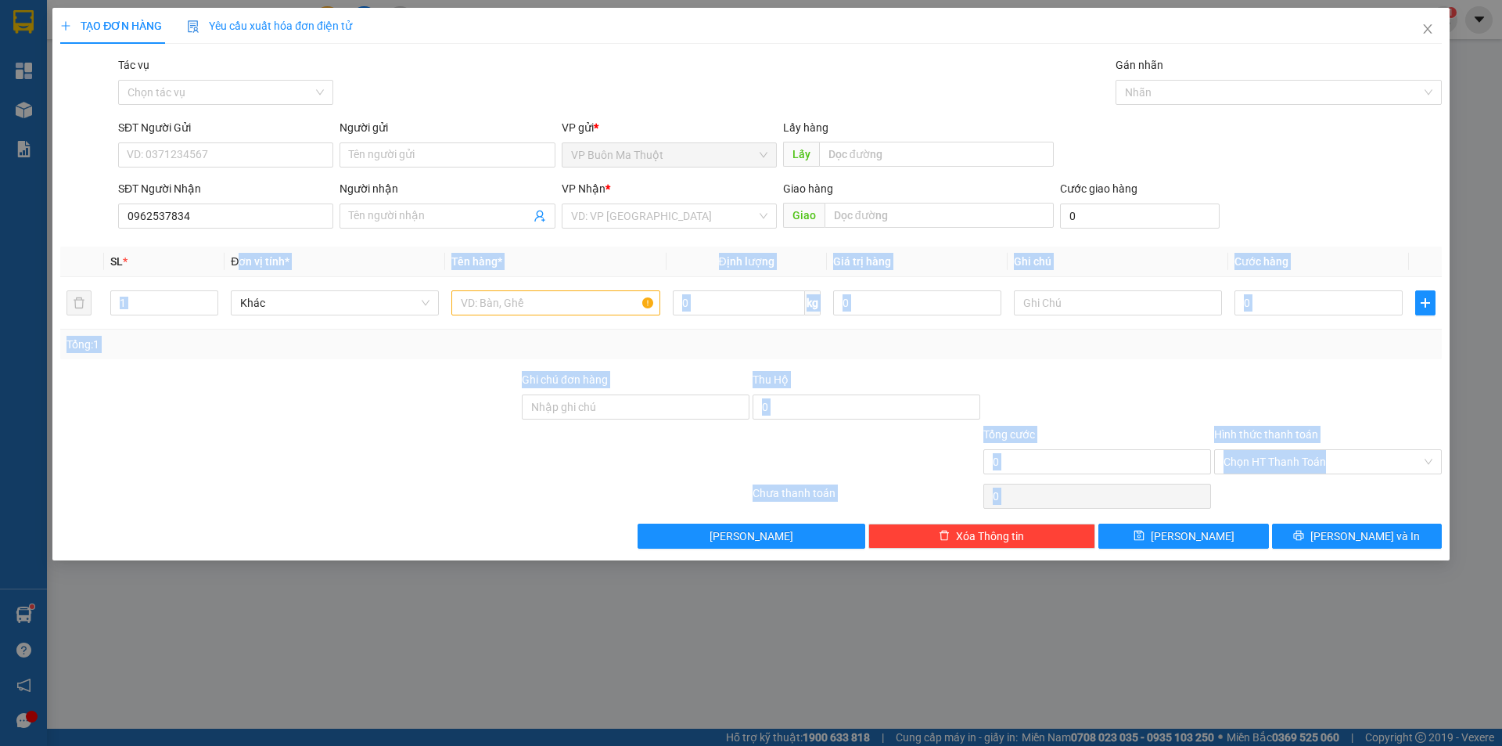
click at [264, 258] on span "Đơn vị tính *" at bounding box center [260, 261] width 59 height 13
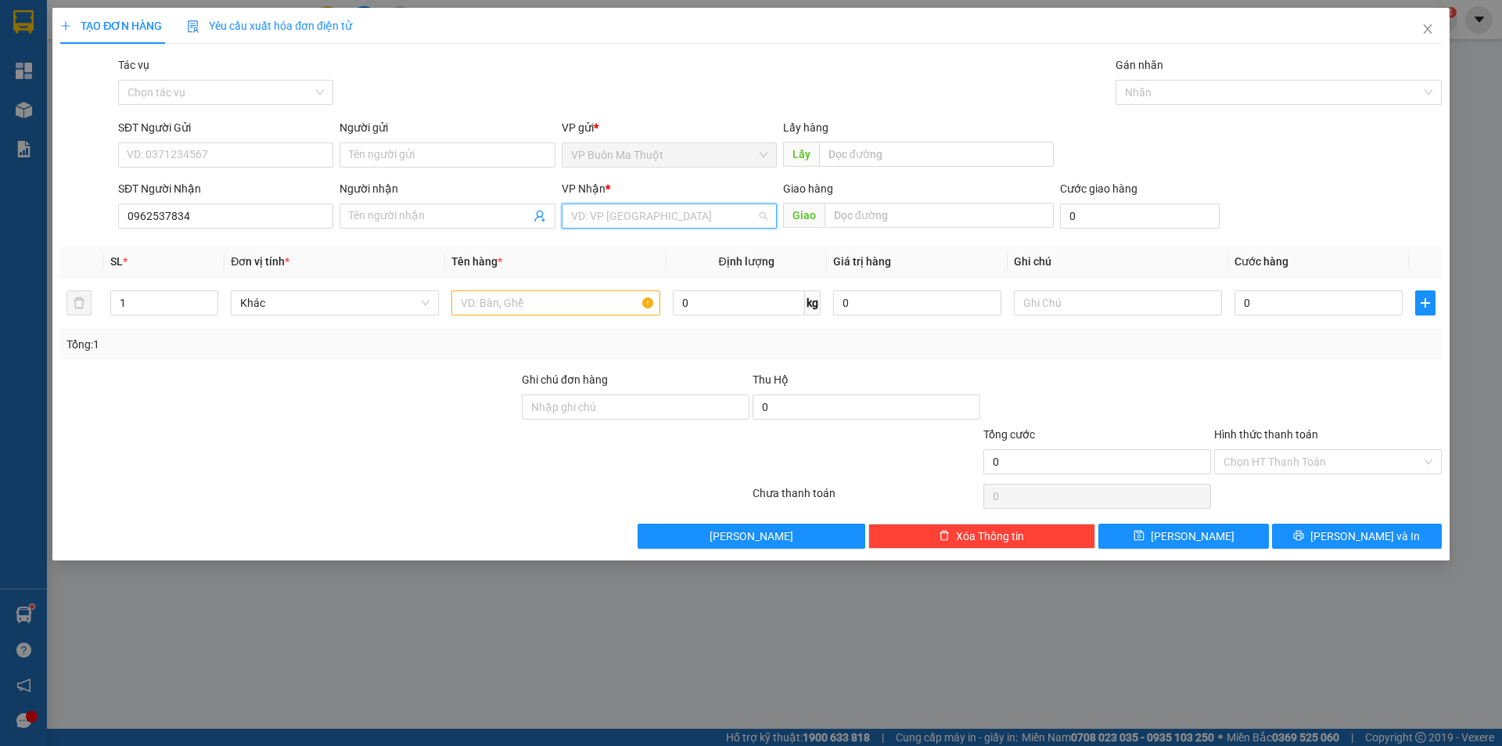
click at [588, 213] on input "search" at bounding box center [663, 215] width 185 height 23
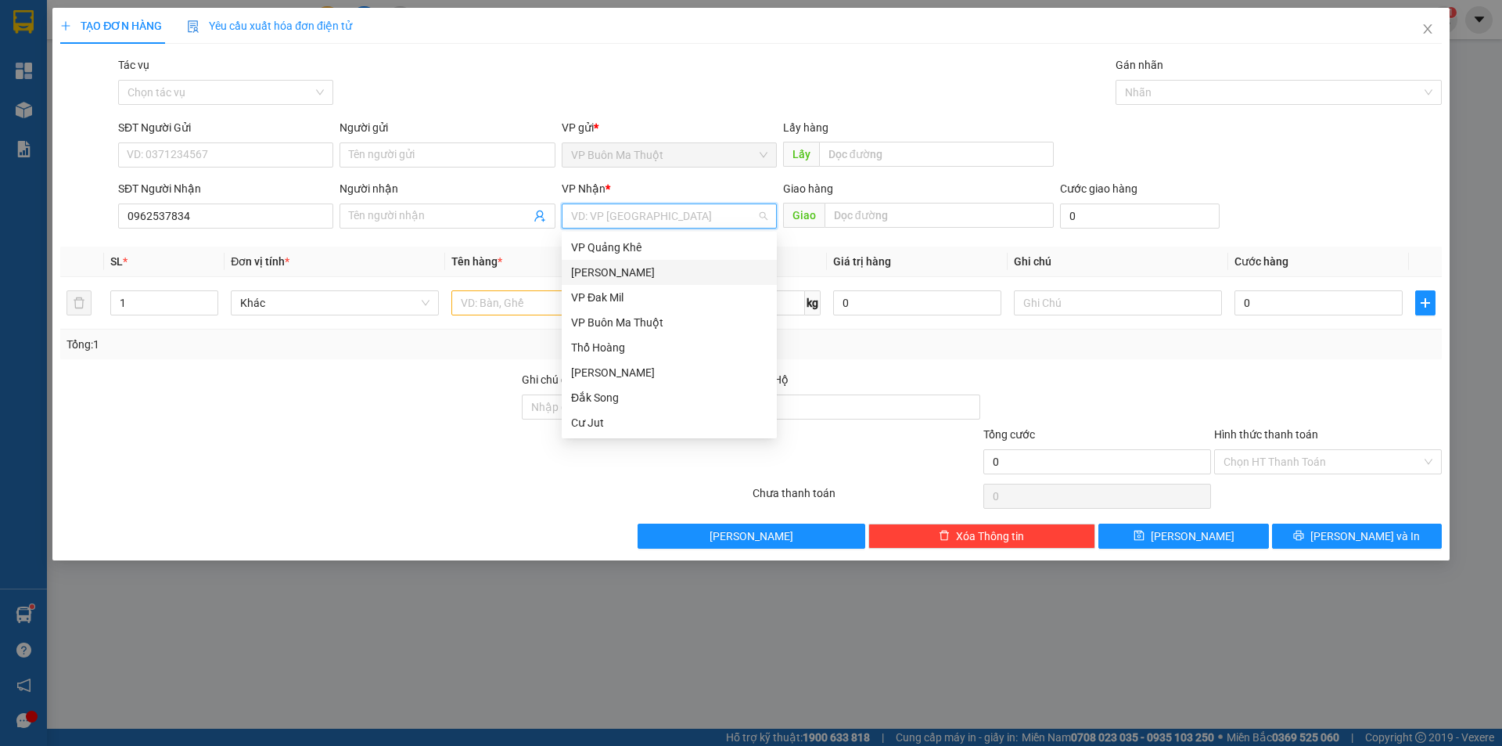
click at [617, 278] on div "[PERSON_NAME]" at bounding box center [669, 272] width 196 height 17
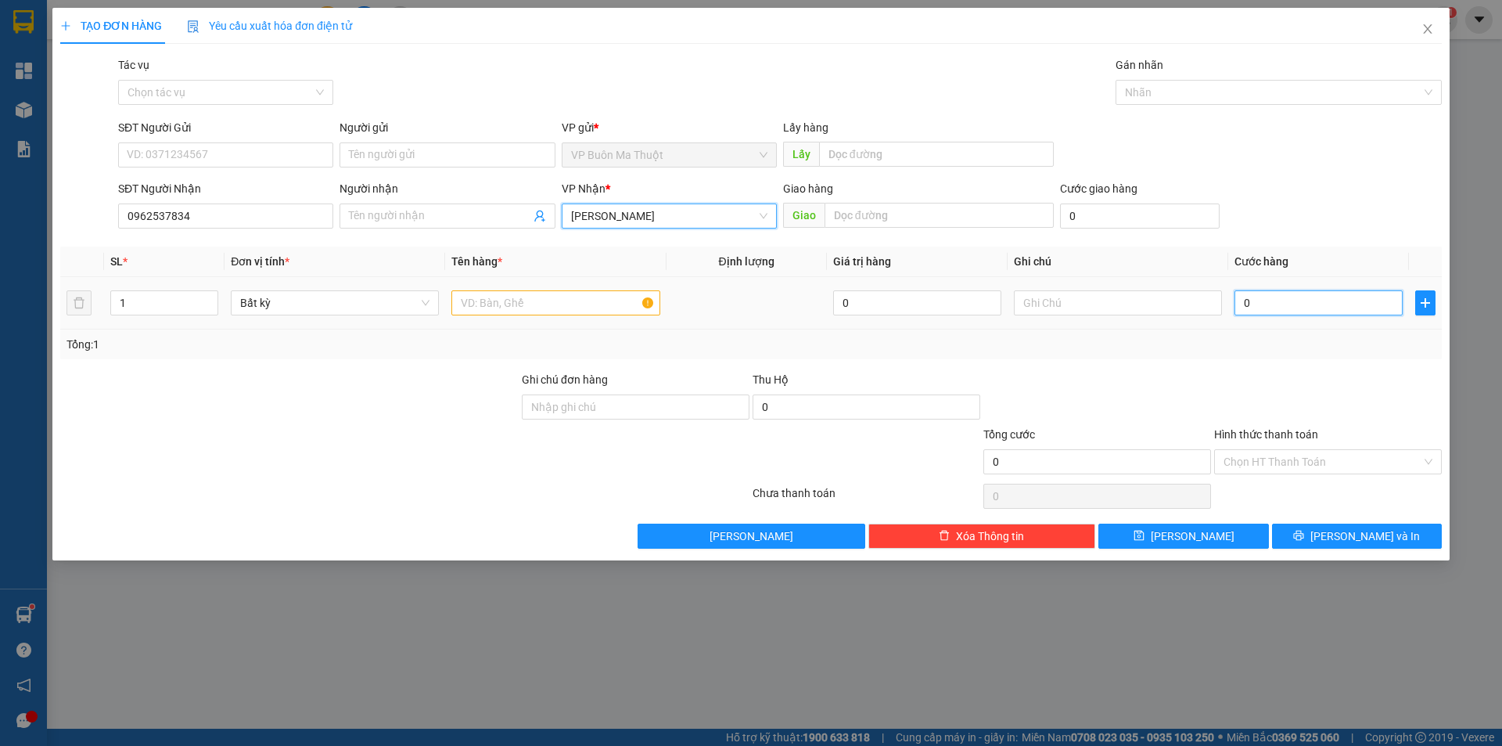
click at [1283, 297] on input "0" at bounding box center [1319, 302] width 168 height 25
type input "3"
type input "30"
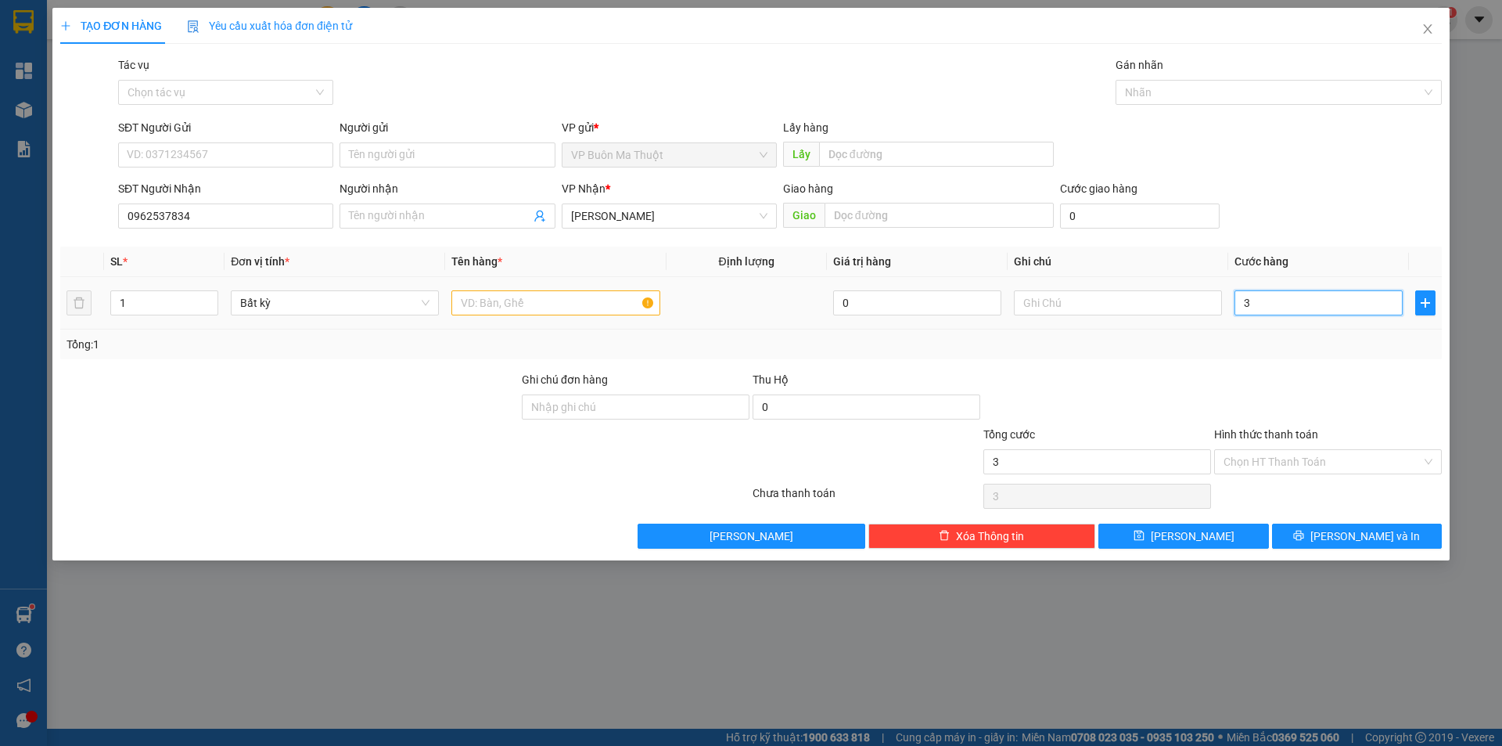
type input "30"
type input "300"
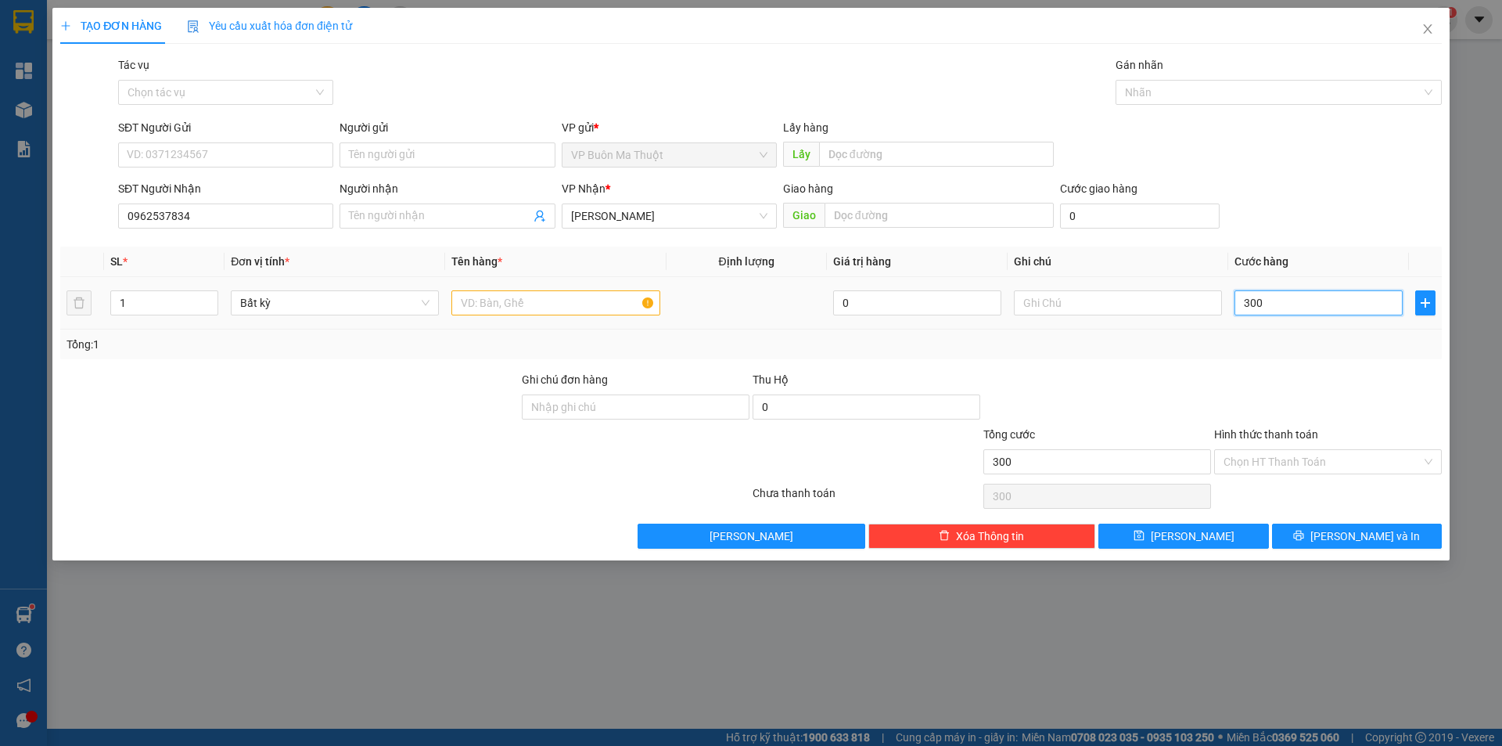
type input "3.000"
type input "30.000"
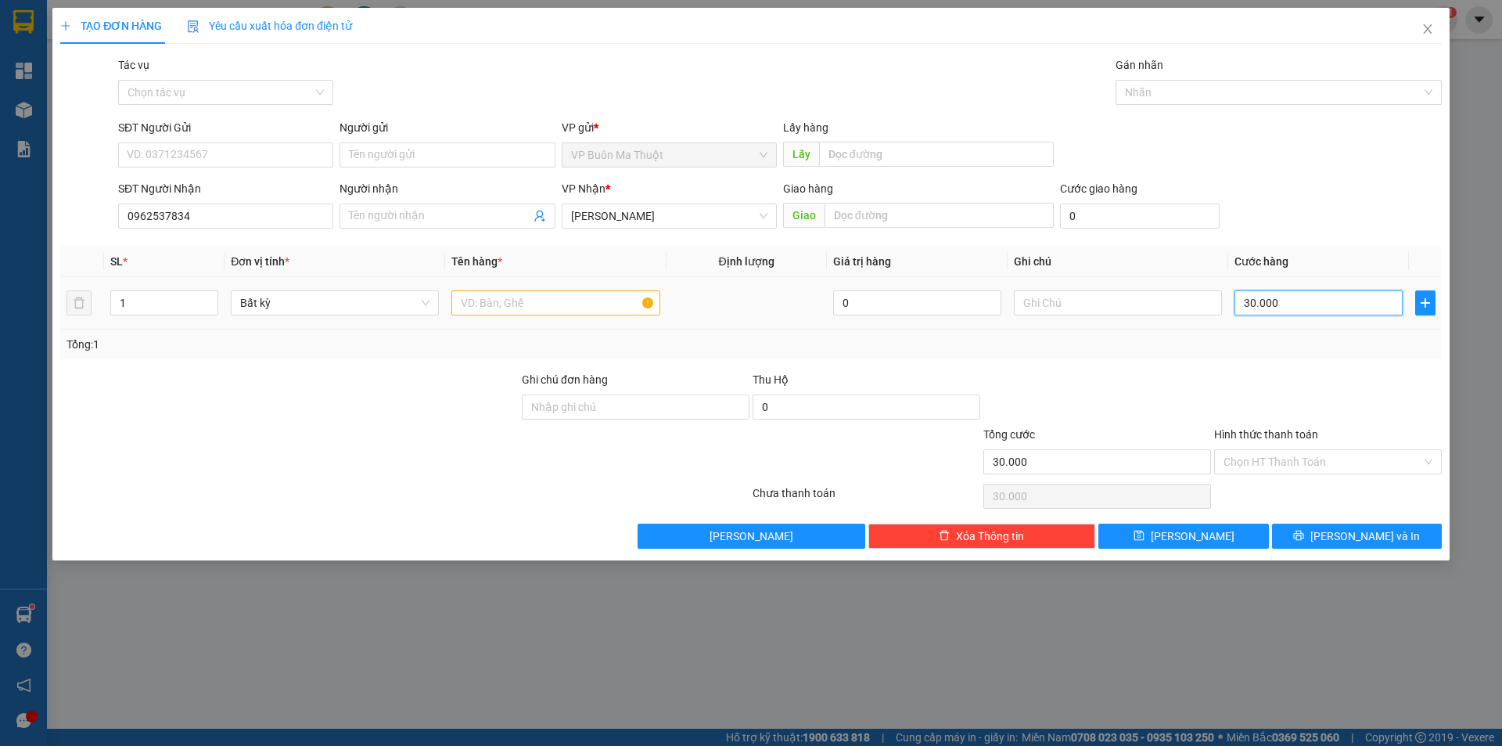
type input "30.000"
click at [585, 307] on input "text" at bounding box center [555, 302] width 208 height 25
paste input "ô"
paste input "ộp"
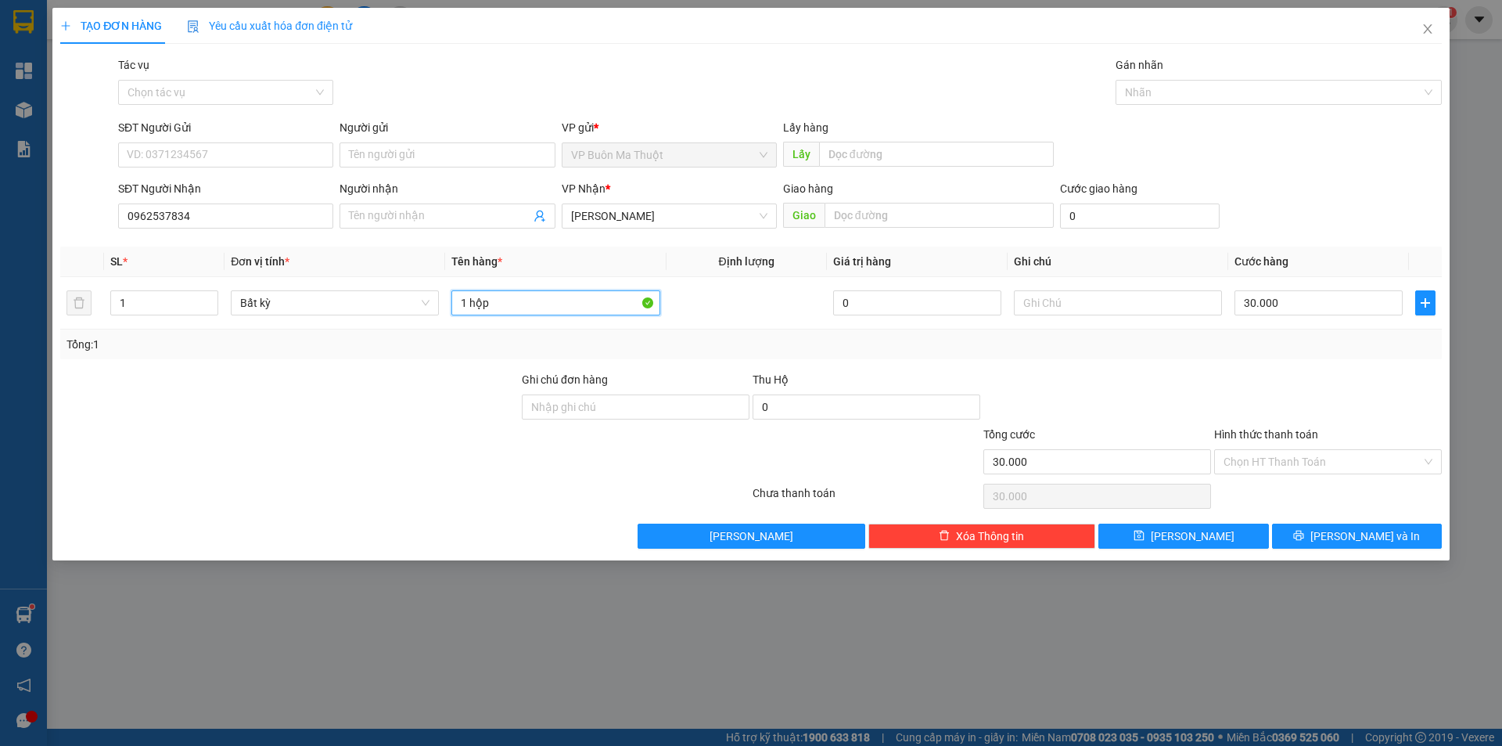
type input "1 hộp"
click at [1211, 520] on div "Transit Pickup Surcharge Ids Transit Deliver Surcharge Ids Transit Deliver Surc…" at bounding box center [751, 302] width 1382 height 492
click at [1193, 527] on span "[PERSON_NAME]" at bounding box center [1193, 535] width 84 height 17
type input "0"
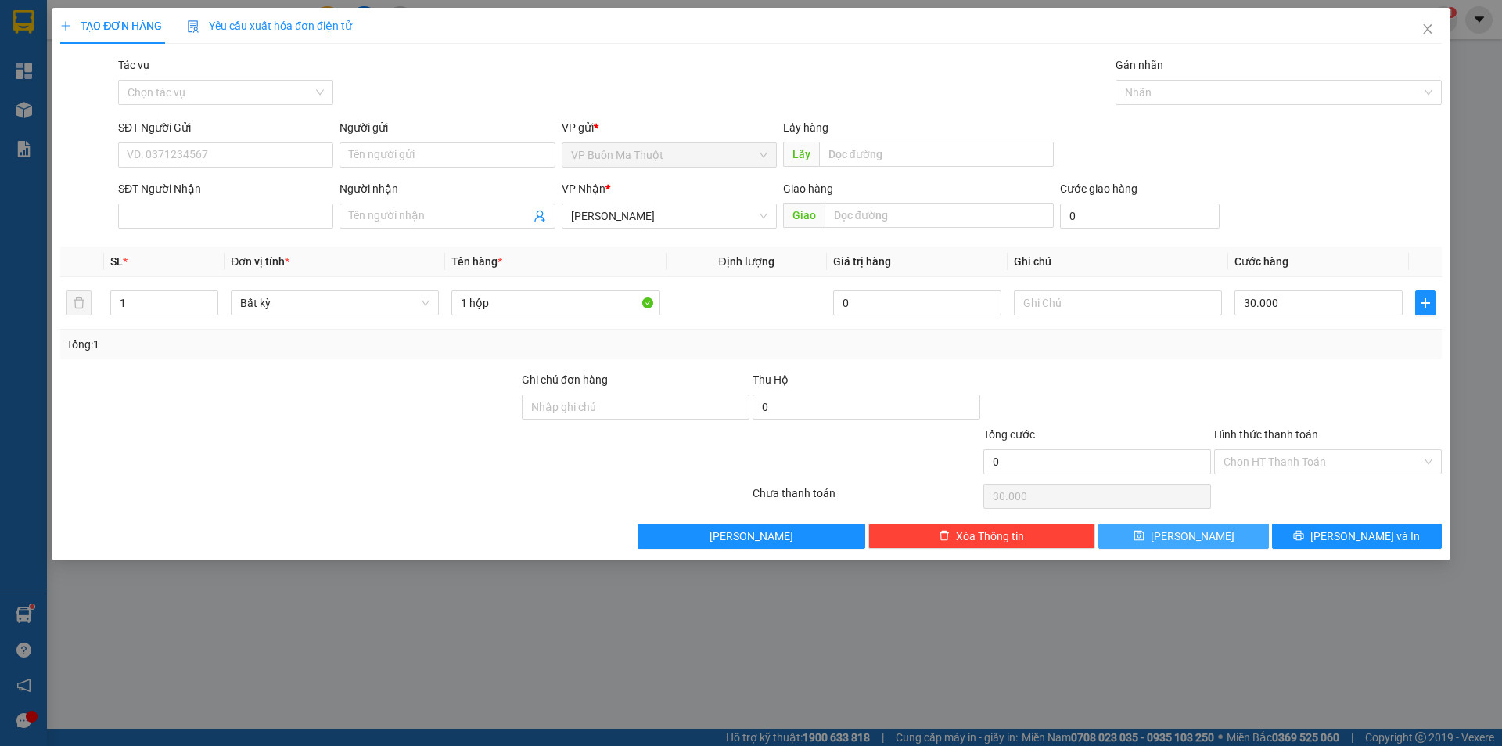
type input "0"
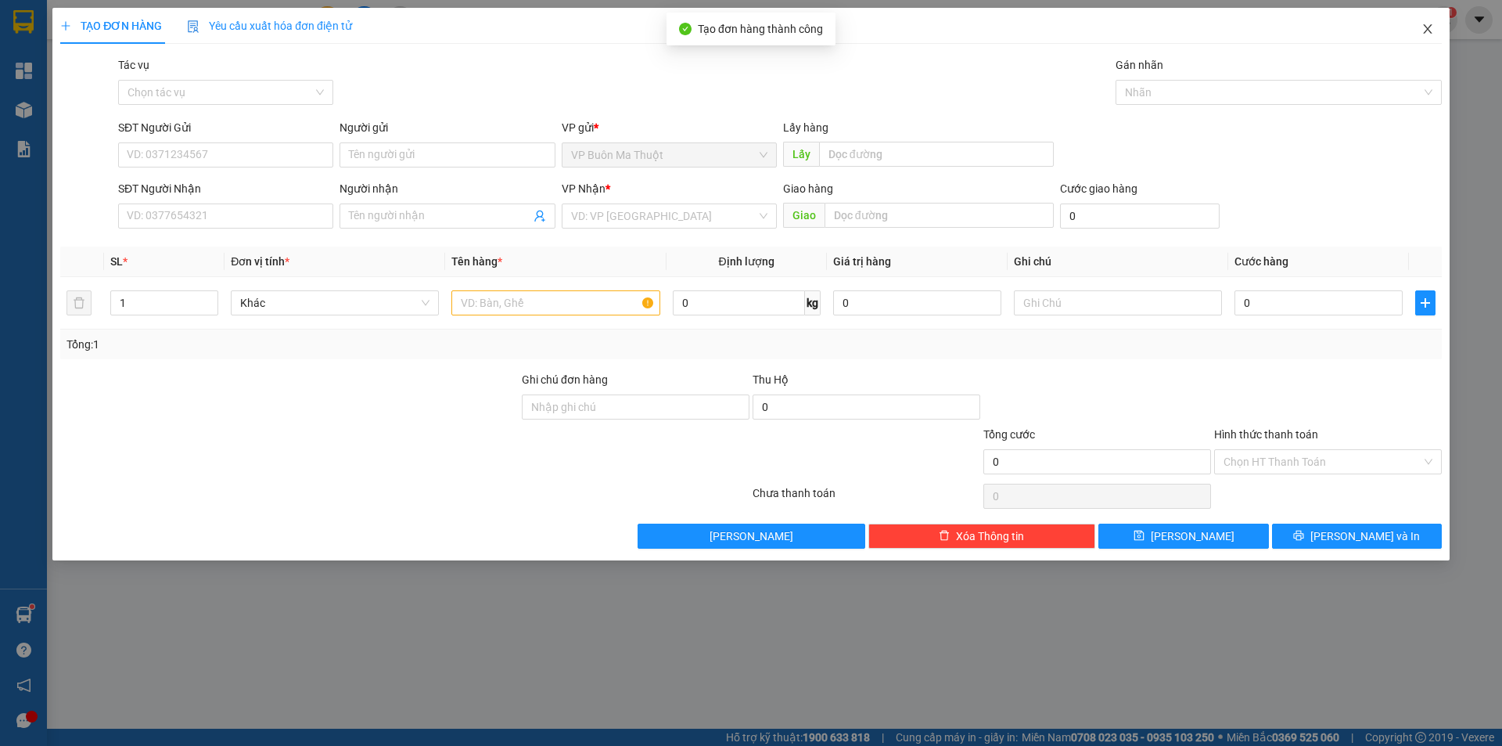
click at [1429, 27] on icon "close" at bounding box center [1428, 29] width 13 height 13
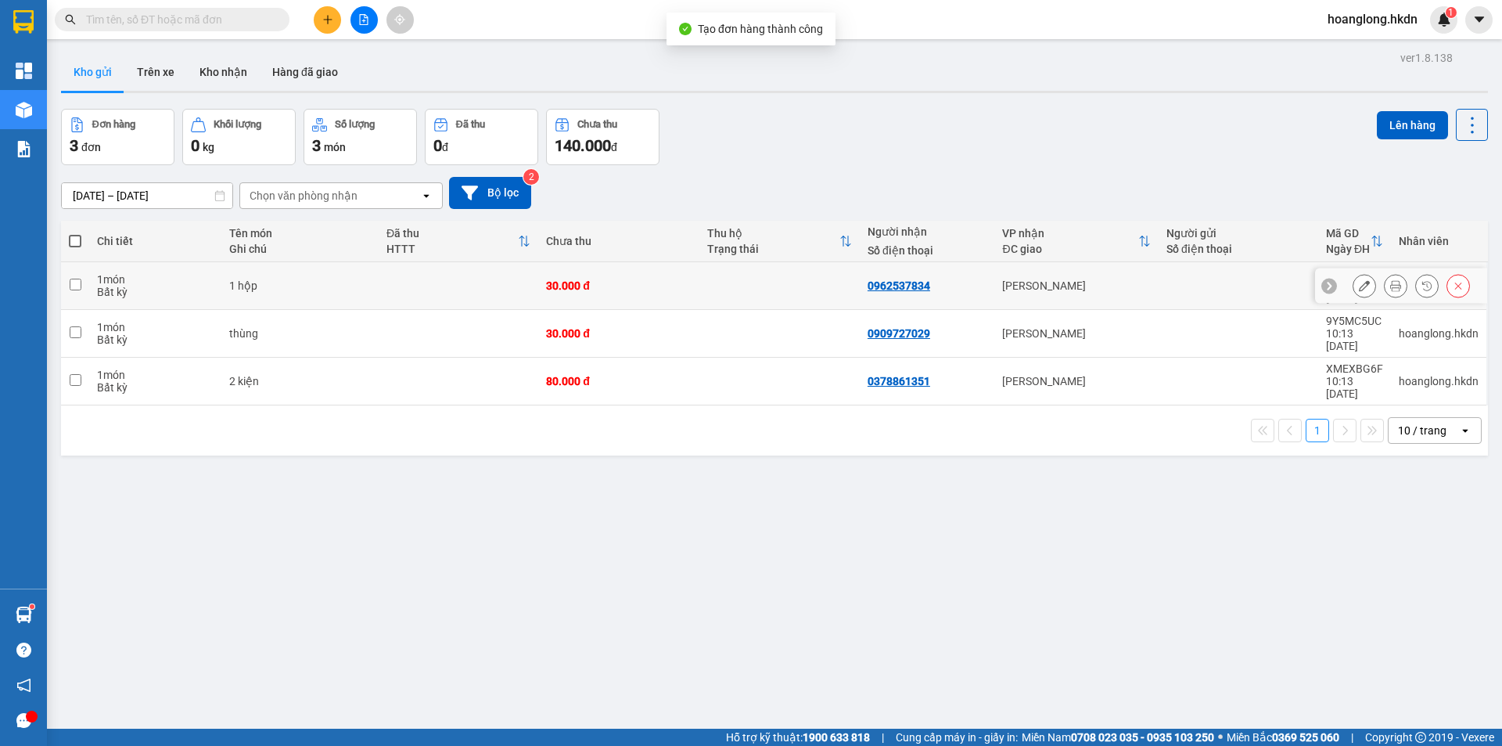
click at [573, 279] on div "30.000 đ" at bounding box center [618, 285] width 145 height 13
checkbox input "true"
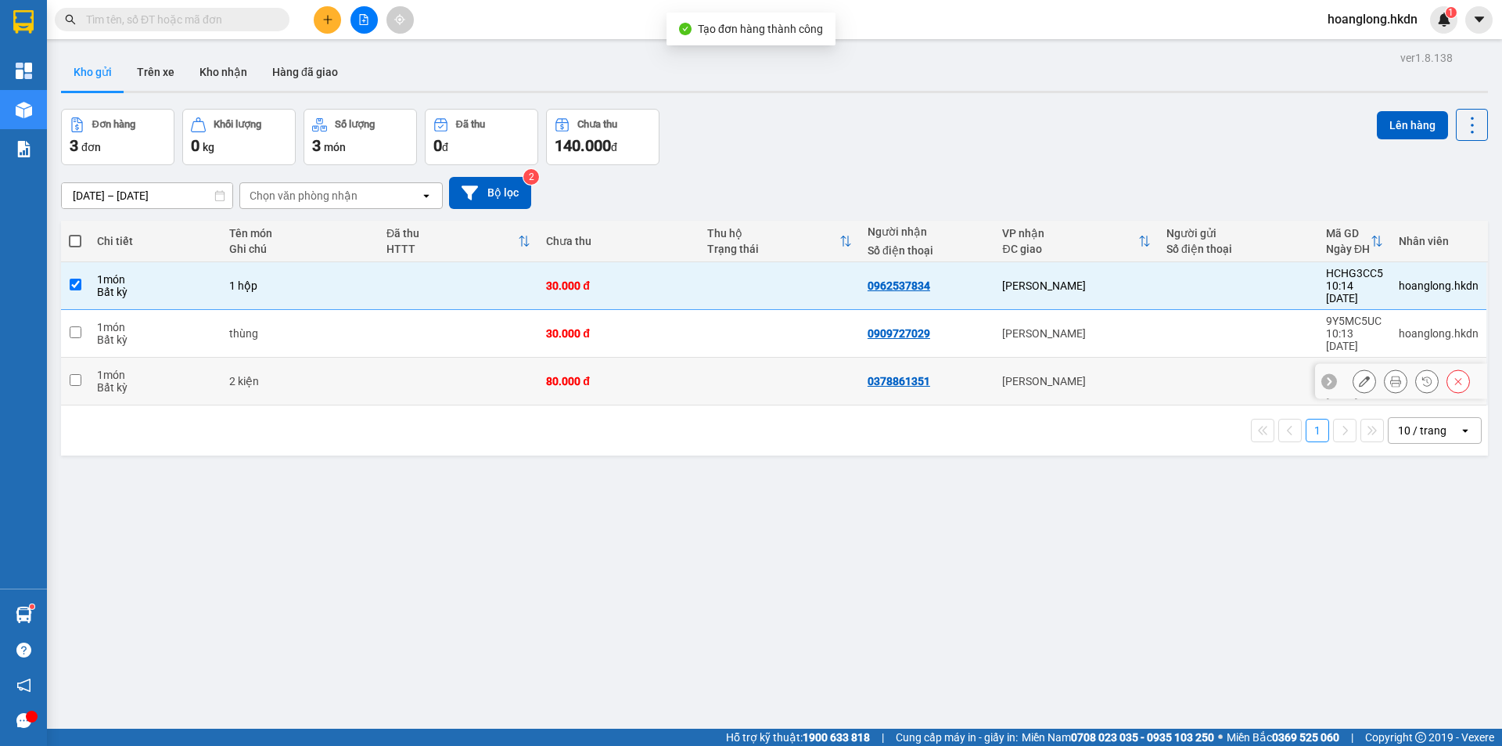
click at [591, 327] on div "30.000 đ" at bounding box center [618, 333] width 145 height 13
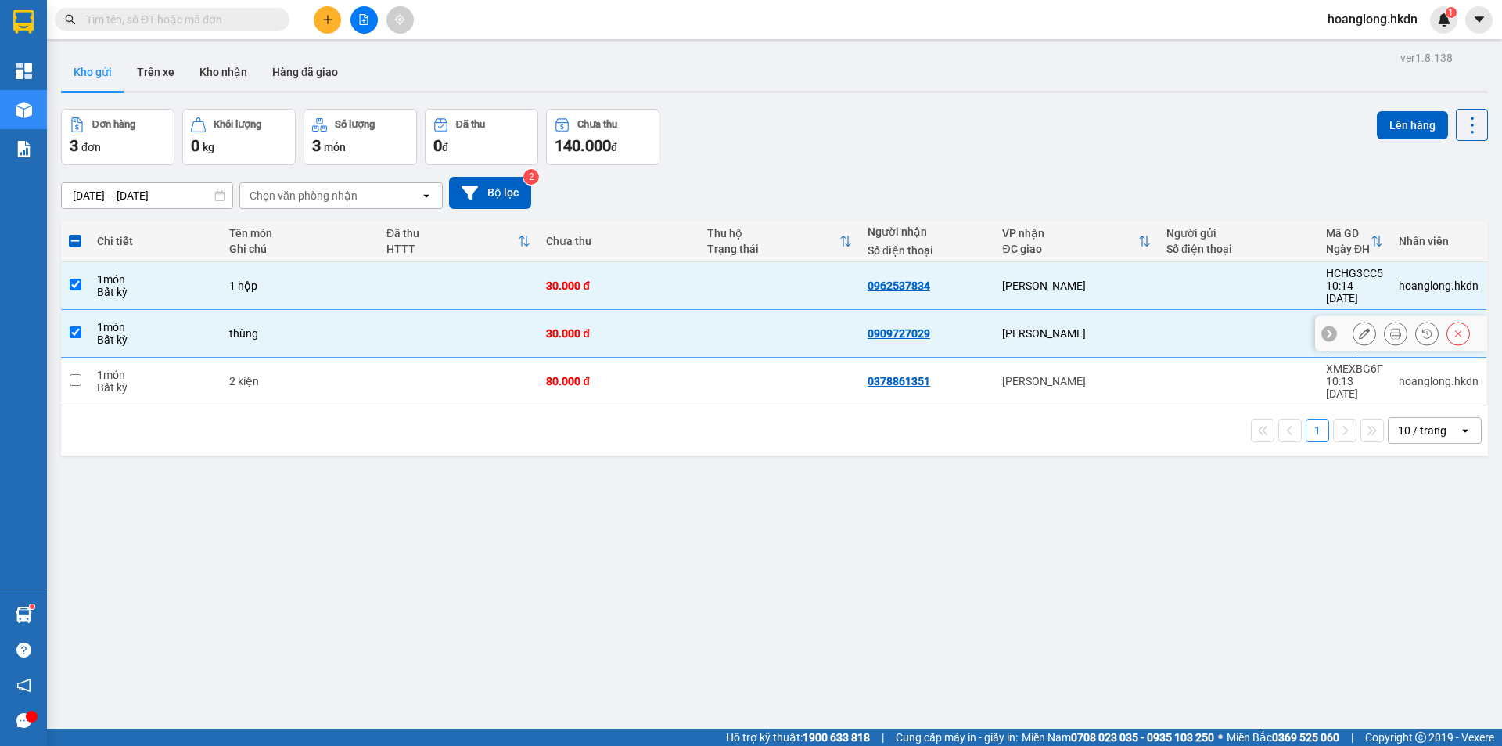
checkbox input "true"
click at [611, 375] on div "80.000 đ" at bounding box center [618, 381] width 145 height 13
checkbox input "true"
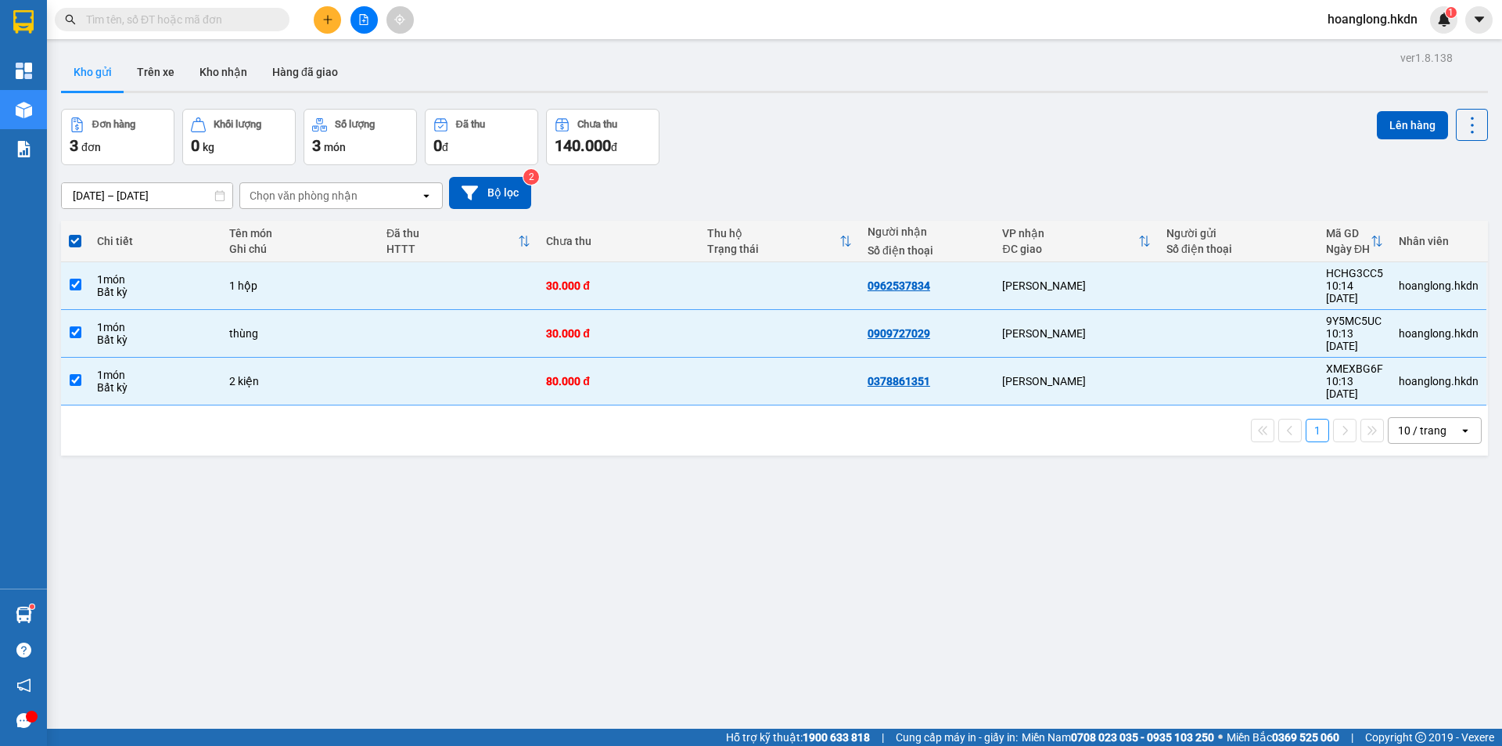
click at [1408, 146] on div "Lên hàng" at bounding box center [1432, 137] width 111 height 56
click at [1413, 132] on button "Lên hàng" at bounding box center [1412, 125] width 71 height 28
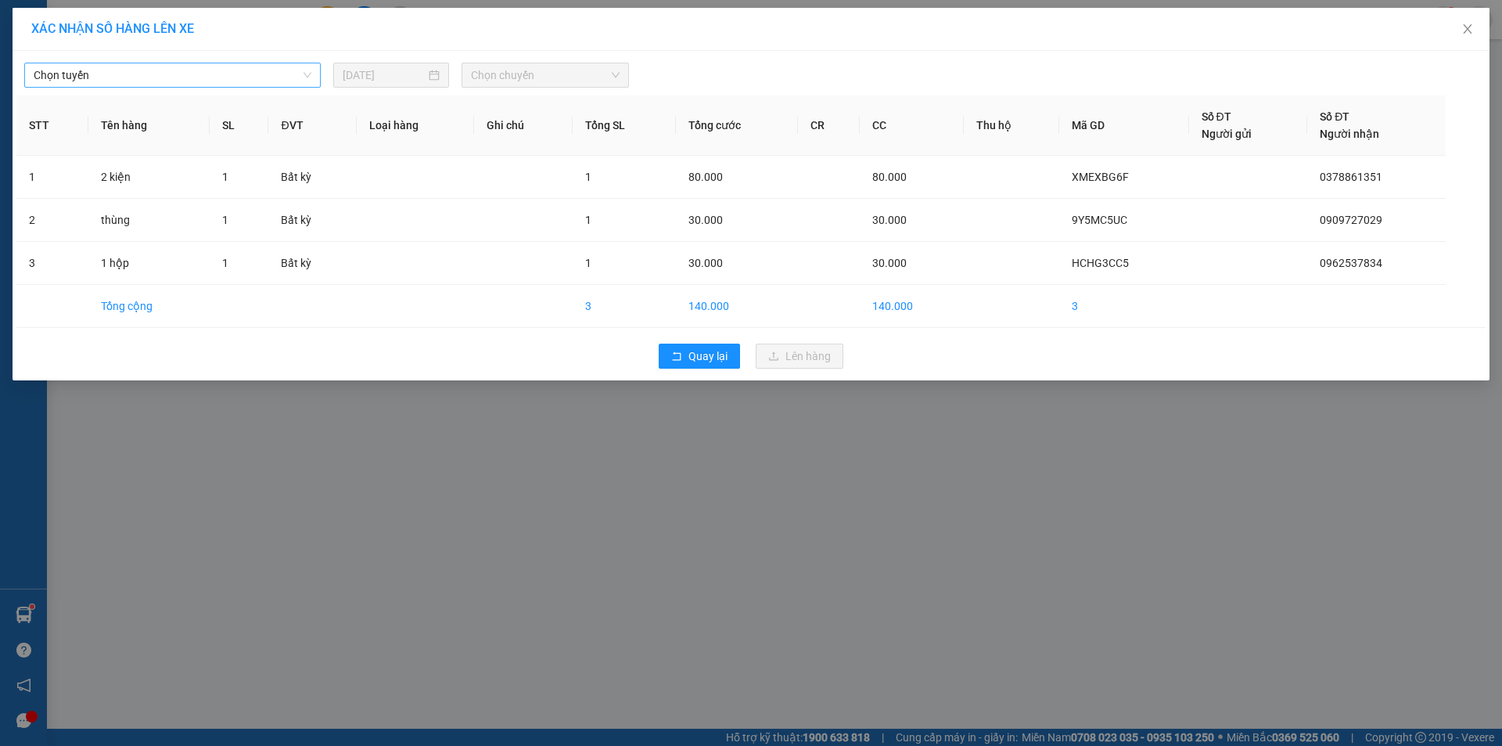
click at [242, 84] on span "Chọn tuyến" at bounding box center [173, 74] width 278 height 23
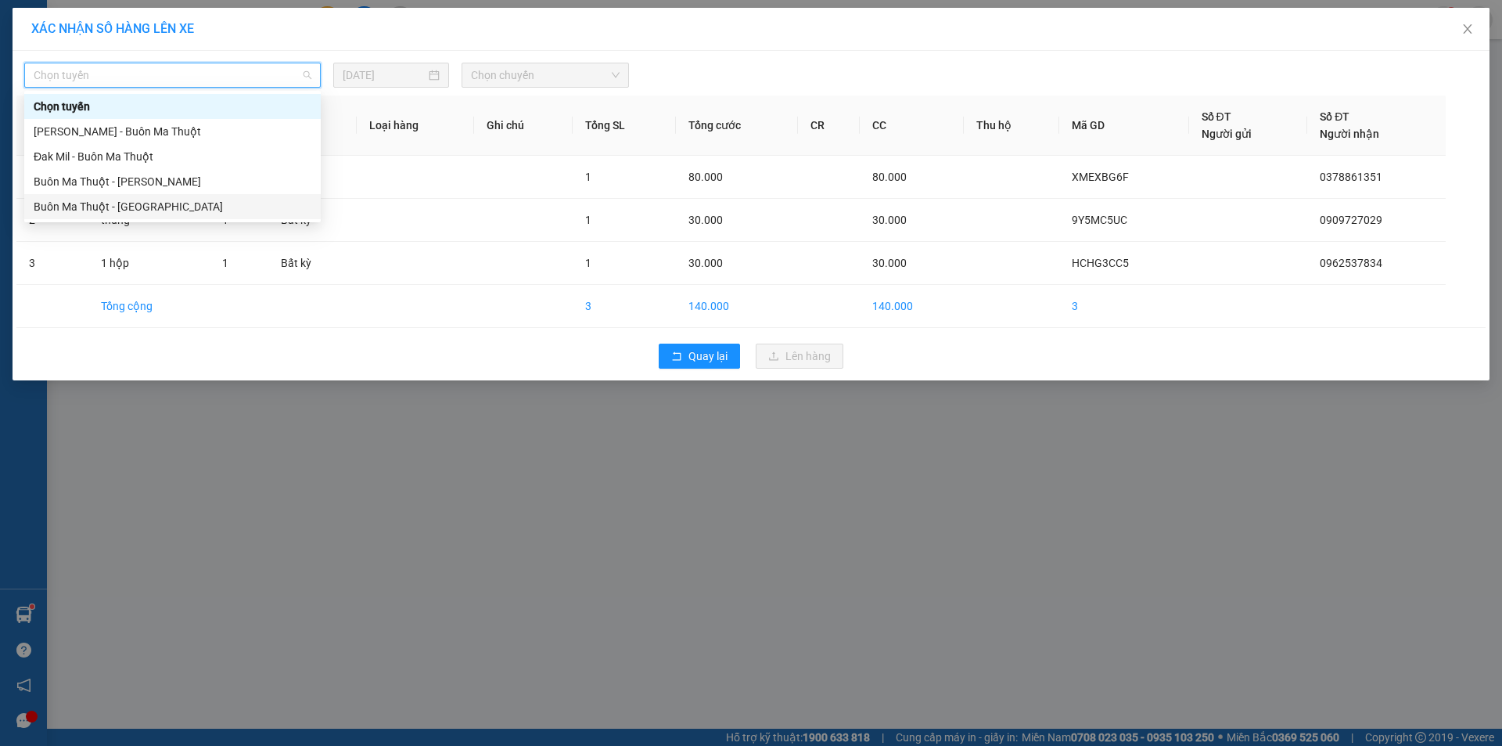
click at [207, 205] on div "Buôn Ma Thuột - [GEOGRAPHIC_DATA]" at bounding box center [173, 206] width 278 height 17
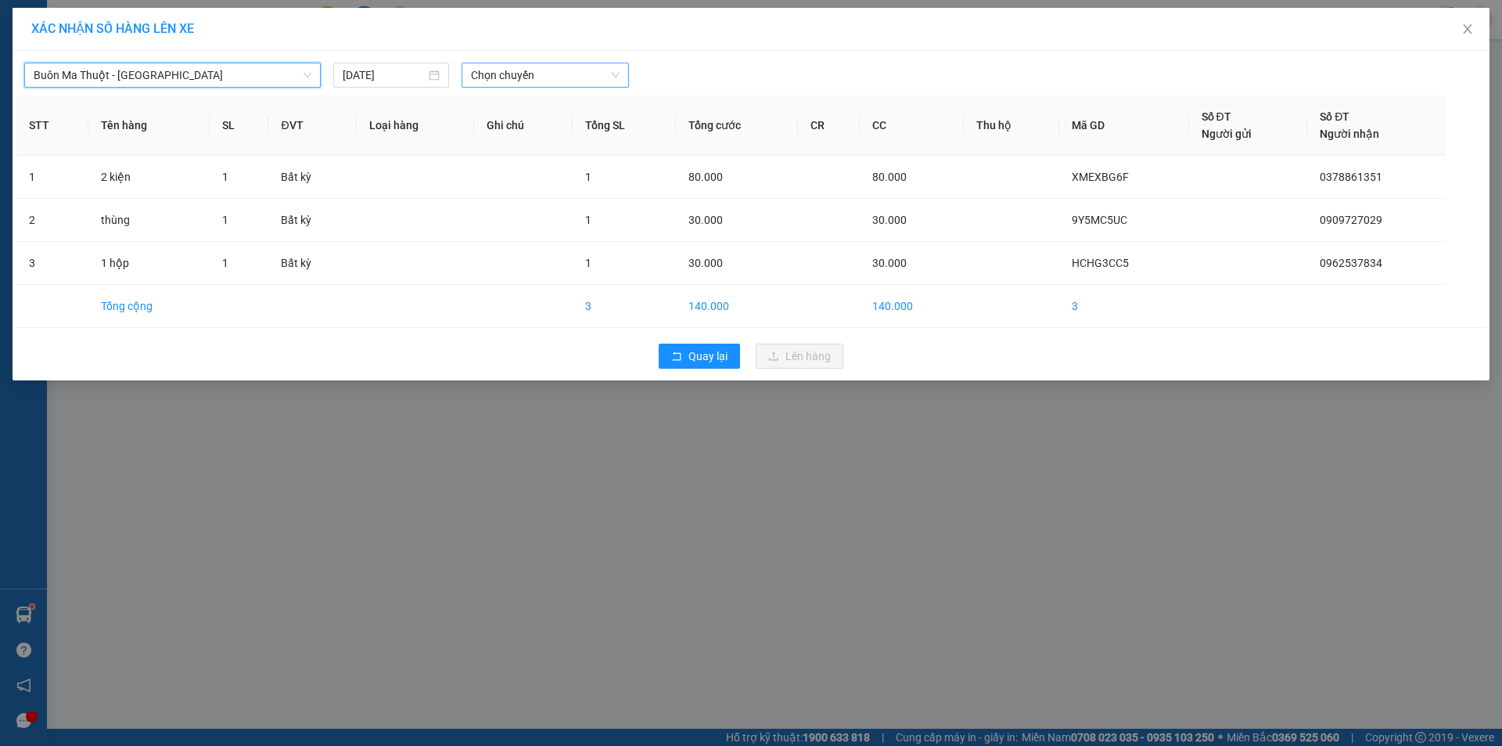
click at [523, 67] on span "Chọn chuyến" at bounding box center [545, 74] width 149 height 23
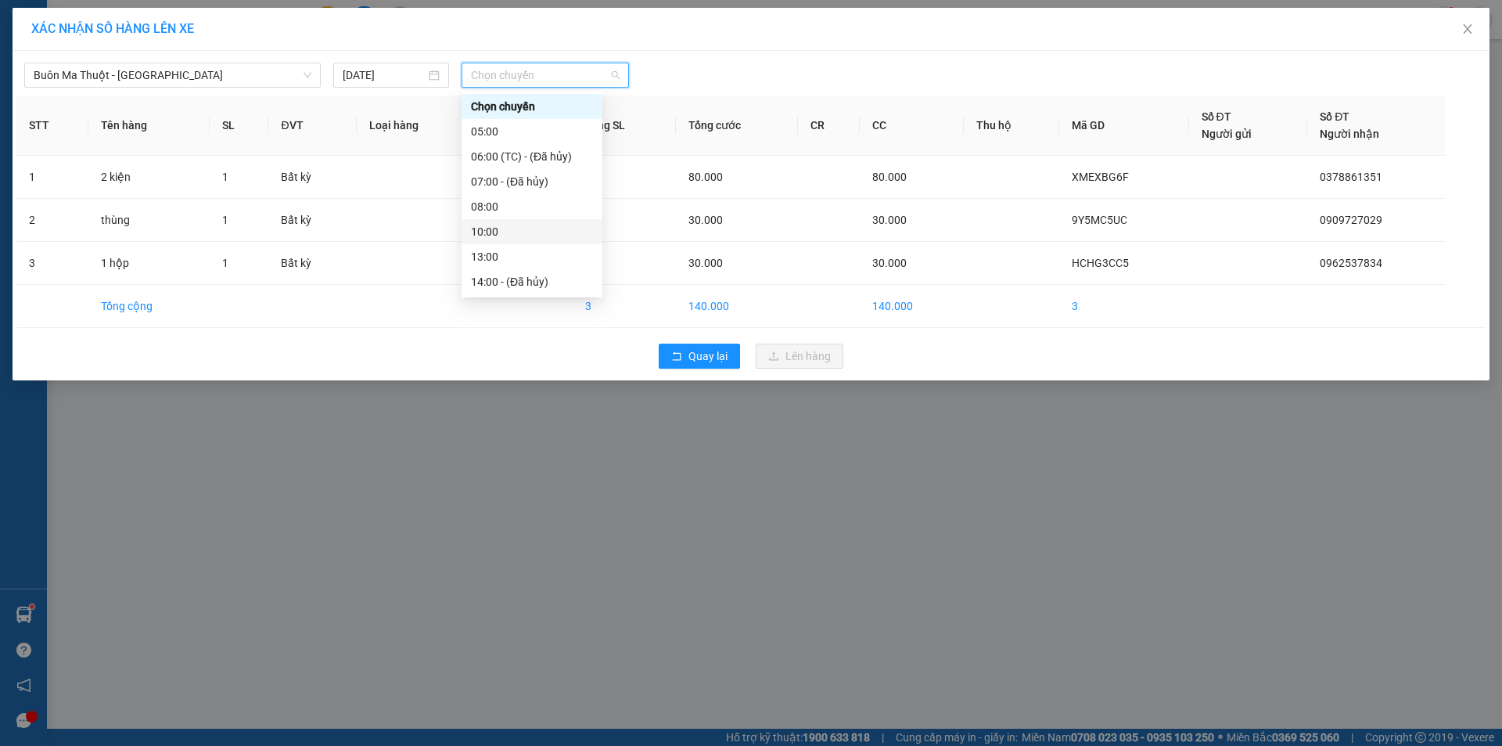
click at [513, 224] on div "10:00" at bounding box center [532, 231] width 122 height 17
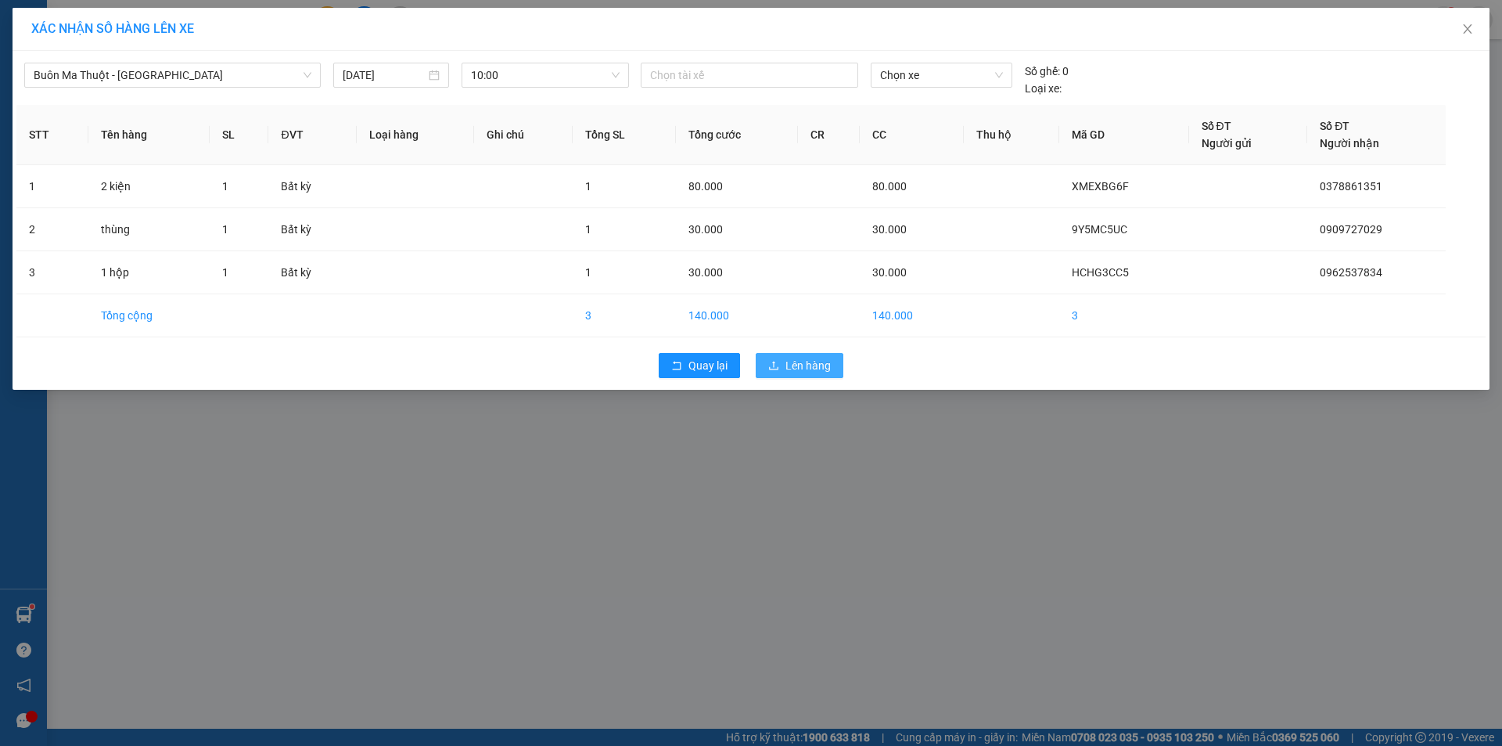
click at [790, 360] on span "Lên hàng" at bounding box center [808, 365] width 45 height 17
